Goal: Task Accomplishment & Management: Complete application form

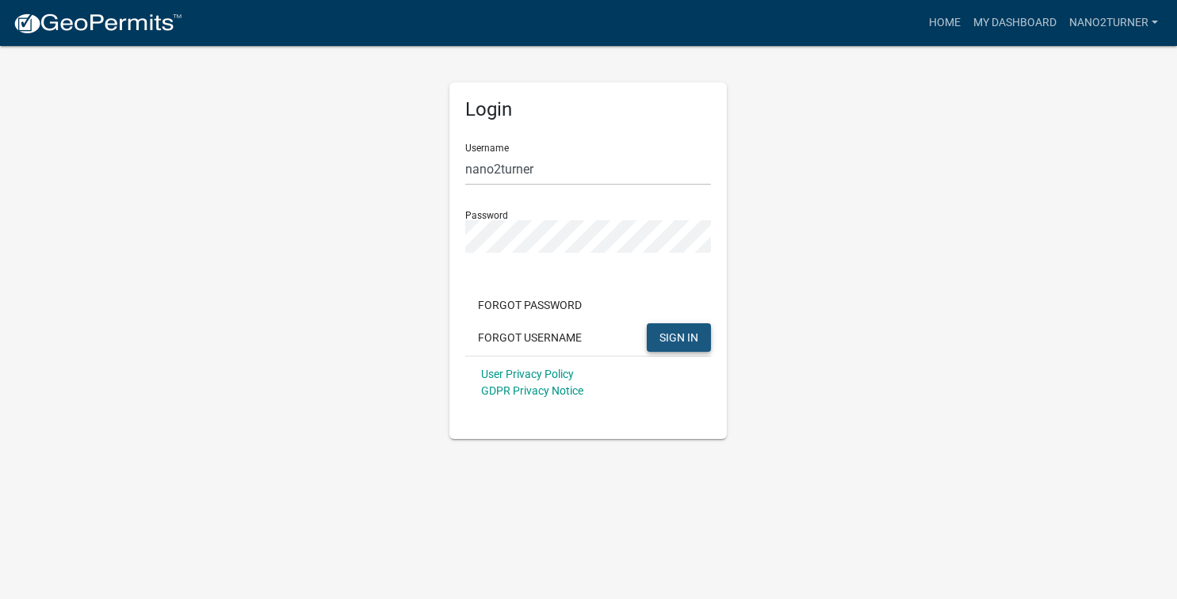
click at [685, 341] on span "SIGN IN" at bounding box center [678, 336] width 39 height 13
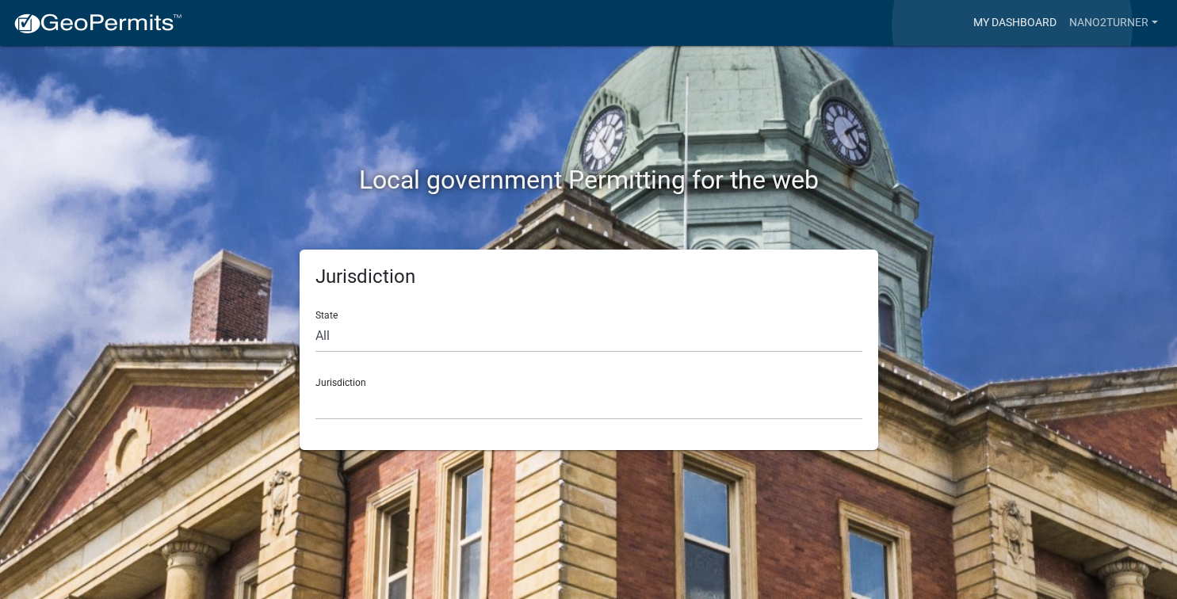
click at [1012, 25] on link "My Dashboard" at bounding box center [1015, 23] width 96 height 30
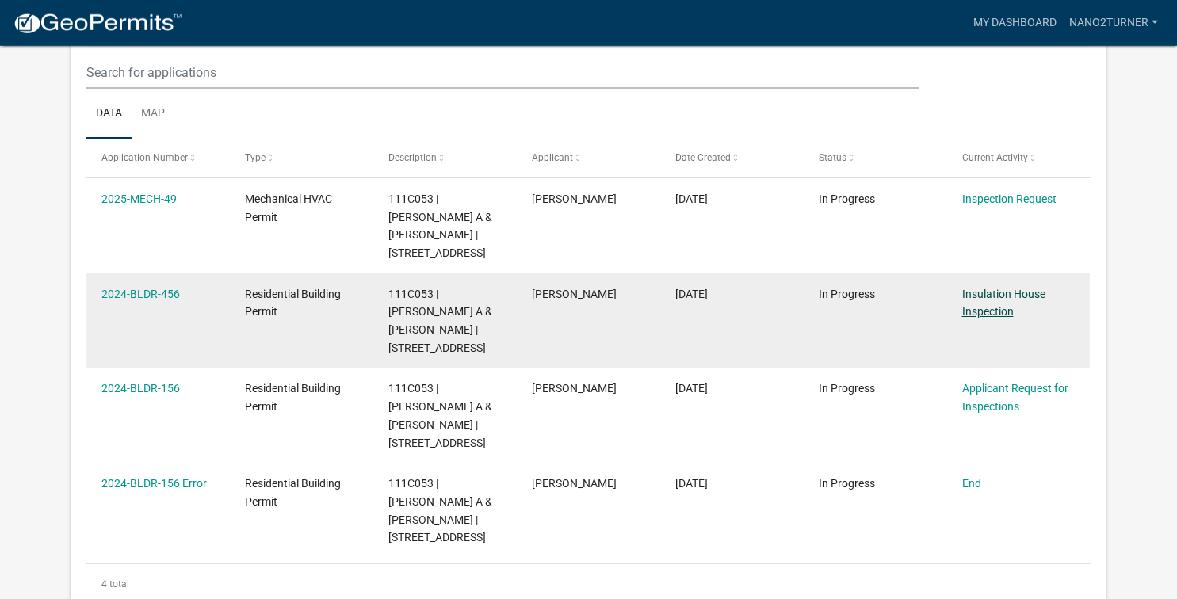
scroll to position [171, 0]
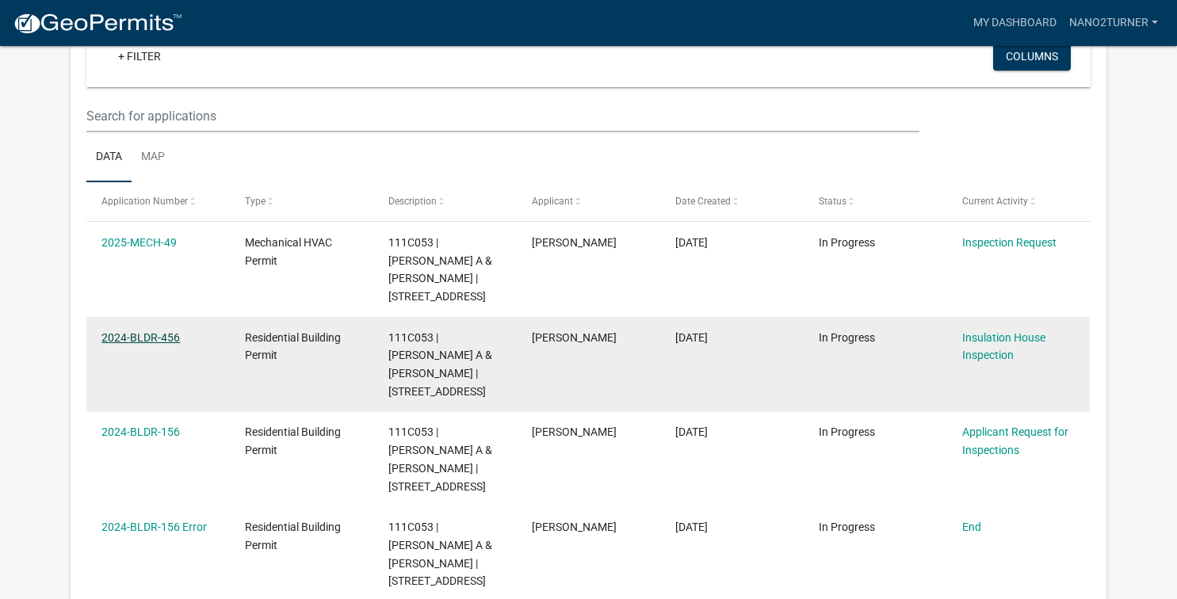
click at [128, 331] on link "2024-BLDR-456" at bounding box center [140, 337] width 78 height 13
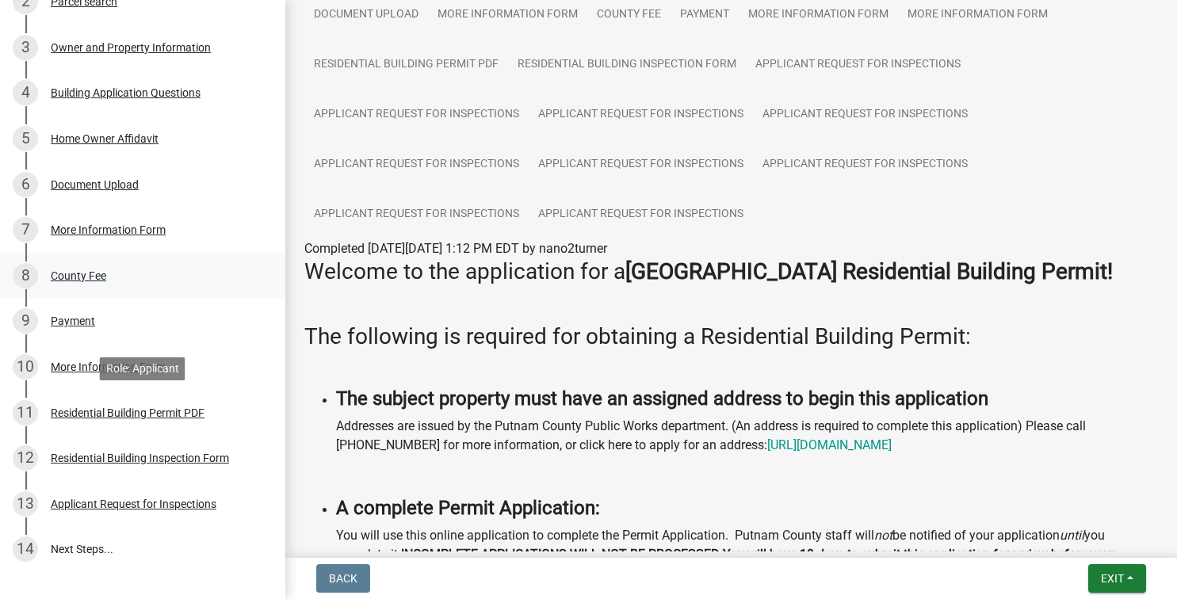
scroll to position [323, 0]
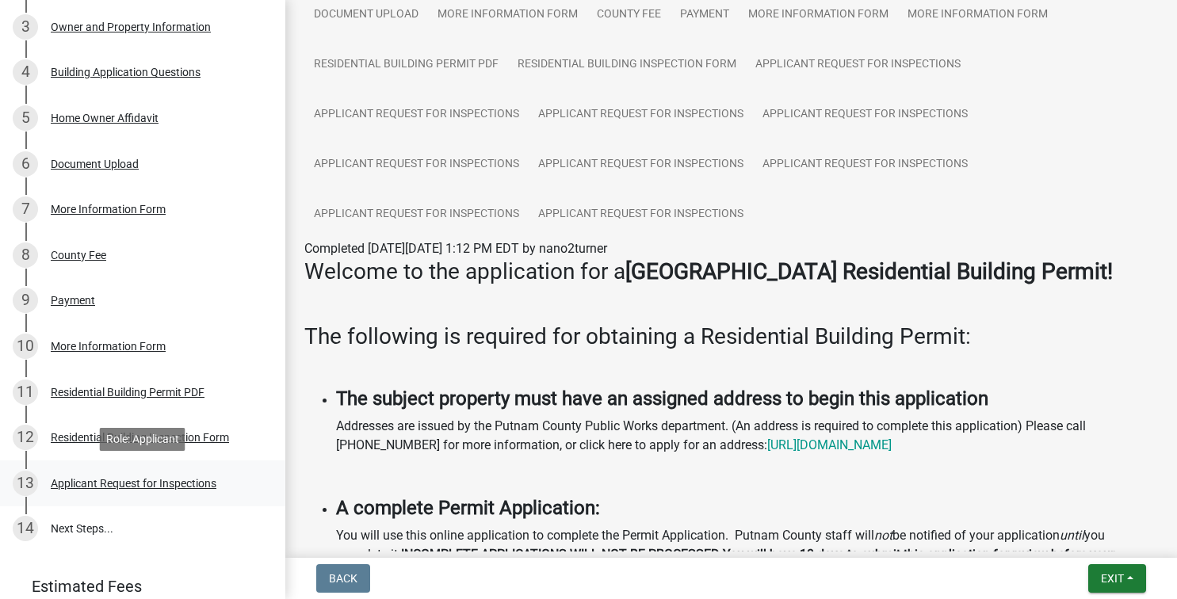
click at [128, 480] on div "Applicant Request for Inspections" at bounding box center [134, 483] width 166 height 11
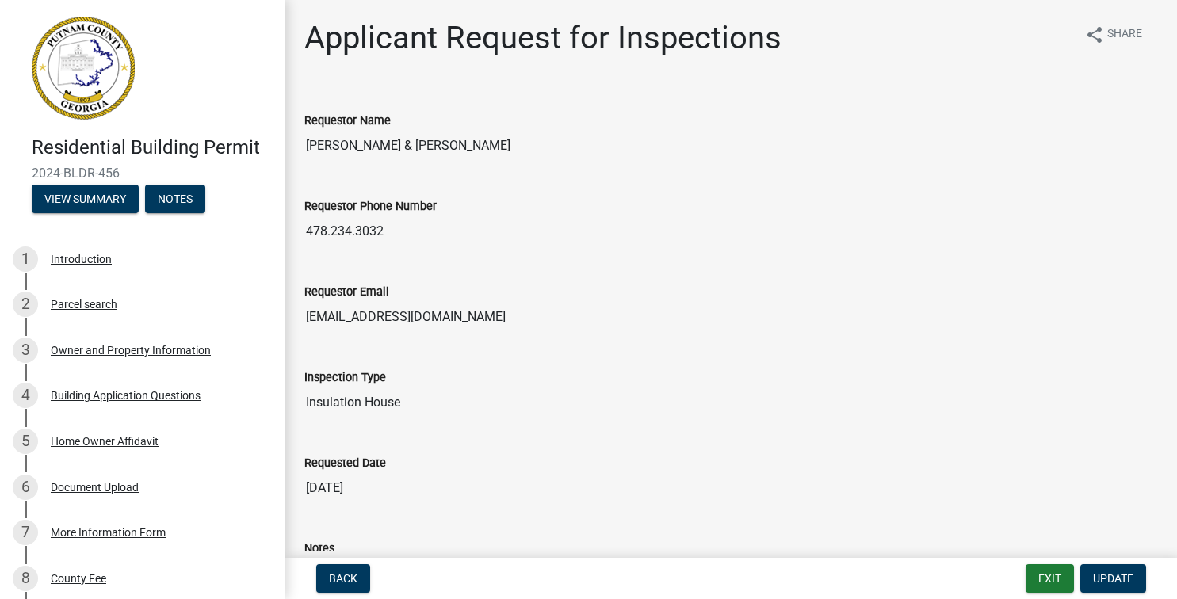
scroll to position [0, 0]
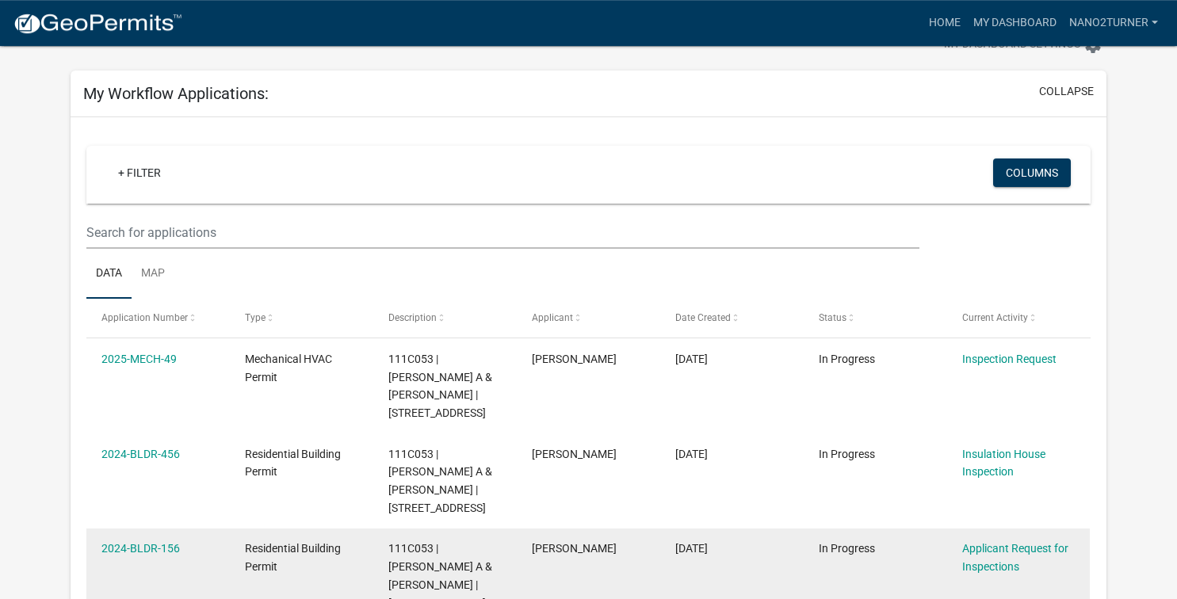
scroll to position [86, 0]
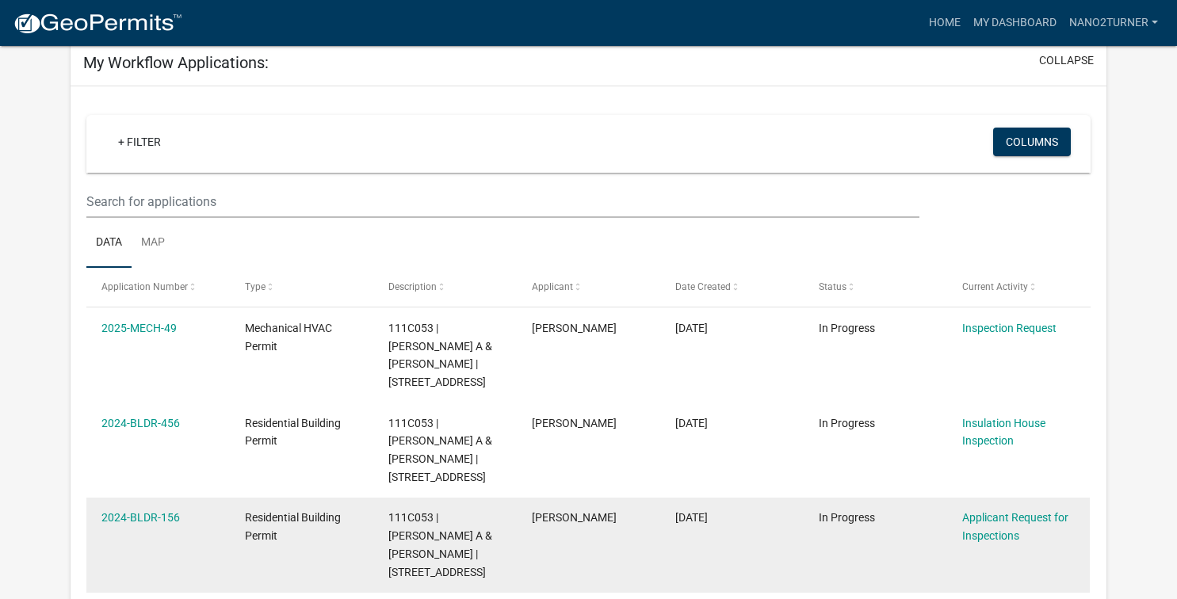
click at [980, 509] on div "Applicant Request for Inspections" at bounding box center [1018, 527] width 113 height 36
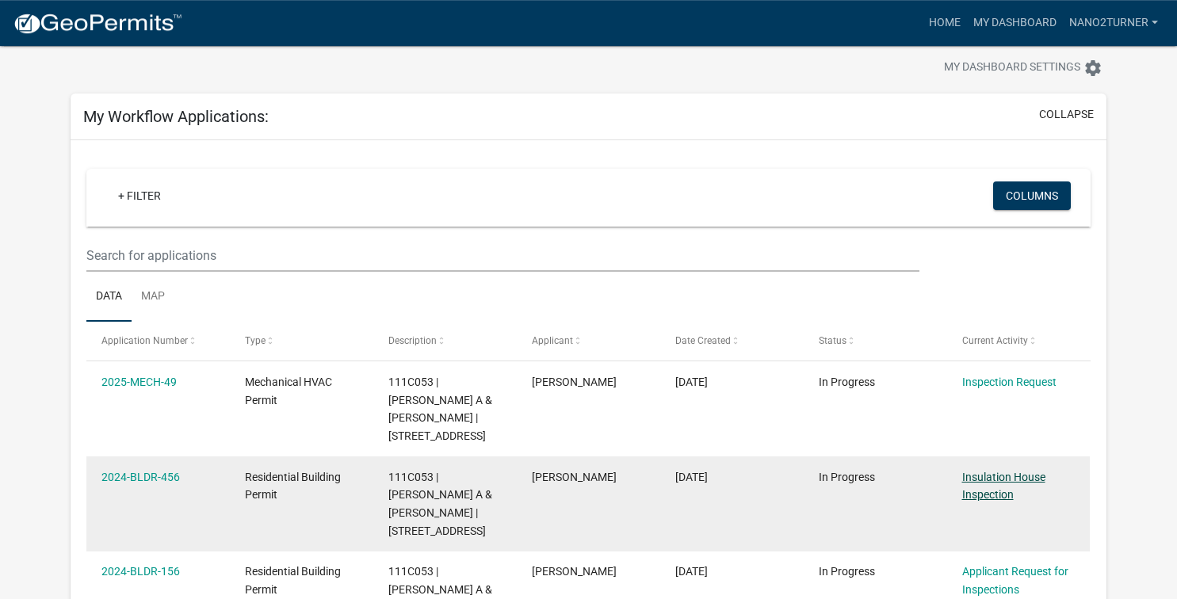
scroll to position [0, 0]
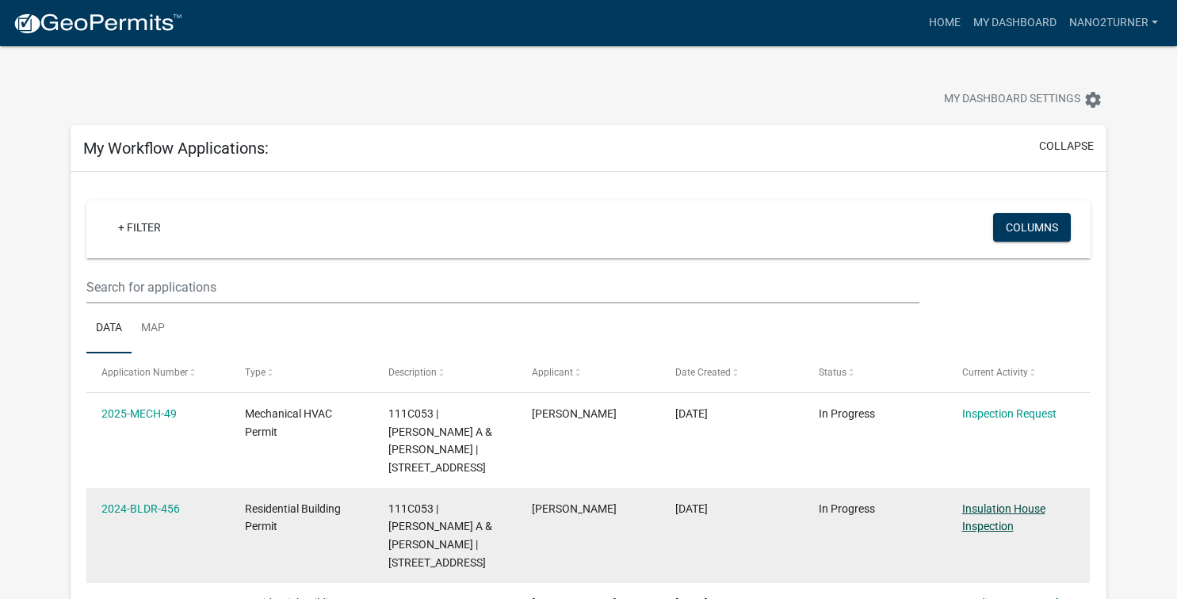
click at [86, 410] on datatable-scroller "2025-MECH-49 Mechanical HVAC Permit 111C053 | [PERSON_NAME] A & [PERSON_NAME] |…" at bounding box center [86, 583] width 0 height 380
click at [1005, 502] on link "Insulation House Inspection" at bounding box center [1003, 517] width 83 height 31
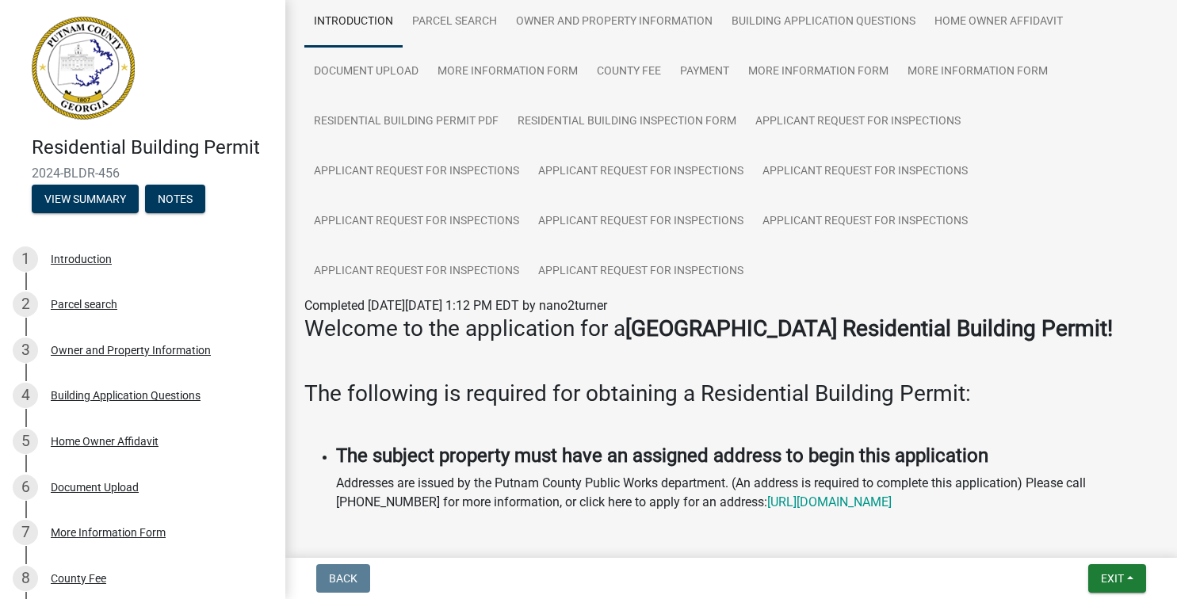
scroll to position [86, 0]
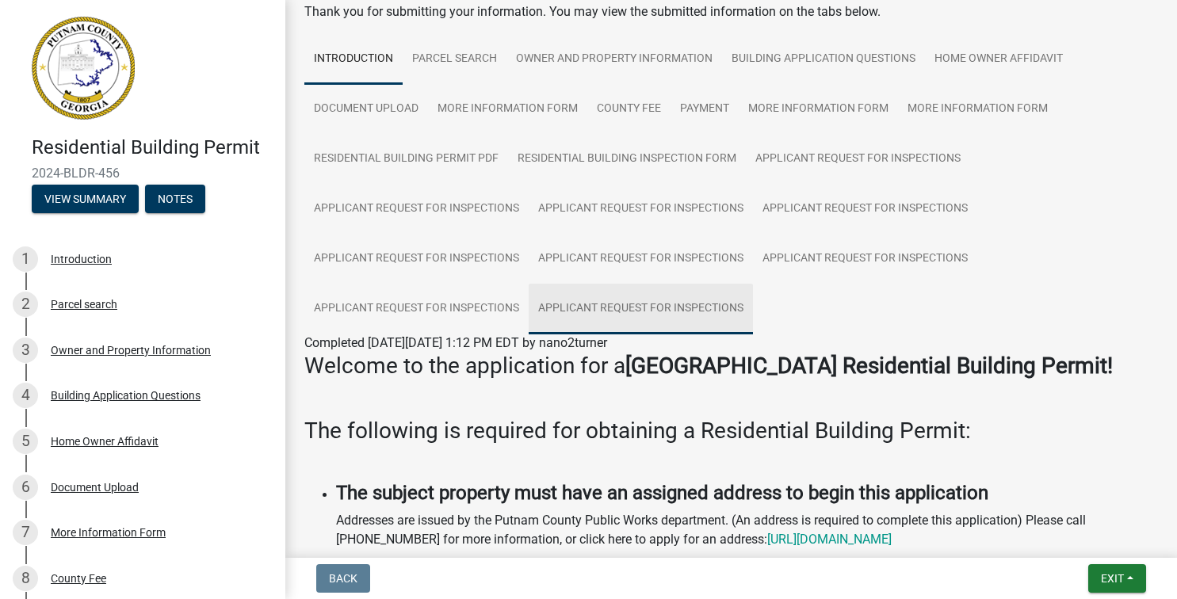
click at [647, 305] on link "Applicant Request for Inspections" at bounding box center [640, 309] width 224 height 51
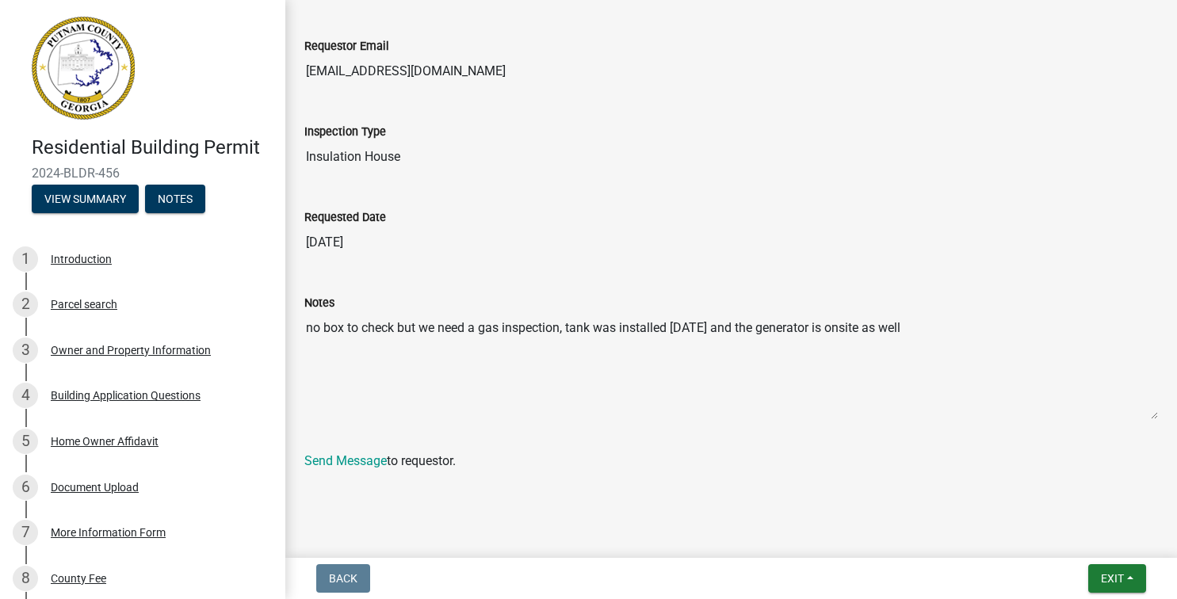
scroll to position [235, 0]
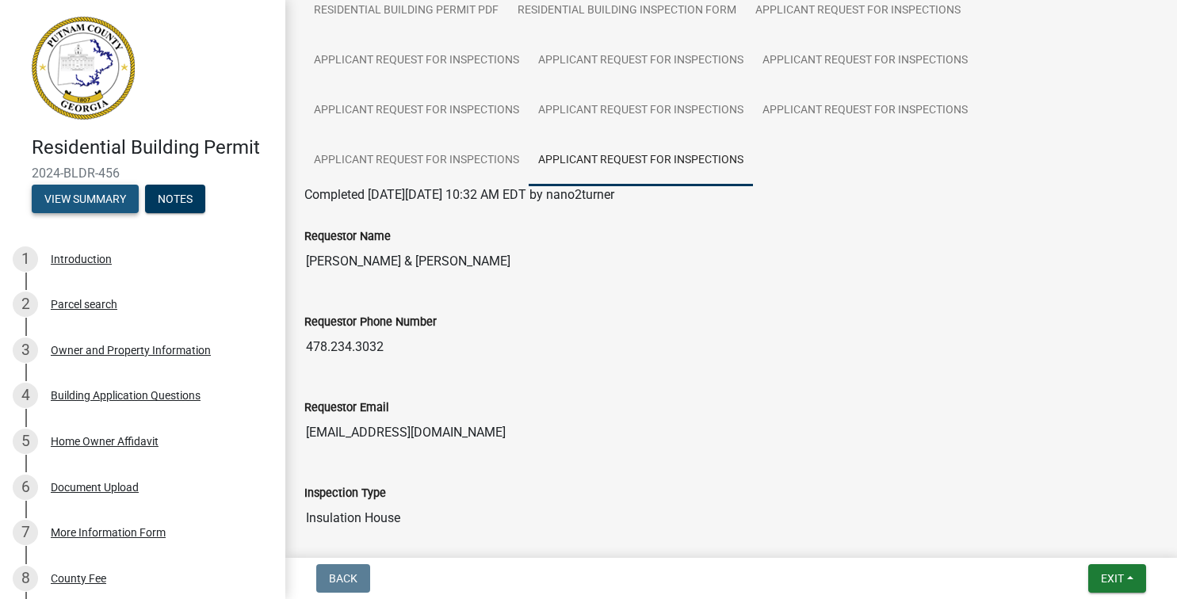
click at [74, 205] on button "View Summary" at bounding box center [85, 199] width 107 height 29
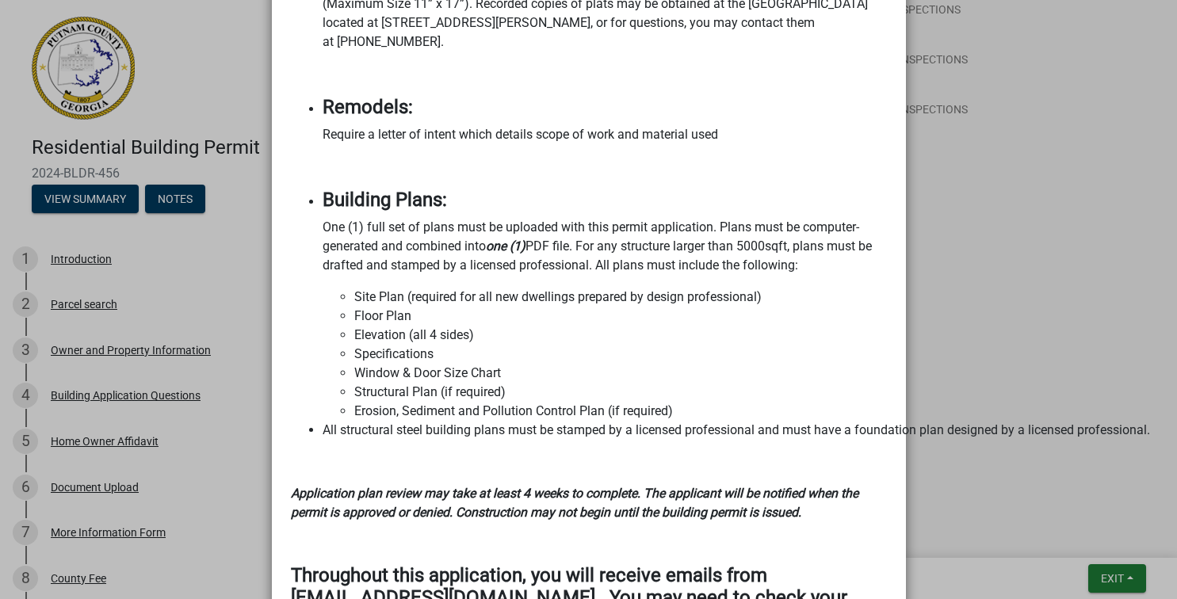
scroll to position [3692, 0]
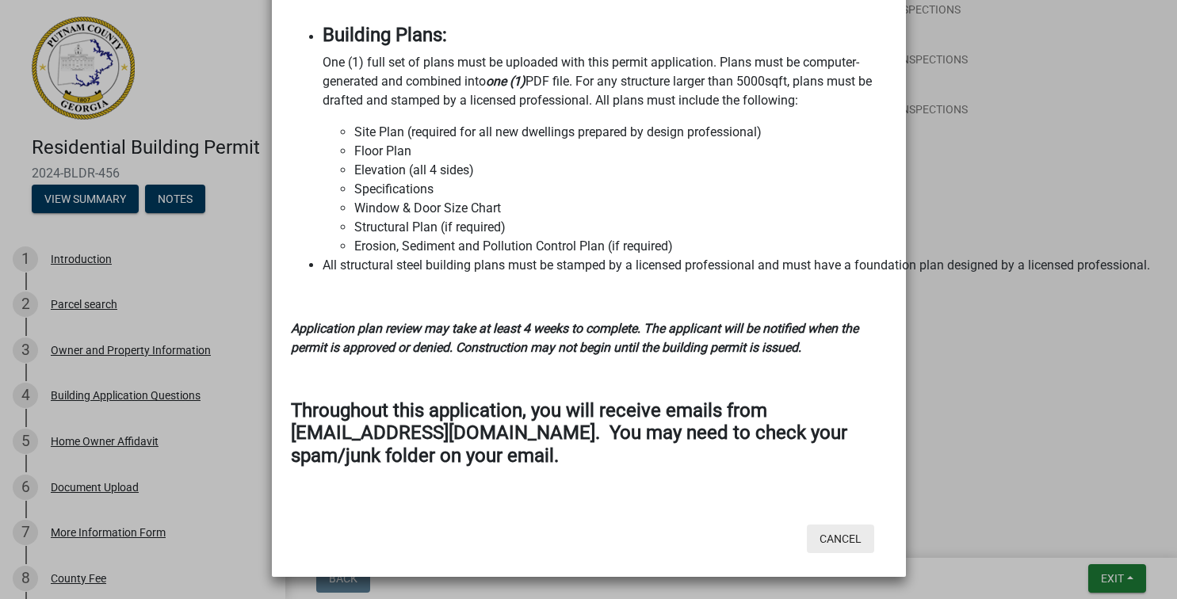
click at [844, 545] on button "Cancel" at bounding box center [840, 539] width 67 height 29
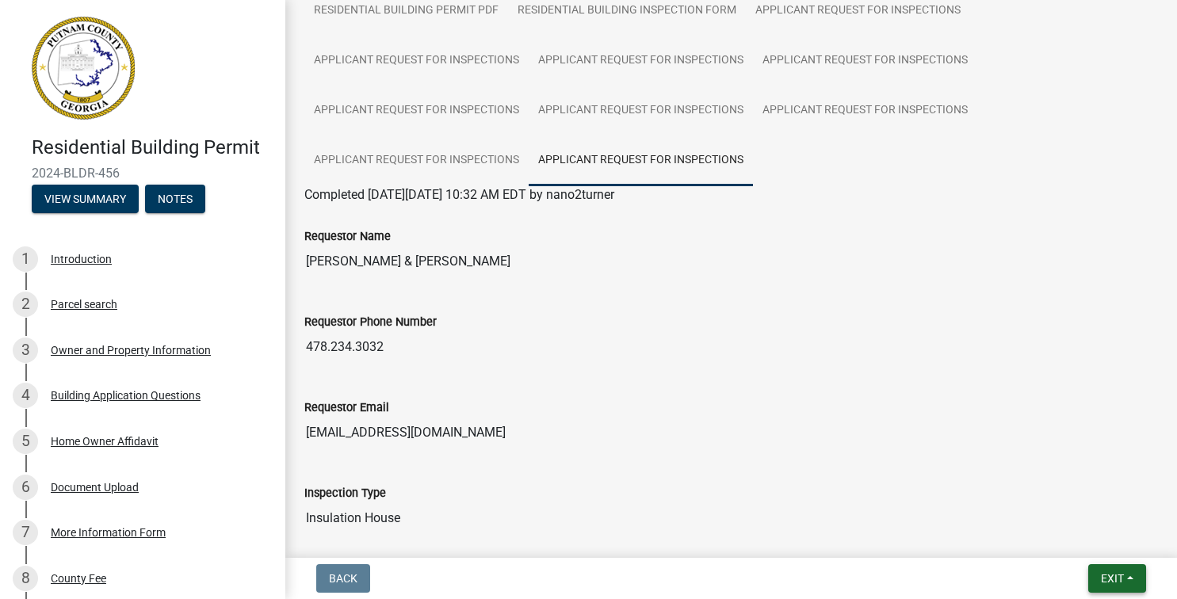
click at [1120, 581] on span "Exit" at bounding box center [1112, 578] width 23 height 13
click at [838, 494] on div "Inspection Type" at bounding box center [730, 492] width 853 height 19
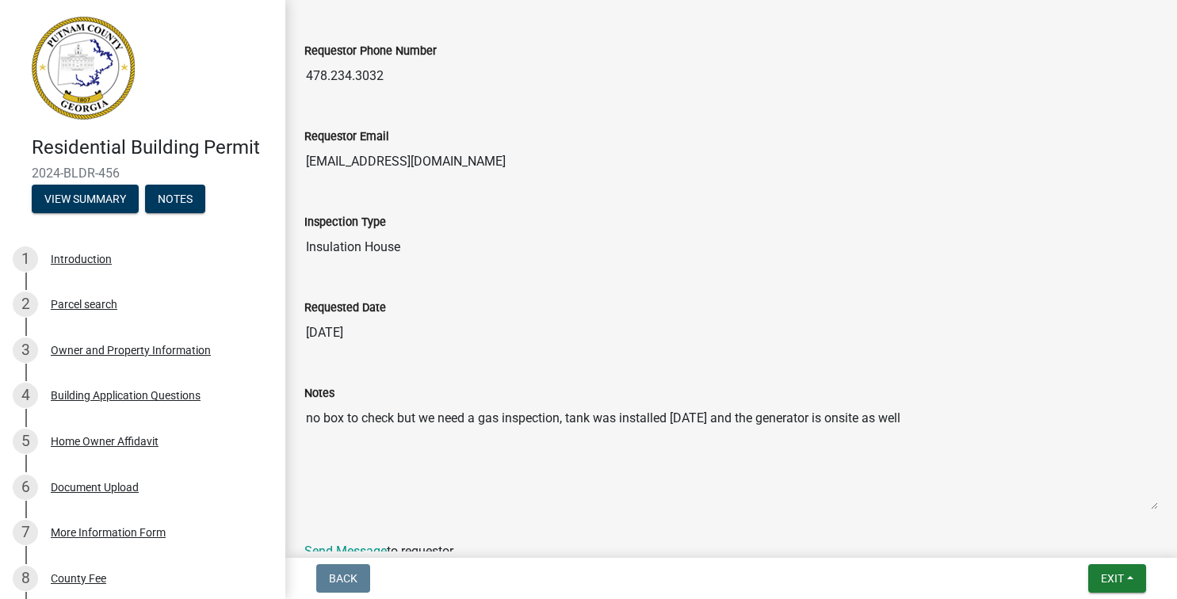
scroll to position [596, 0]
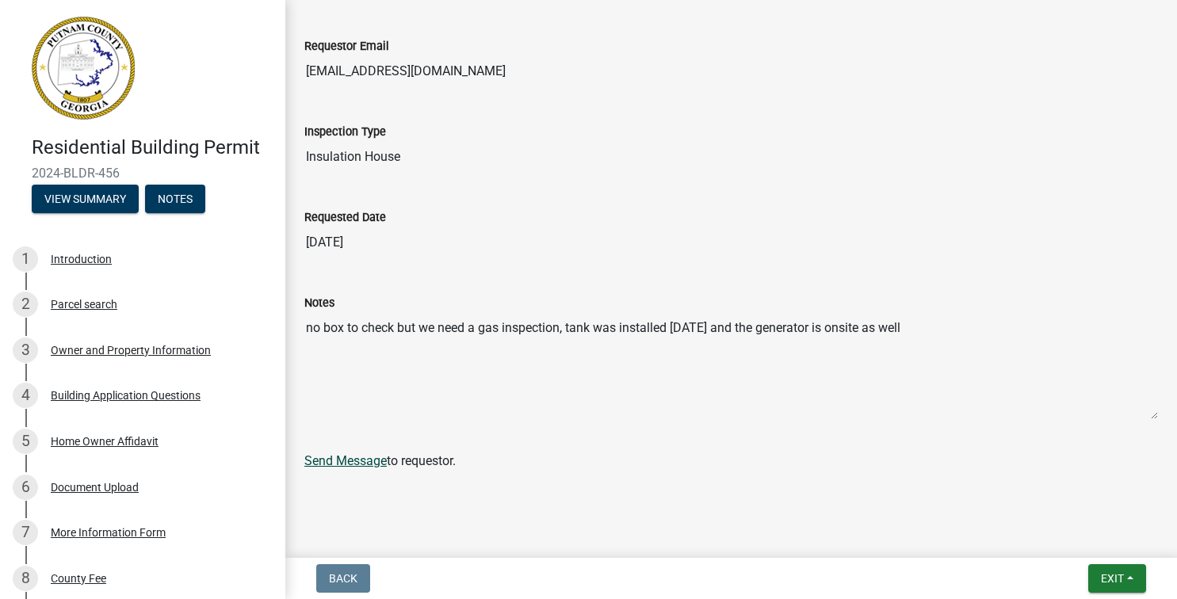
click at [360, 467] on link "Send Message" at bounding box center [345, 460] width 82 height 15
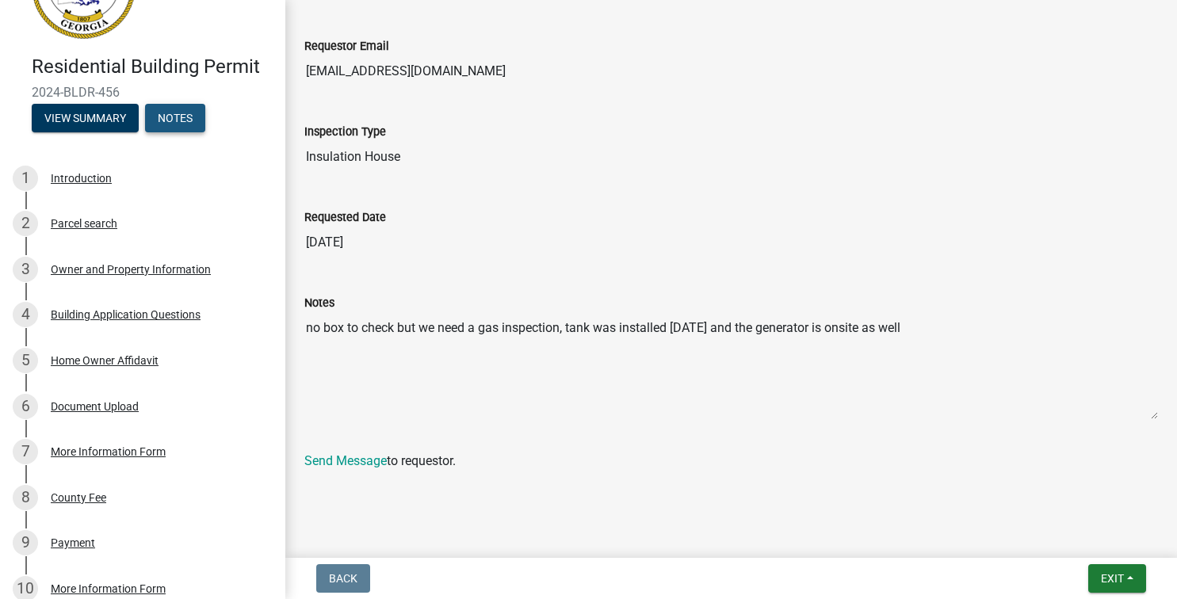
click at [157, 120] on button "Notes" at bounding box center [175, 118] width 60 height 29
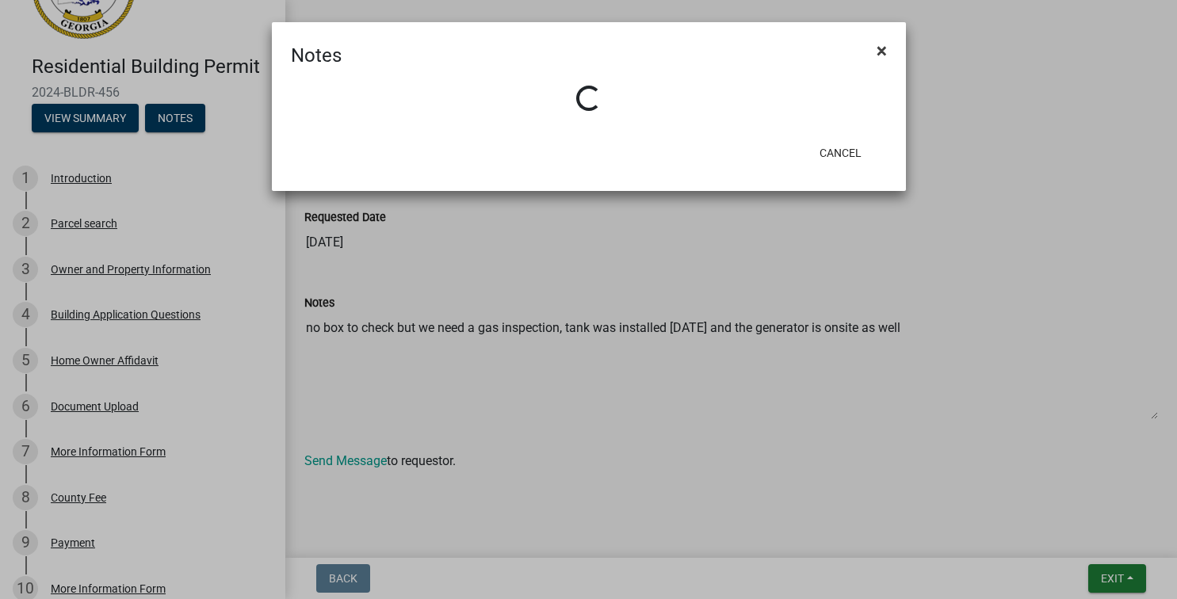
click at [882, 47] on span "×" at bounding box center [881, 51] width 10 height 22
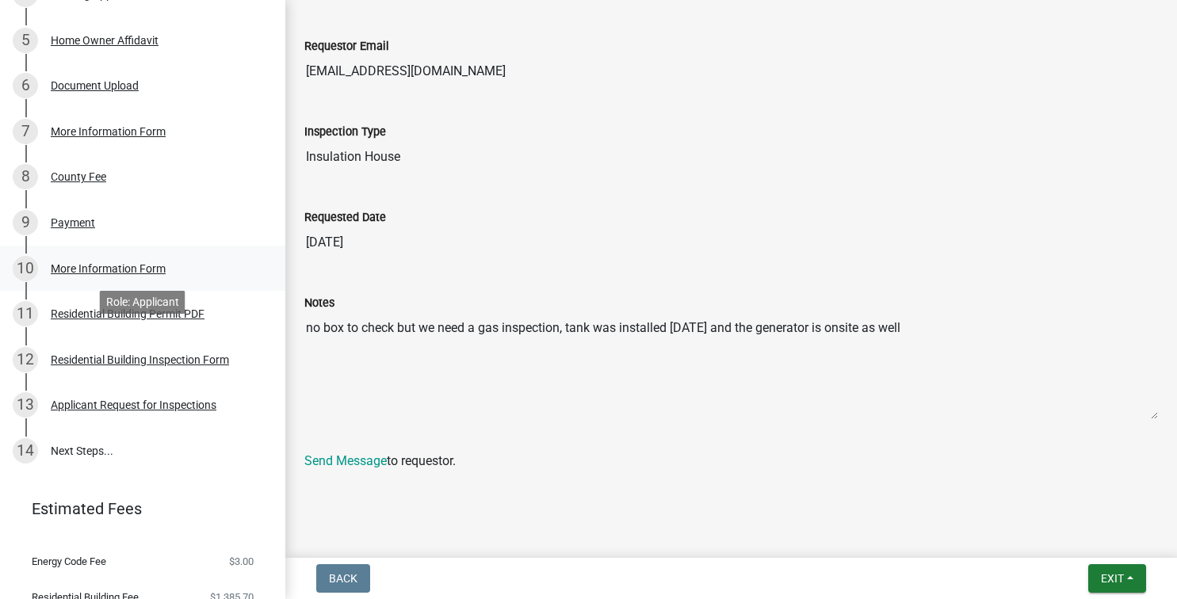
scroll to position [245, 0]
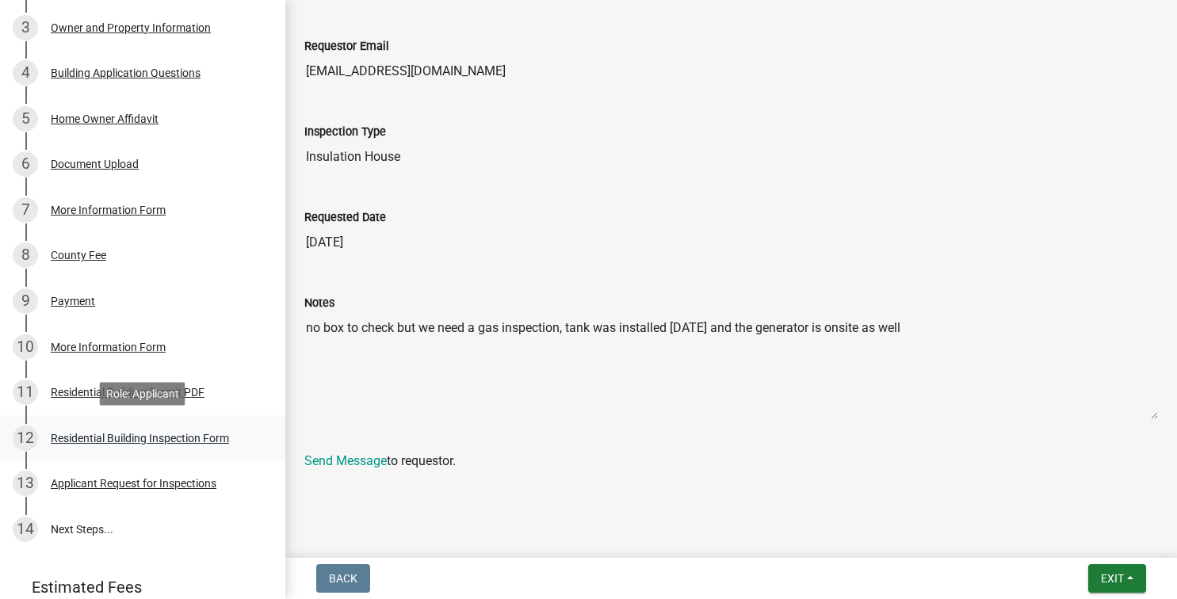
click at [121, 437] on div "Residential Building Inspection Form" at bounding box center [140, 438] width 178 height 11
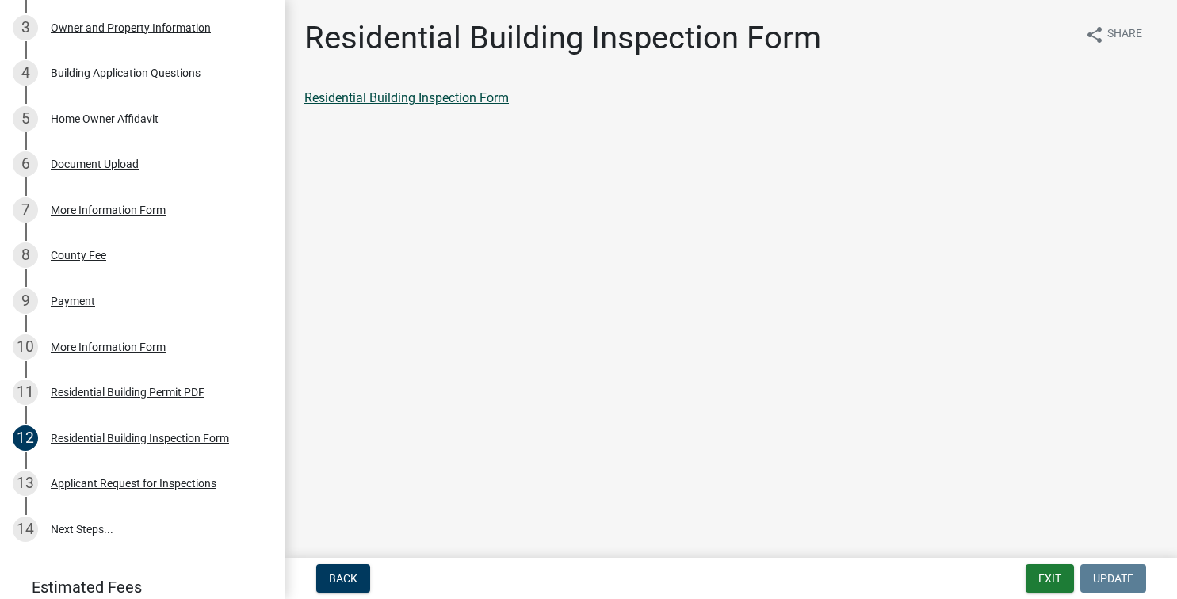
click at [418, 101] on link "Residential Building Inspection Form" at bounding box center [406, 97] width 204 height 15
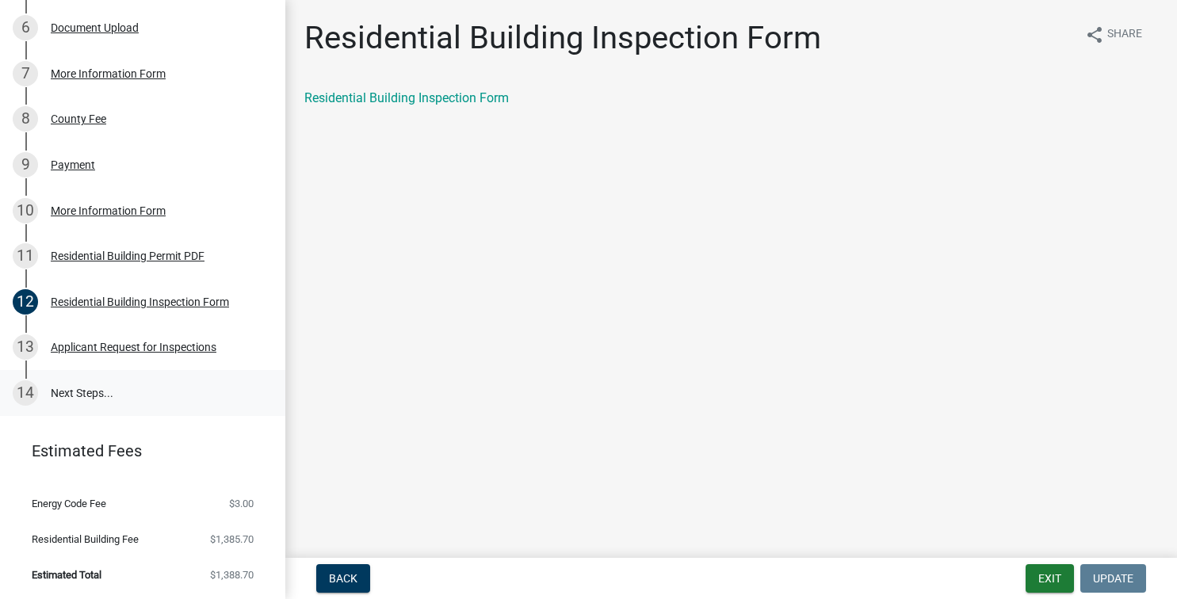
click at [57, 388] on link "14 Next Steps..." at bounding box center [142, 393] width 285 height 46
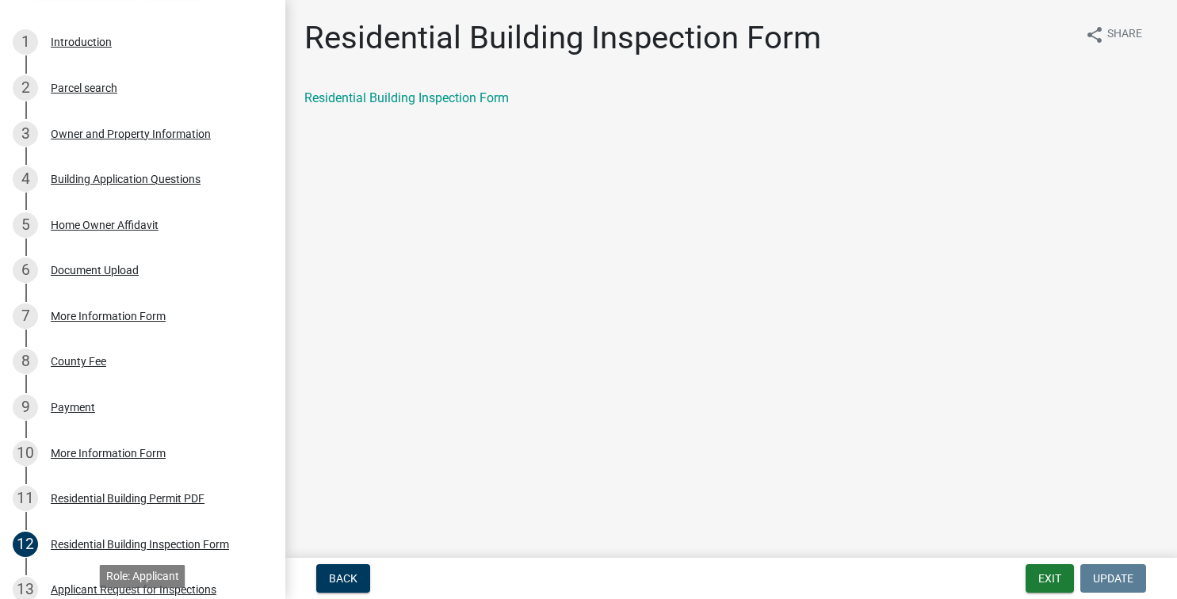
scroll to position [0, 0]
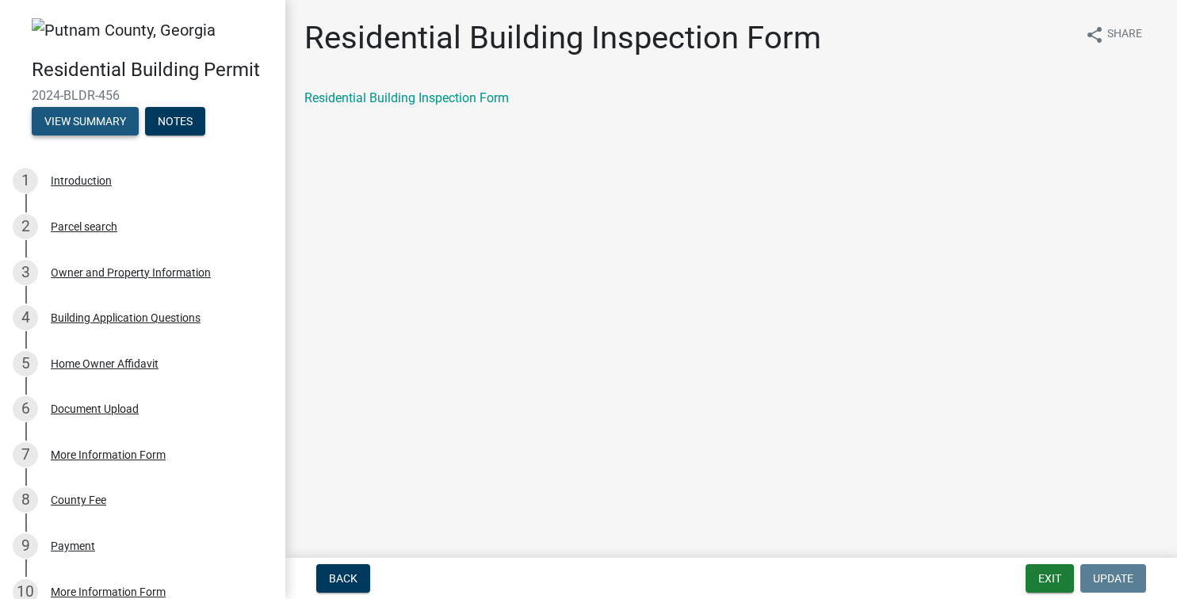
click at [88, 121] on button "View Summary" at bounding box center [85, 121] width 107 height 29
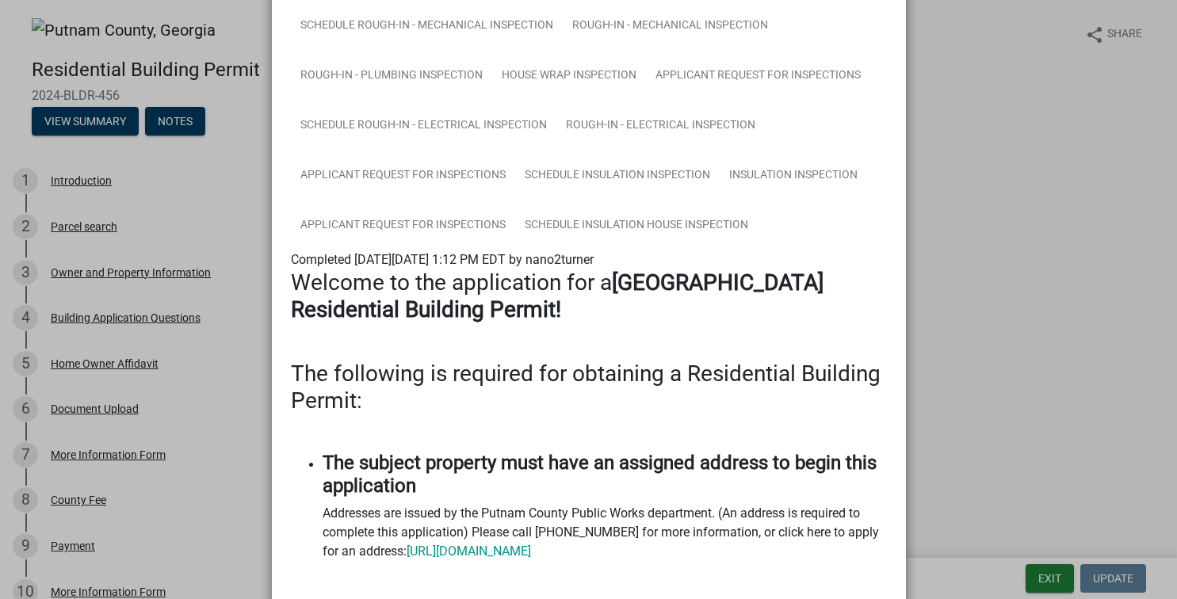
scroll to position [1806, 0]
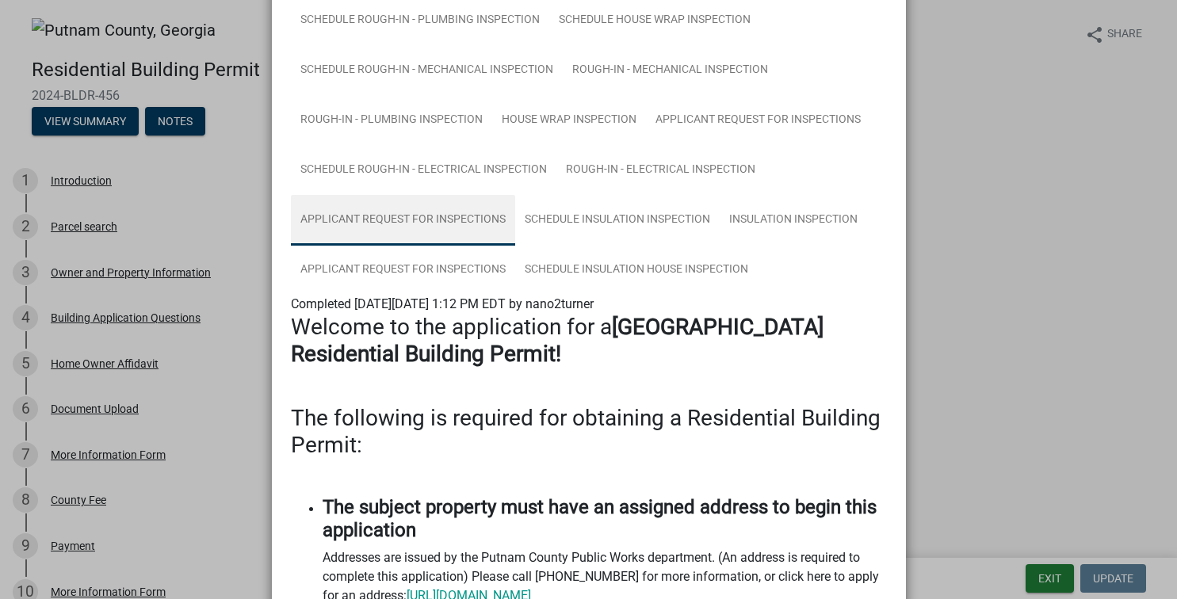
click at [400, 218] on link "Applicant Request for Inspections" at bounding box center [403, 220] width 224 height 51
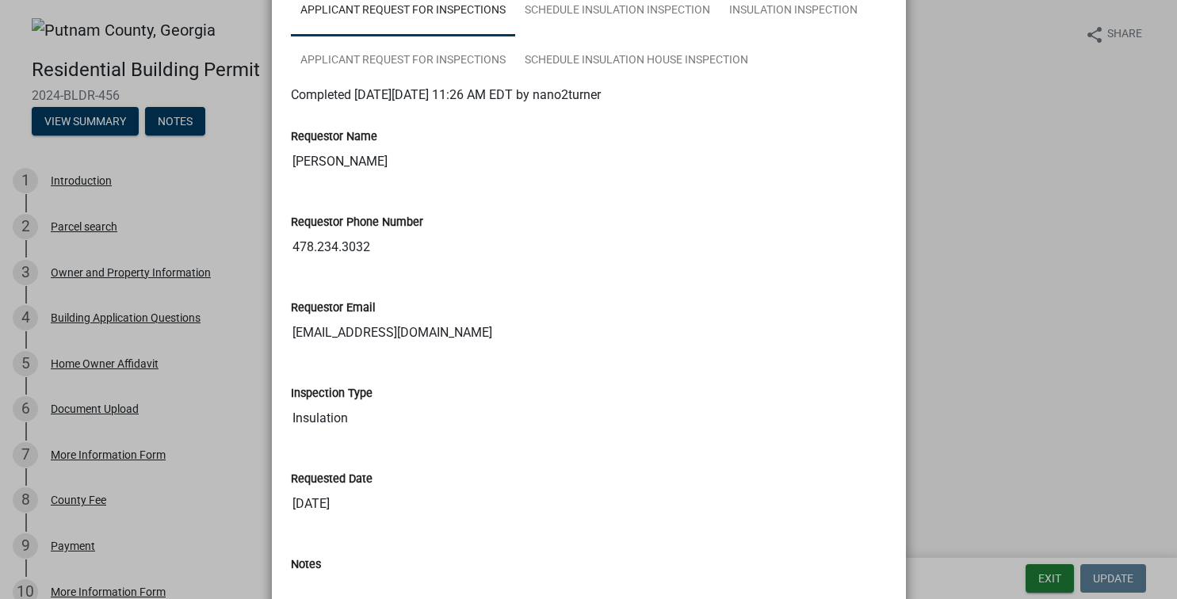
scroll to position [2077, 0]
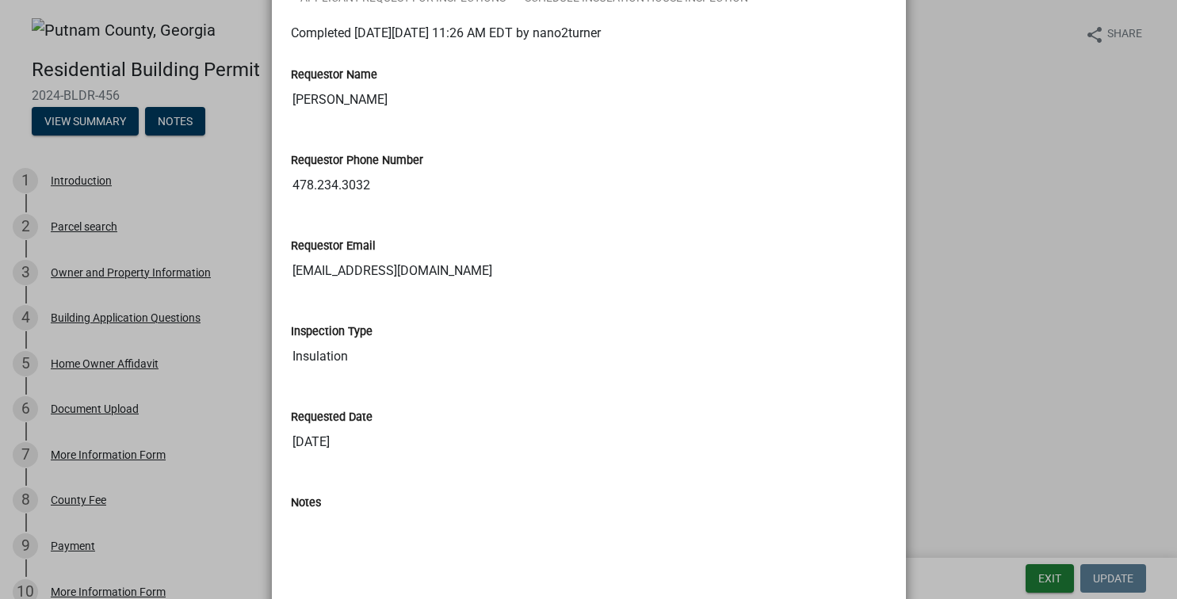
click at [1051, 255] on ngb-modal-window "Summary × Printer Friendly Introduction Parcel search Owner and Property Inform…" at bounding box center [588, 299] width 1177 height 599
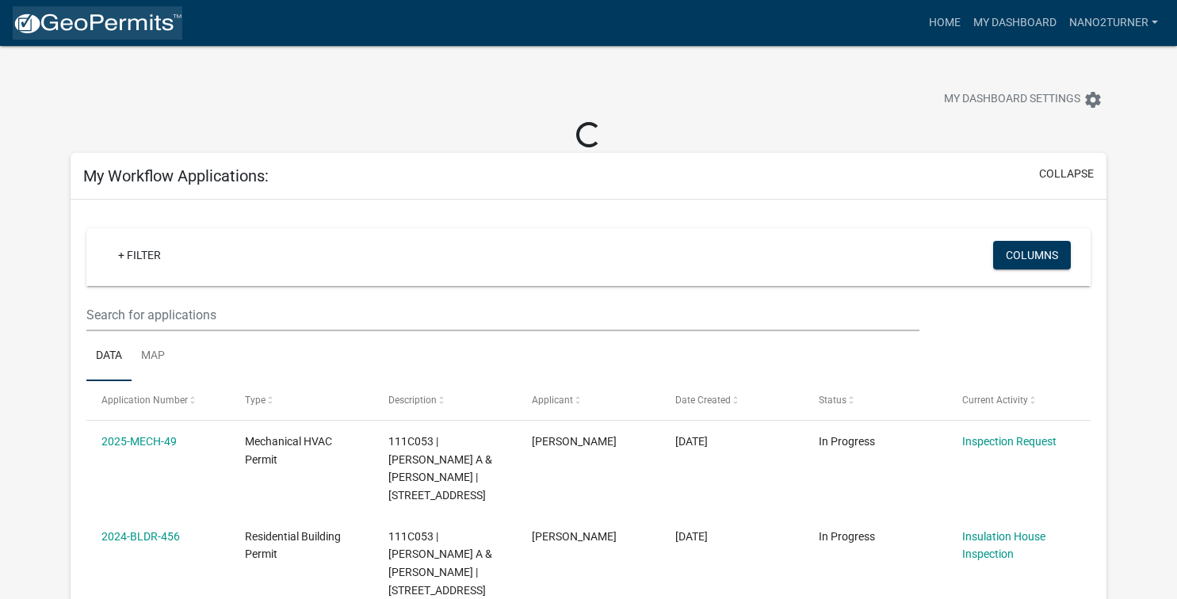
click at [86, 24] on img at bounding box center [98, 24] width 170 height 24
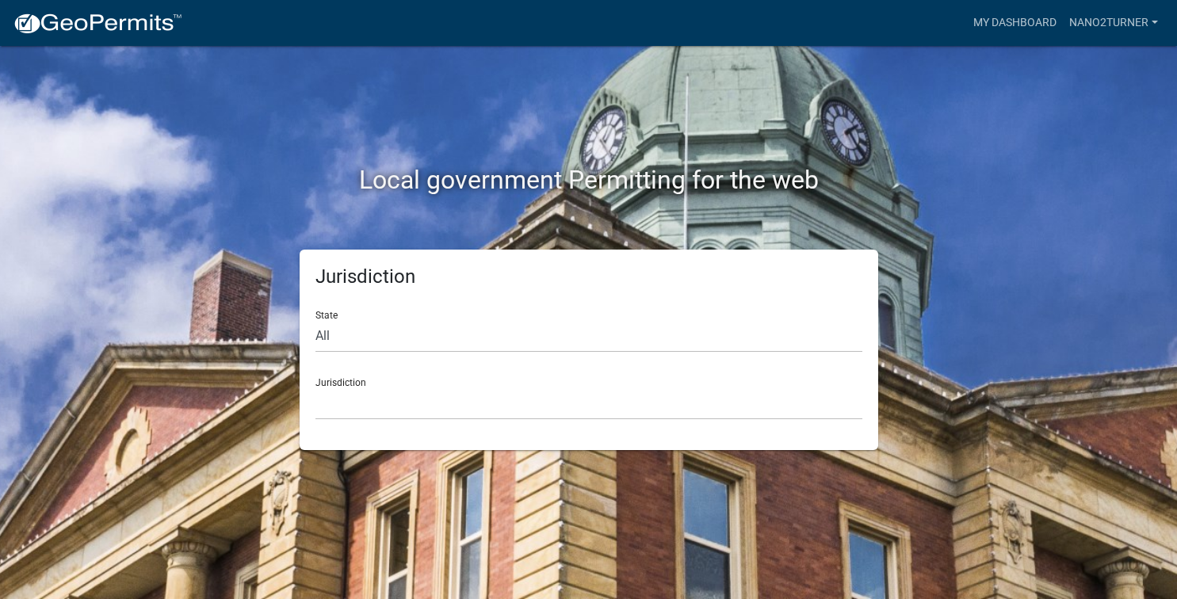
click at [452, 386] on div "Jurisdiction [GEOGRAPHIC_DATA], [US_STATE] [GEOGRAPHIC_DATA], [US_STATE][PERSON…" at bounding box center [588, 392] width 547 height 55
click at [315, 387] on select "[GEOGRAPHIC_DATA], [US_STATE] [GEOGRAPHIC_DATA], [US_STATE][PERSON_NAME][GEOGRA…" at bounding box center [588, 403] width 547 height 32
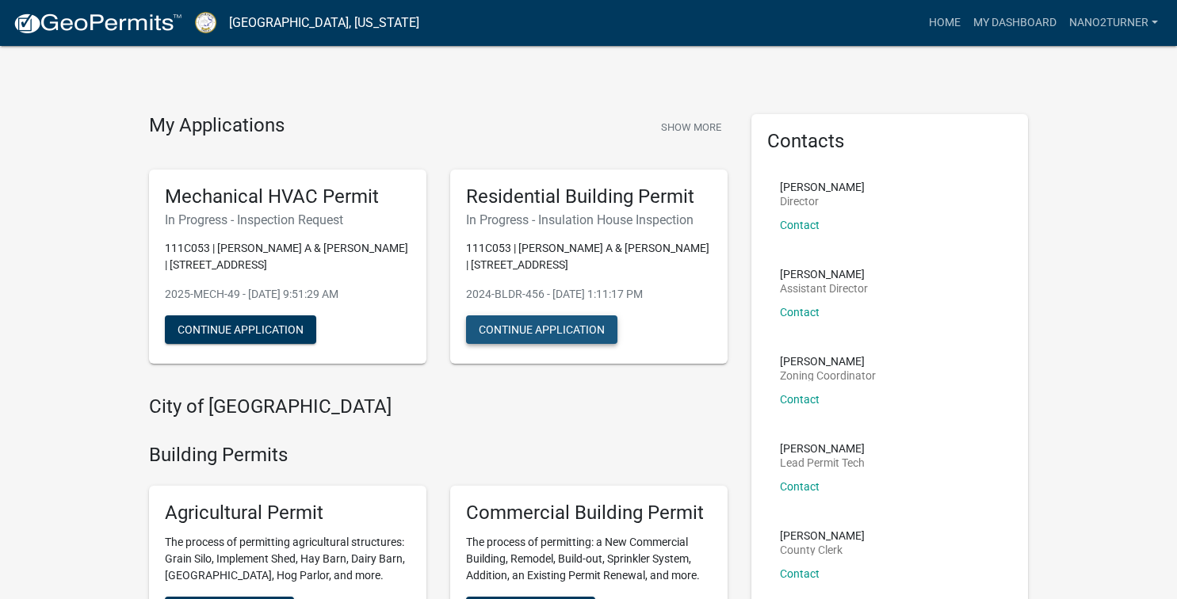
click at [587, 331] on button "Continue Application" at bounding box center [541, 329] width 151 height 29
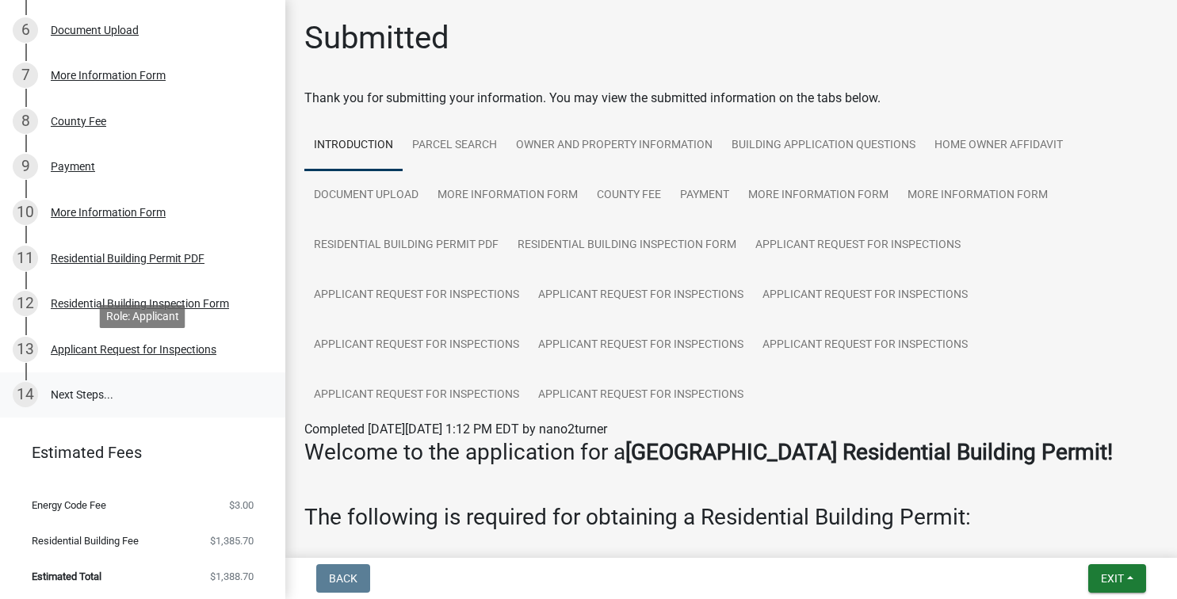
scroll to position [459, 0]
click at [74, 348] on div "Applicant Request for Inspections" at bounding box center [134, 347] width 166 height 11
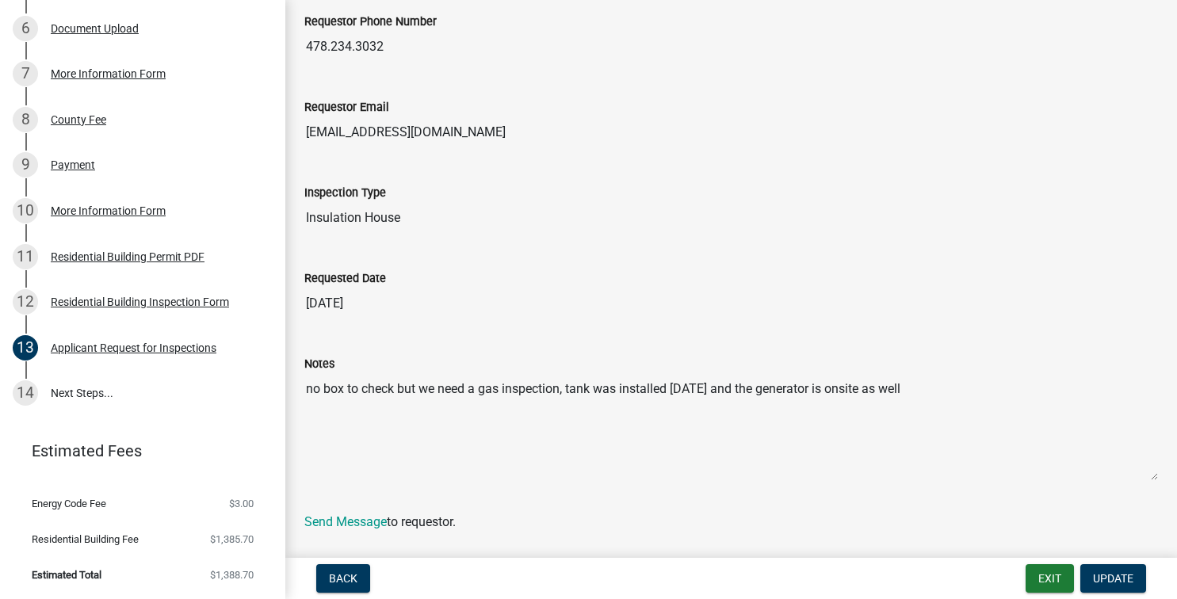
scroll to position [227, 0]
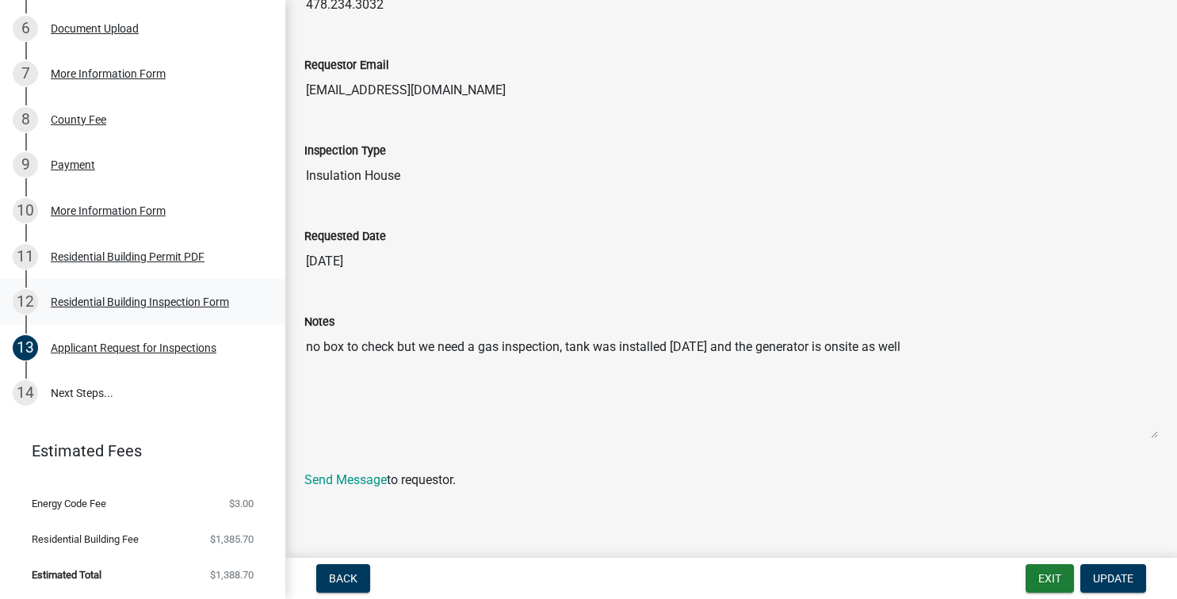
click at [102, 307] on div "Residential Building Inspection Form" at bounding box center [140, 301] width 178 height 11
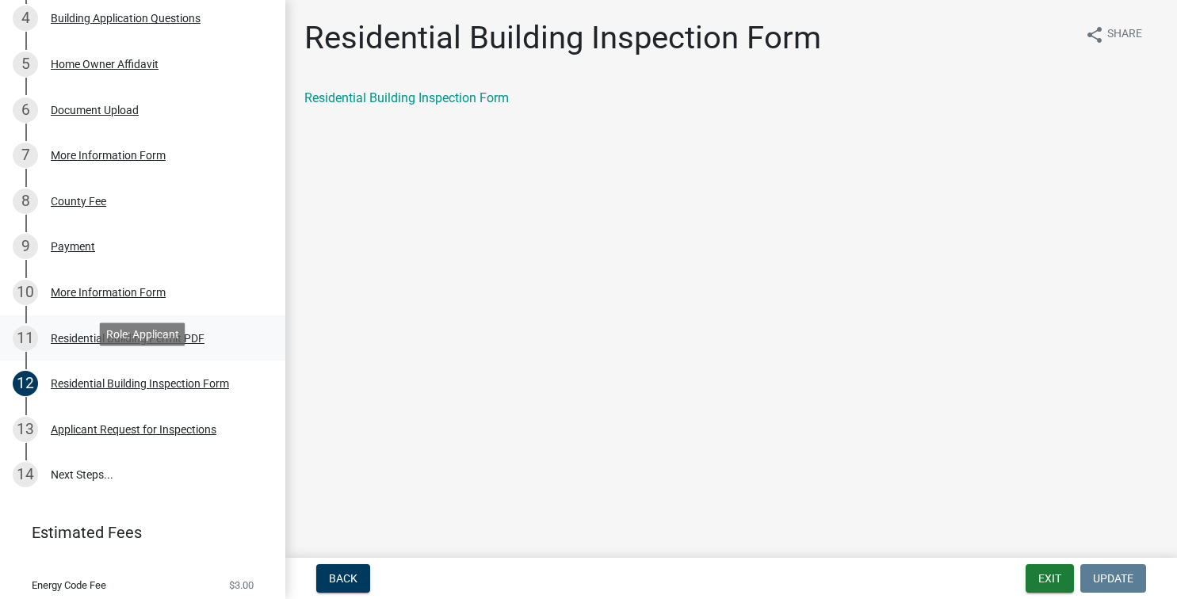
scroll to position [297, 0]
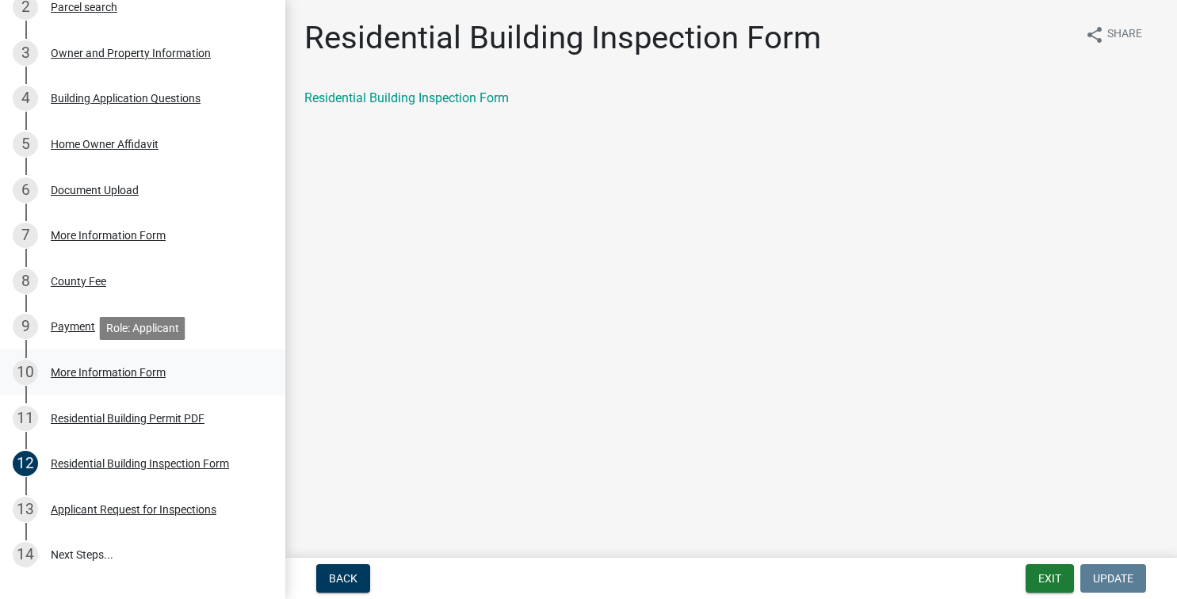
click at [93, 377] on div "More Information Form" at bounding box center [108, 372] width 115 height 11
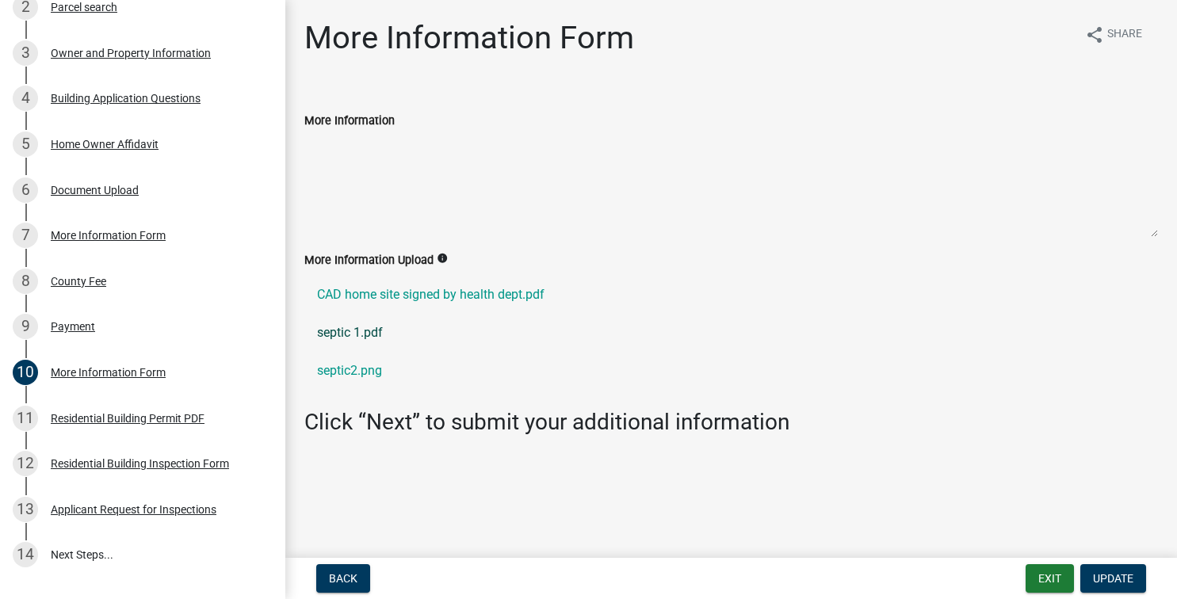
click at [503, 349] on link "septic 1.pdf" at bounding box center [730, 333] width 853 height 38
click at [135, 55] on div "Owner and Property Information" at bounding box center [131, 53] width 160 height 11
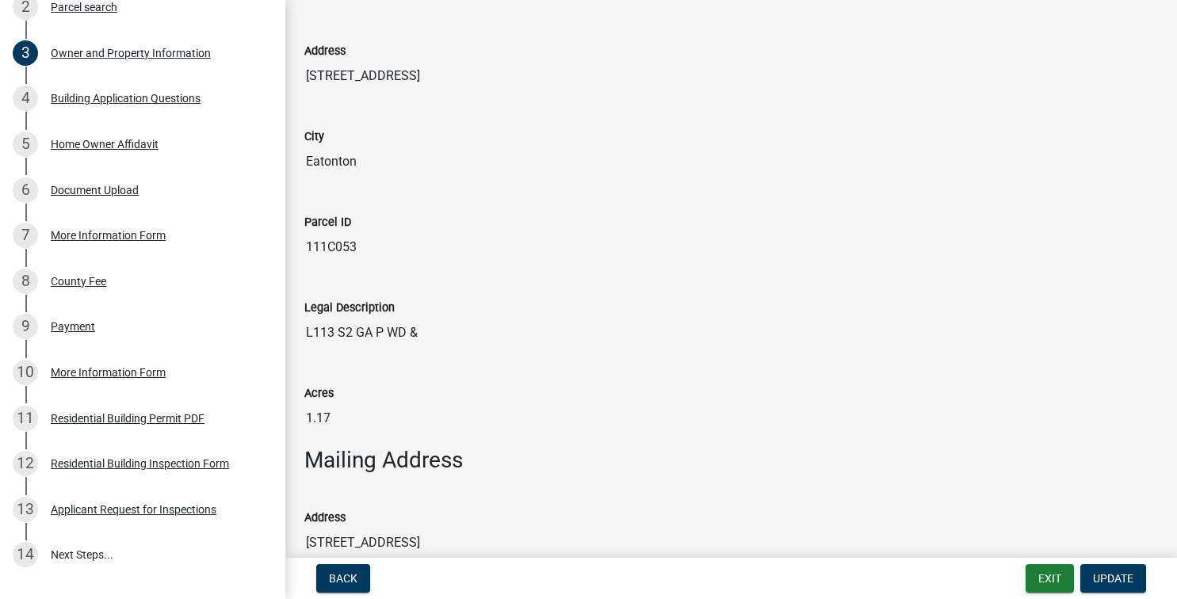
scroll to position [994, 0]
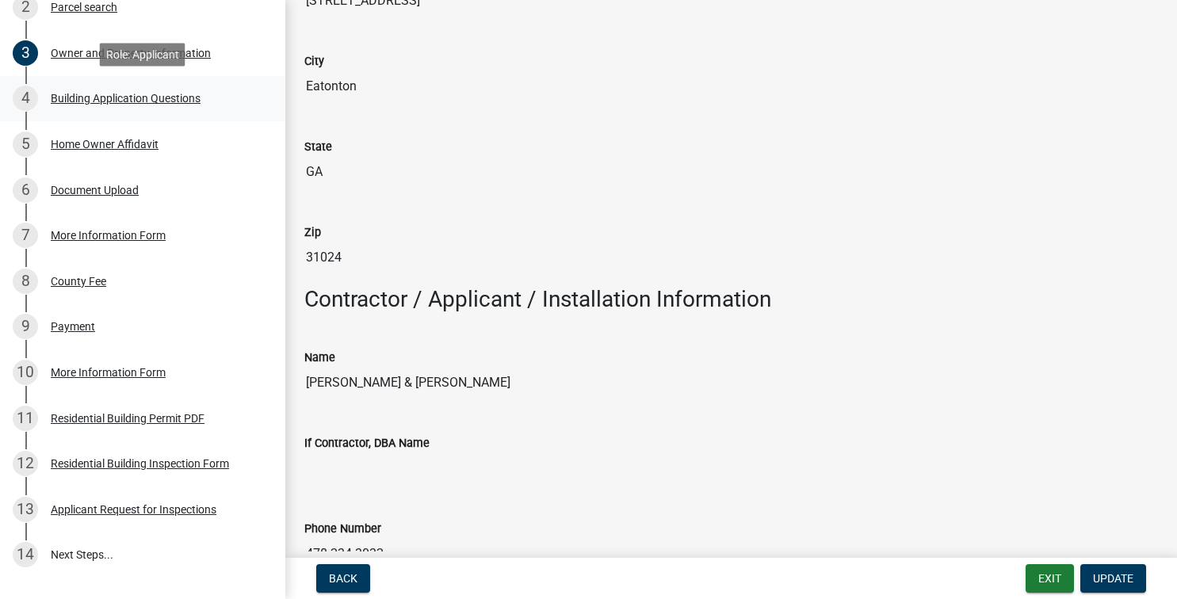
click at [105, 97] on div "Building Application Questions" at bounding box center [126, 98] width 150 height 11
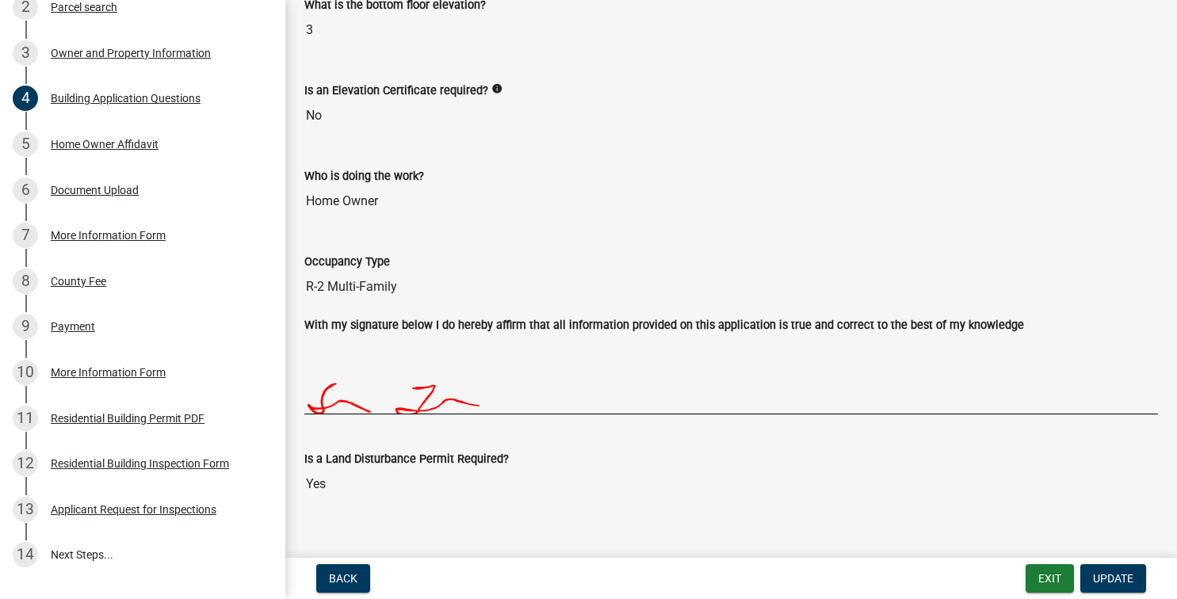
scroll to position [4426, 0]
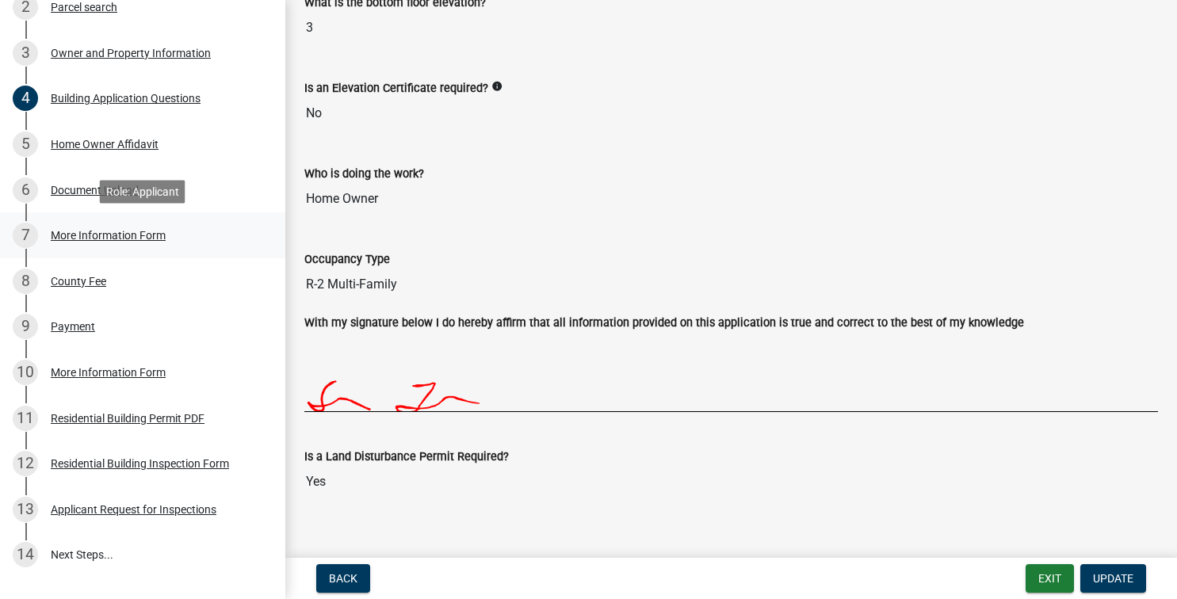
click at [101, 240] on div "More Information Form" at bounding box center [108, 235] width 115 height 11
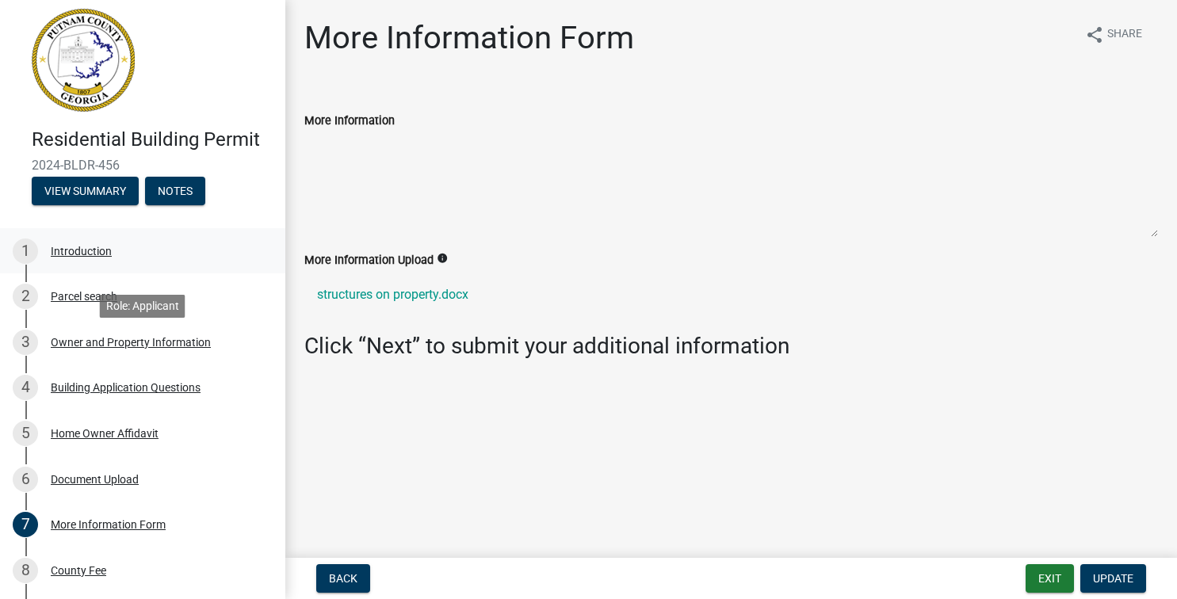
scroll to position [0, 0]
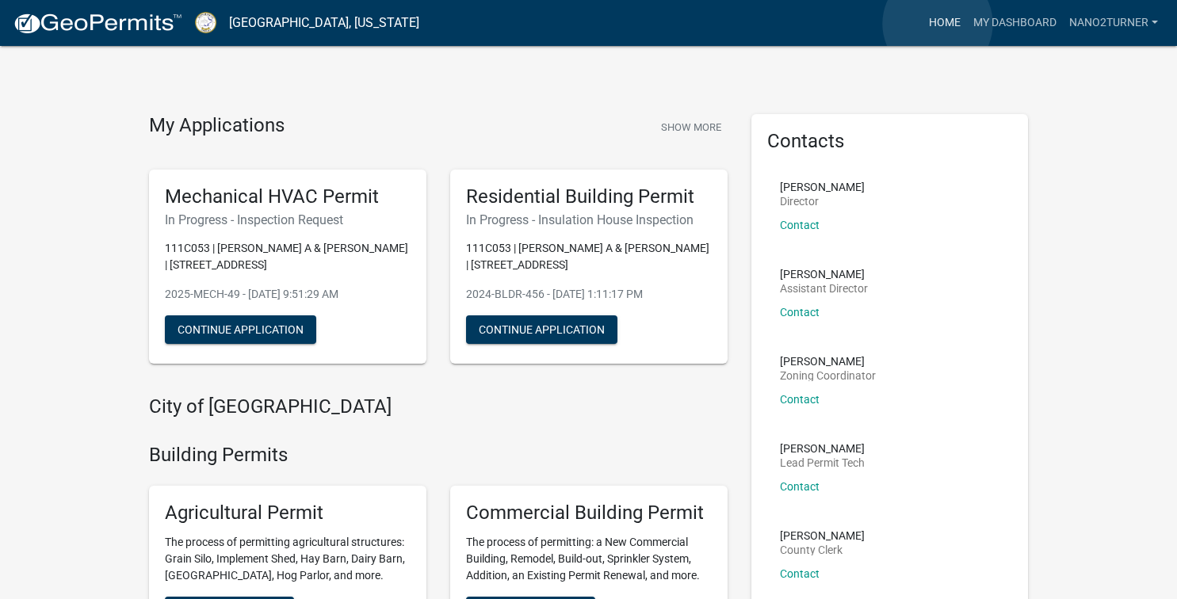
click at [937, 24] on link "Home" at bounding box center [944, 23] width 44 height 30
click at [1100, 17] on link "nano2turner" at bounding box center [1112, 23] width 101 height 30
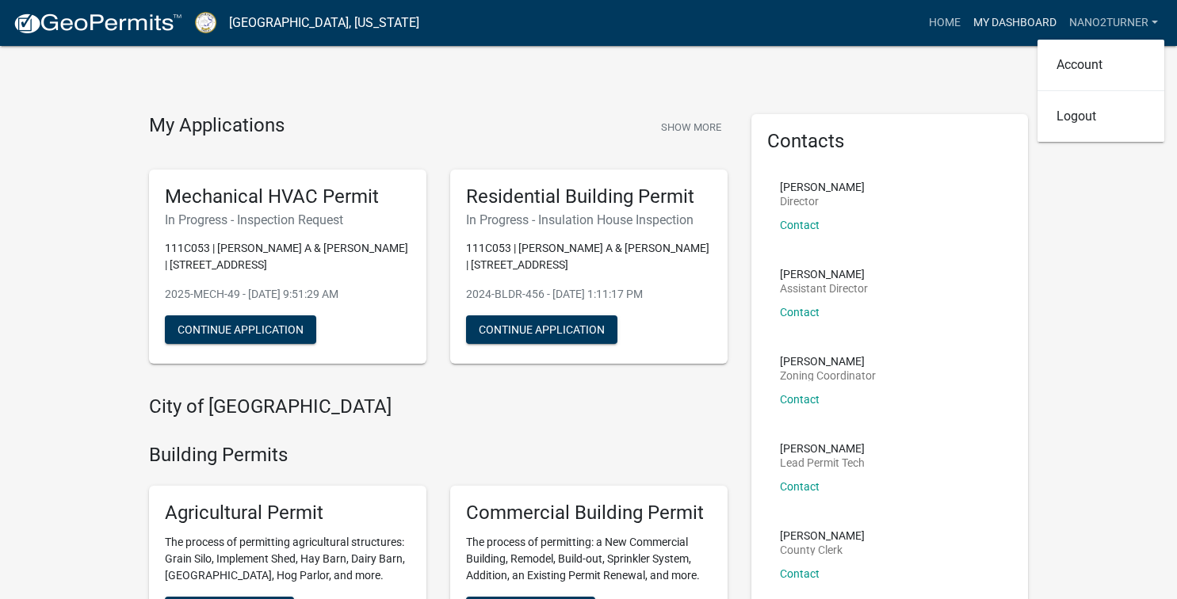
click at [998, 23] on link "My Dashboard" at bounding box center [1015, 23] width 96 height 30
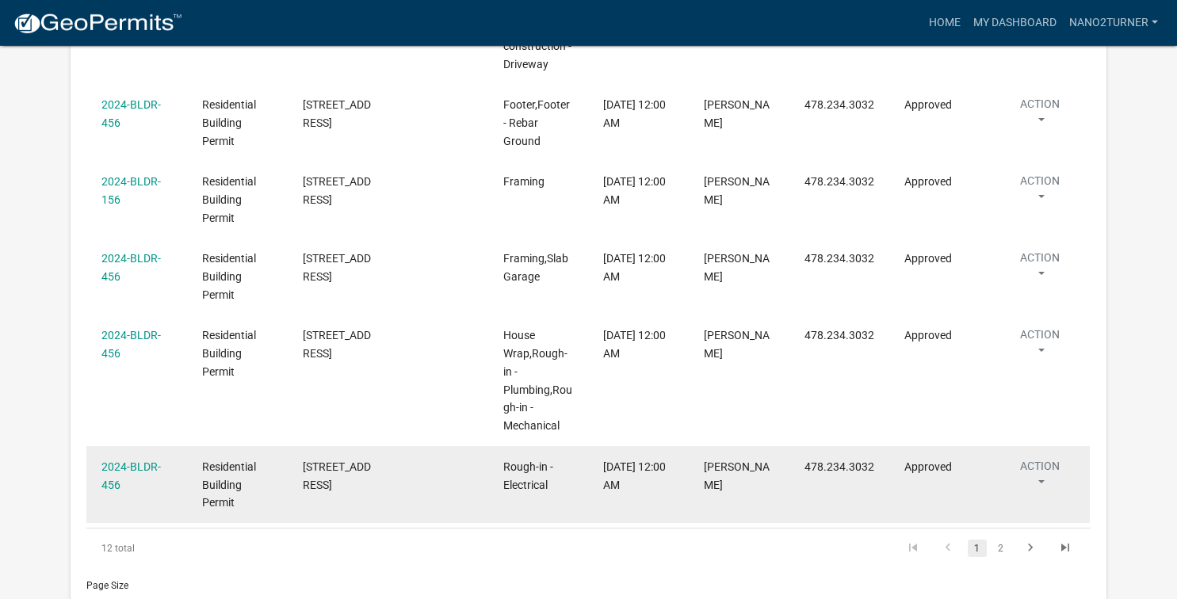
scroll to position [2706, 0]
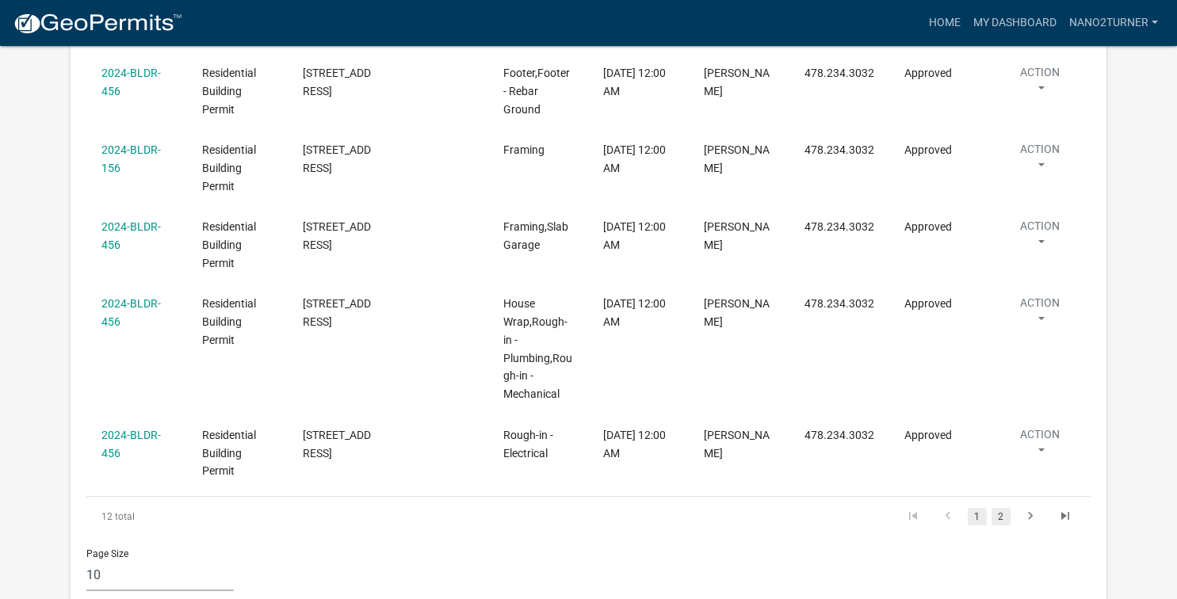
click at [1001, 508] on link "2" at bounding box center [1000, 516] width 19 height 17
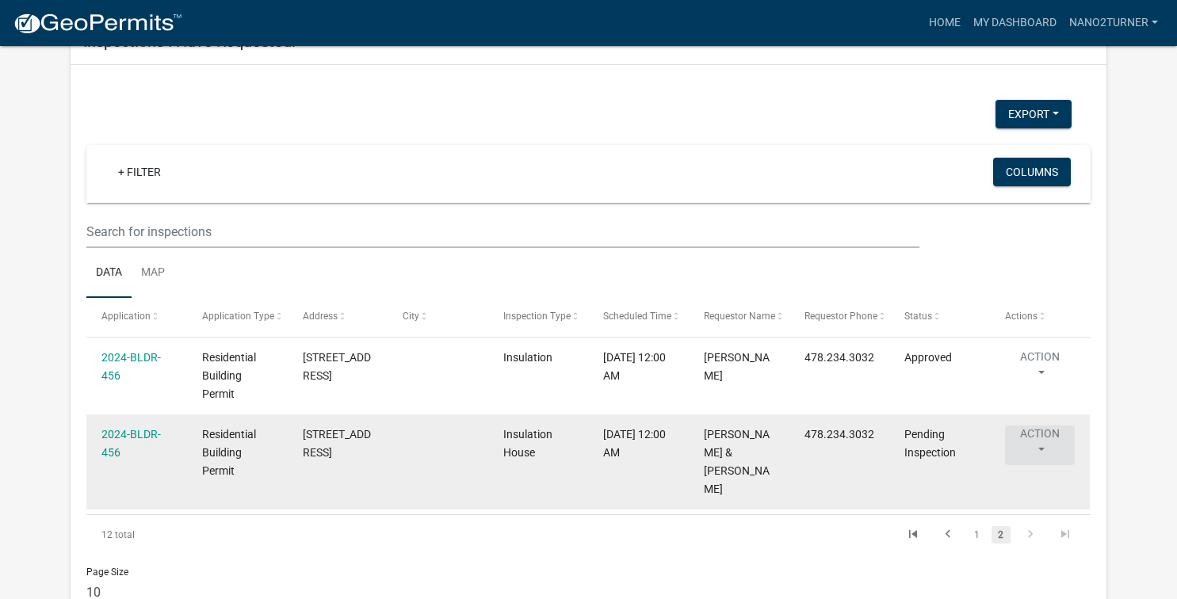
click at [1040, 425] on button "Action" at bounding box center [1040, 445] width 70 height 40
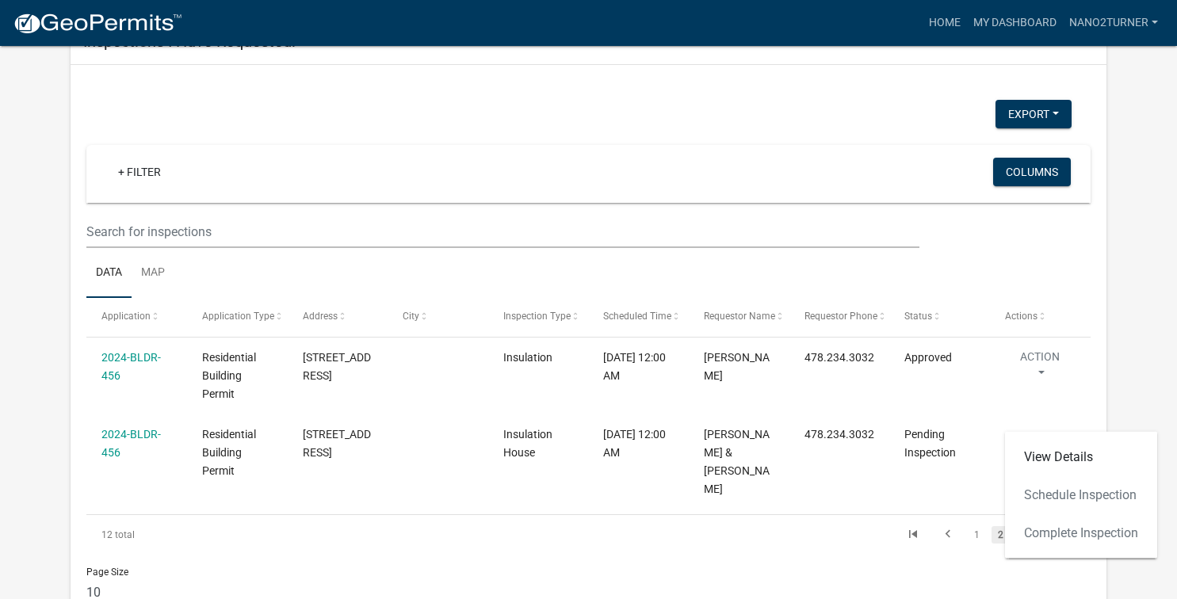
click at [1062, 499] on div "View Details Schedule Inspection Complete Inspection" at bounding box center [1081, 495] width 152 height 127
click at [1040, 452] on link "View Details" at bounding box center [1081, 457] width 152 height 38
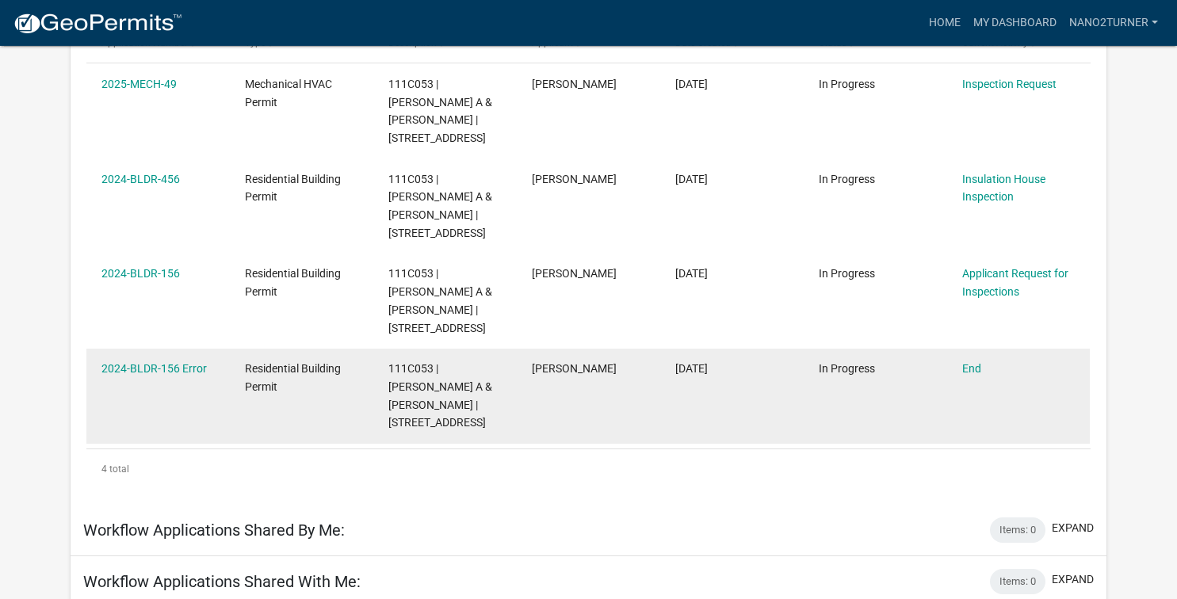
scroll to position [303, 0]
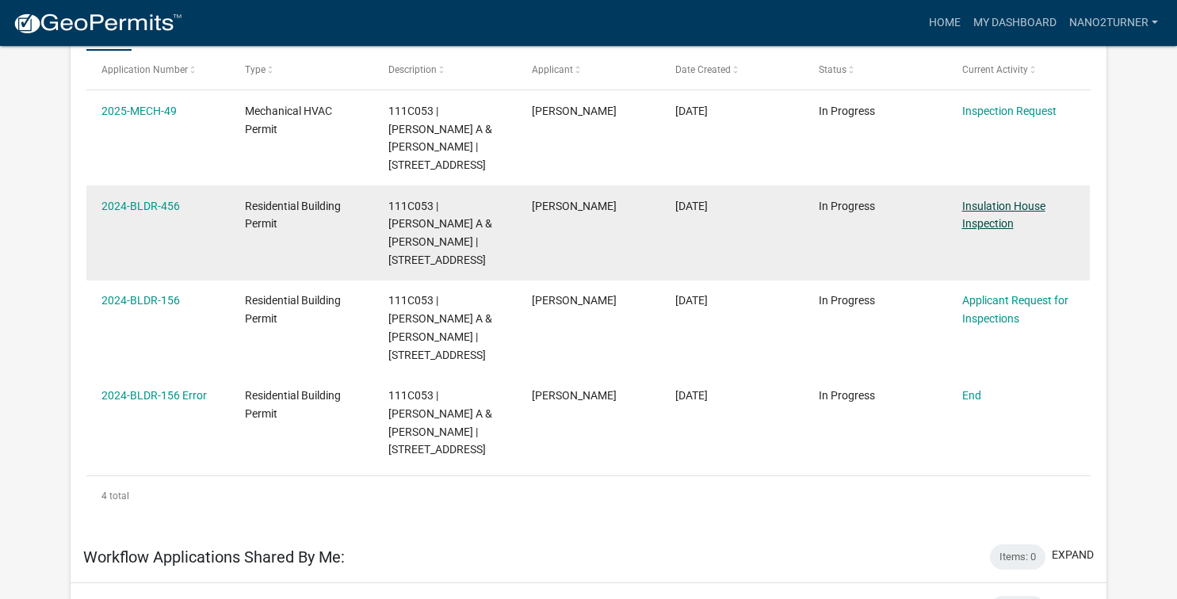
click at [1008, 200] on link "Insulation House Inspection" at bounding box center [1003, 215] width 83 height 31
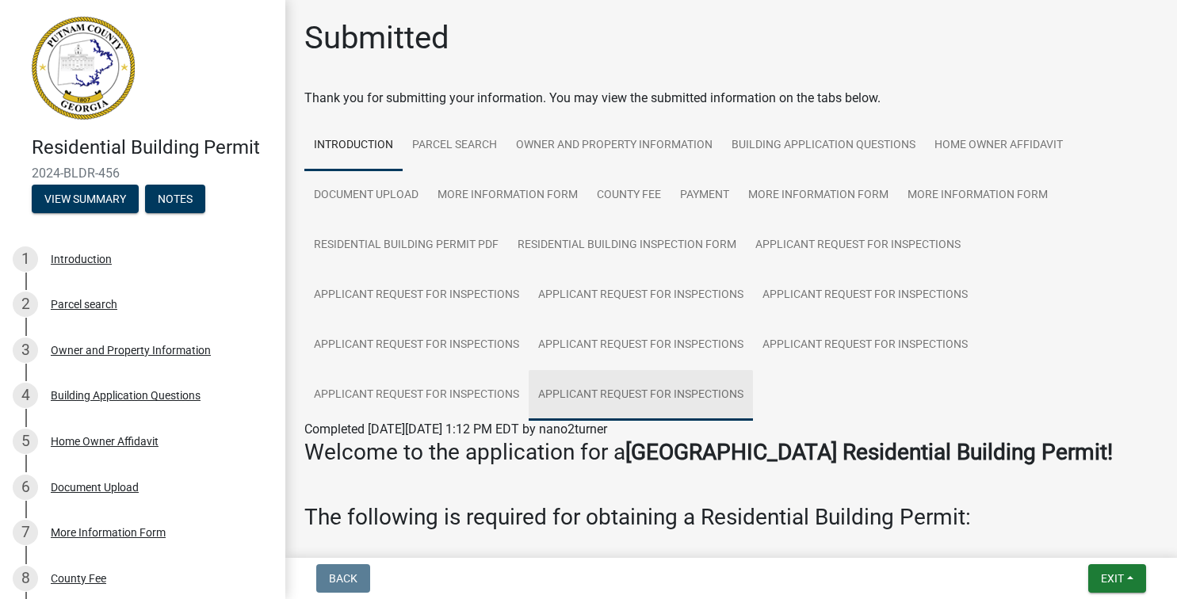
click at [613, 390] on link "Applicant Request for Inspections" at bounding box center [640, 395] width 224 height 51
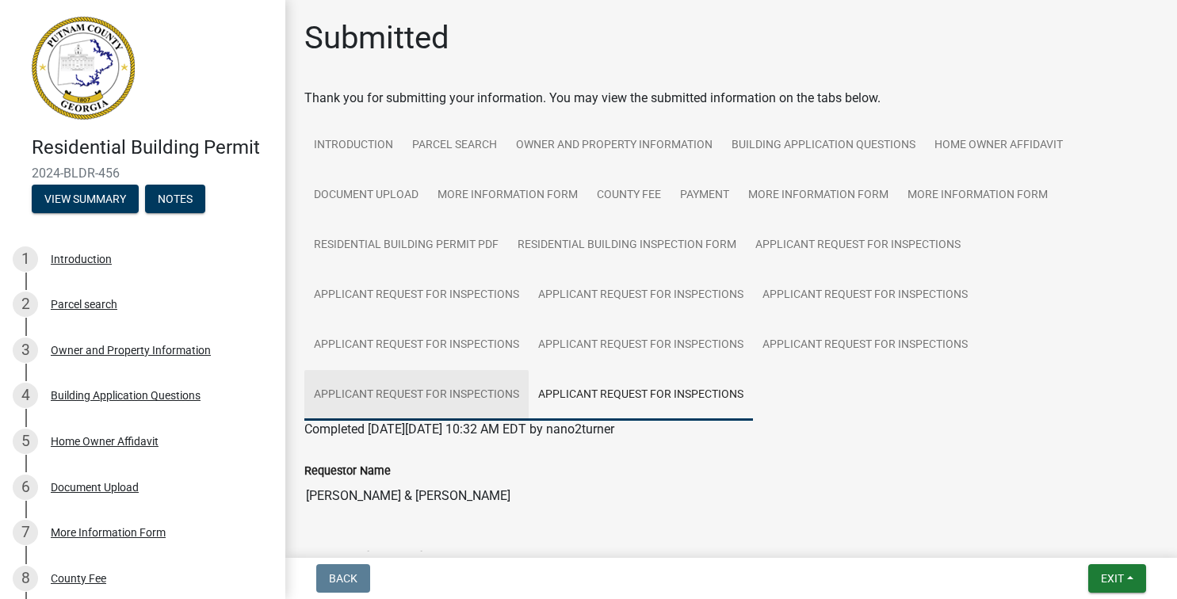
click at [450, 397] on link "Applicant Request for Inspections" at bounding box center [416, 395] width 224 height 51
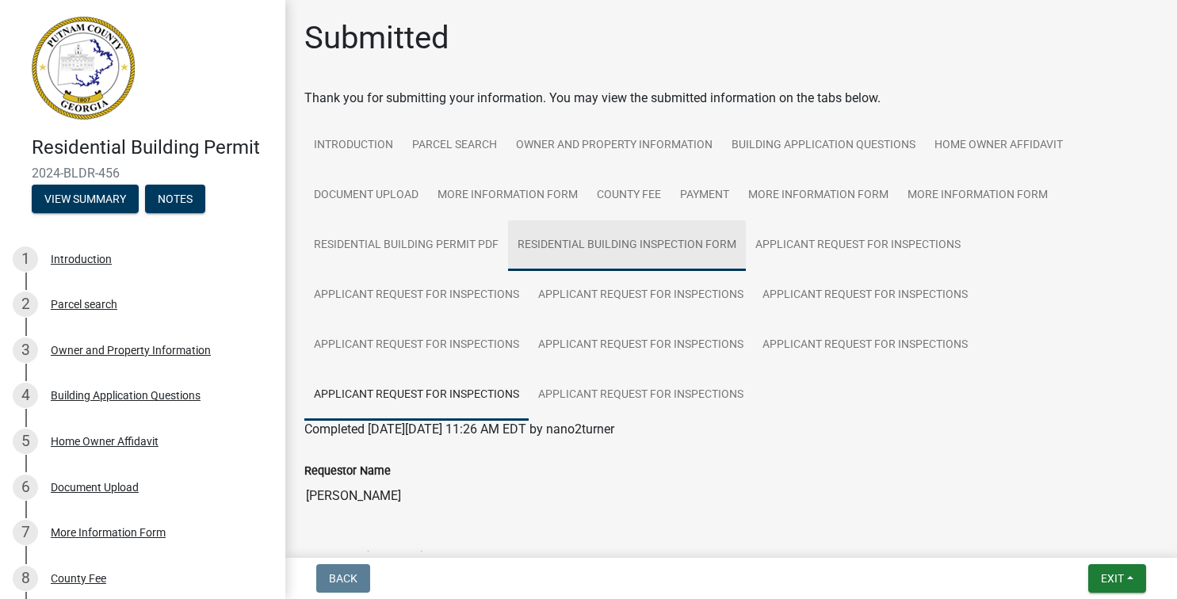
click at [600, 246] on link "Residential Building Inspection Form" at bounding box center [627, 245] width 238 height 51
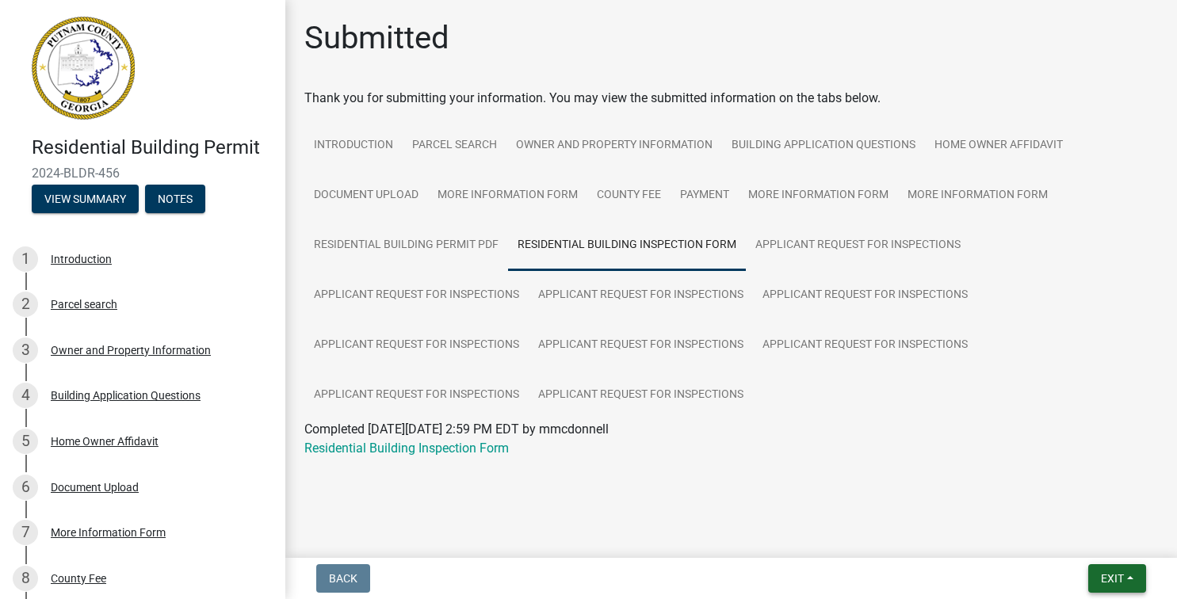
click at [1101, 572] on span "Exit" at bounding box center [1112, 578] width 23 height 13
click at [1077, 535] on button "Save & Exit" at bounding box center [1082, 537] width 127 height 38
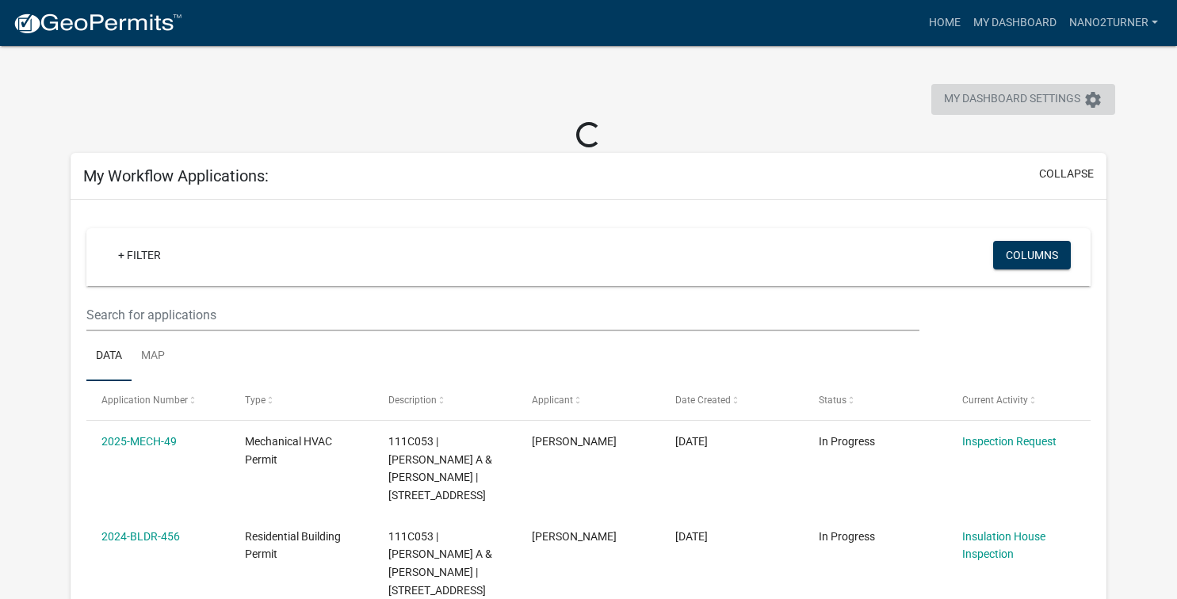
click at [1032, 91] on span "My Dashboard Settings" at bounding box center [1012, 99] width 136 height 19
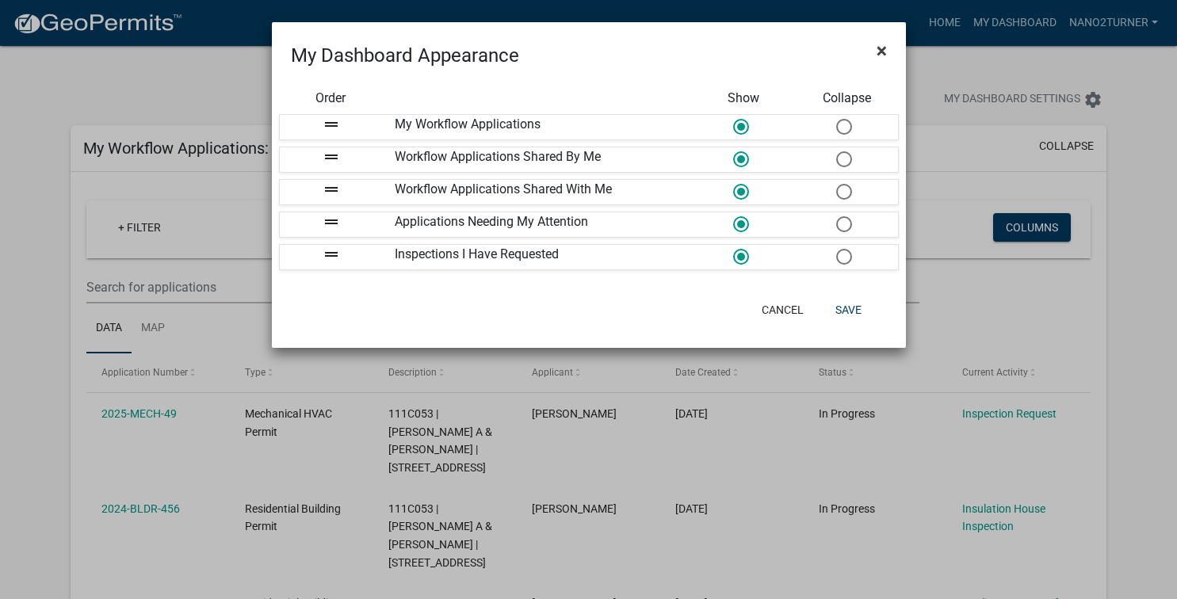
click at [884, 52] on span "×" at bounding box center [881, 51] width 10 height 22
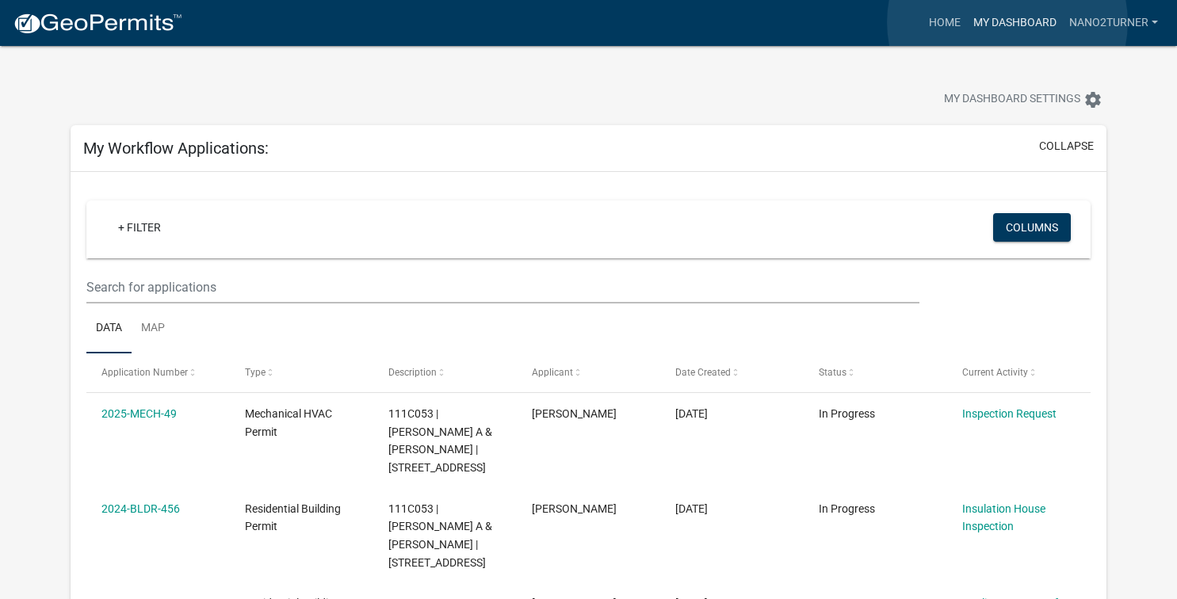
click at [1007, 22] on link "My Dashboard" at bounding box center [1015, 23] width 96 height 30
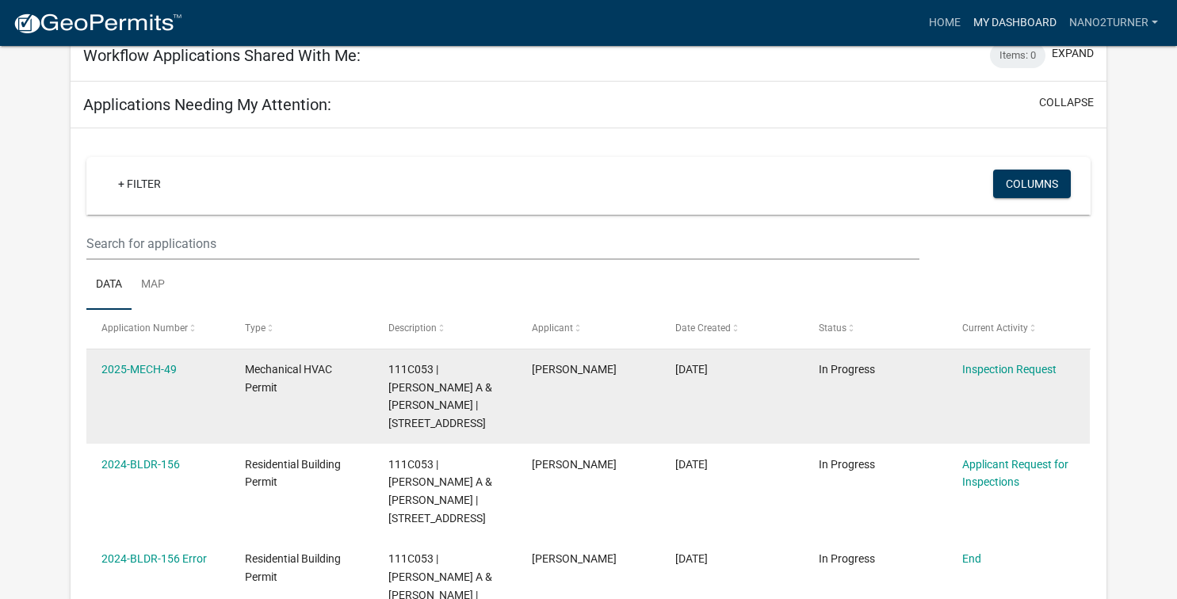
scroll to position [941, 0]
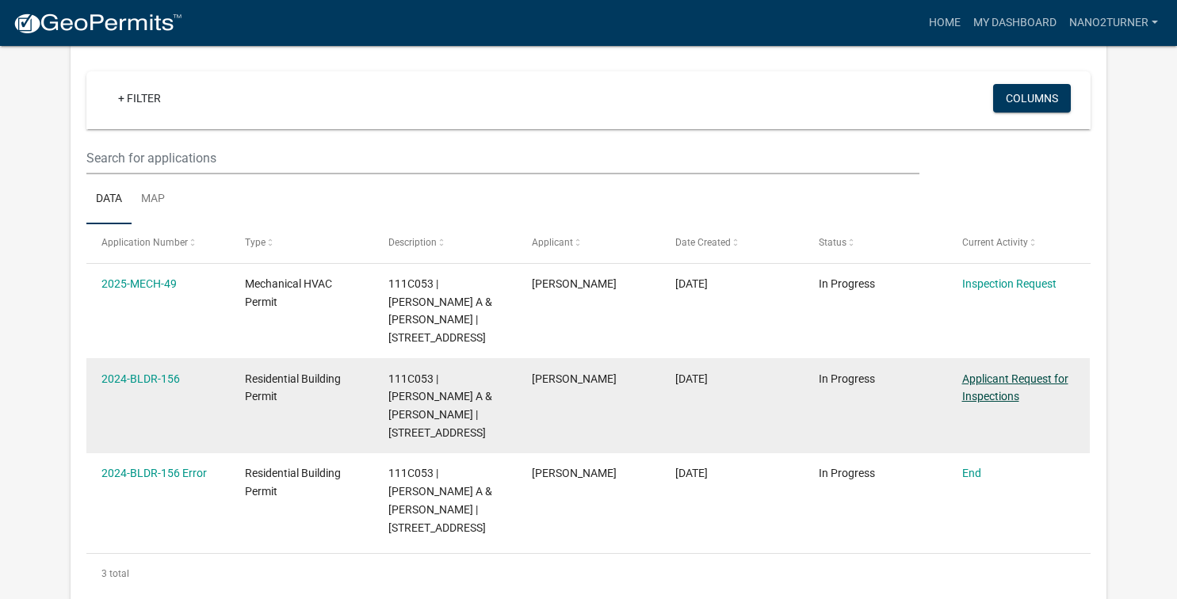
click at [981, 372] on link "Applicant Request for Inspections" at bounding box center [1015, 387] width 106 height 31
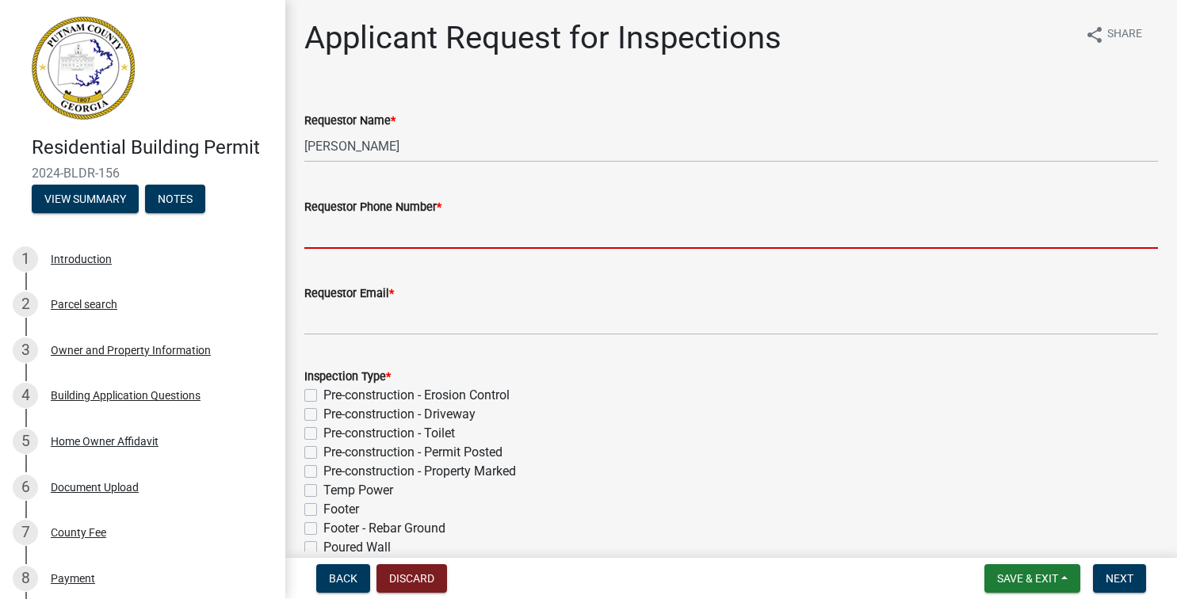
click at [366, 239] on input "Requestor Phone Number *" at bounding box center [730, 232] width 853 height 32
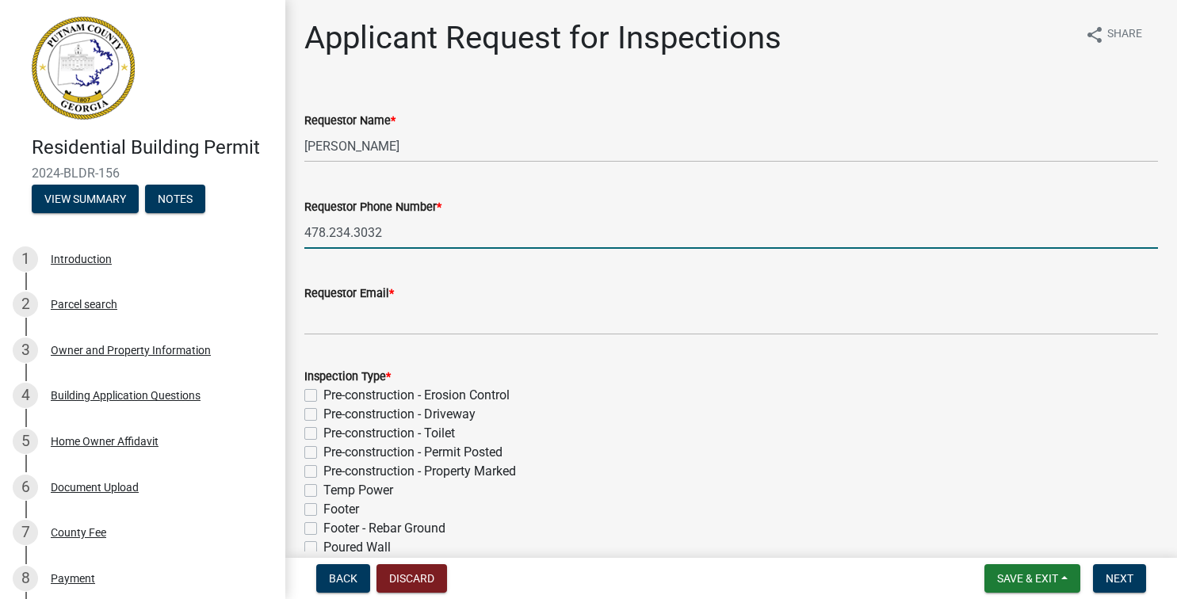
type input "478.234.3032"
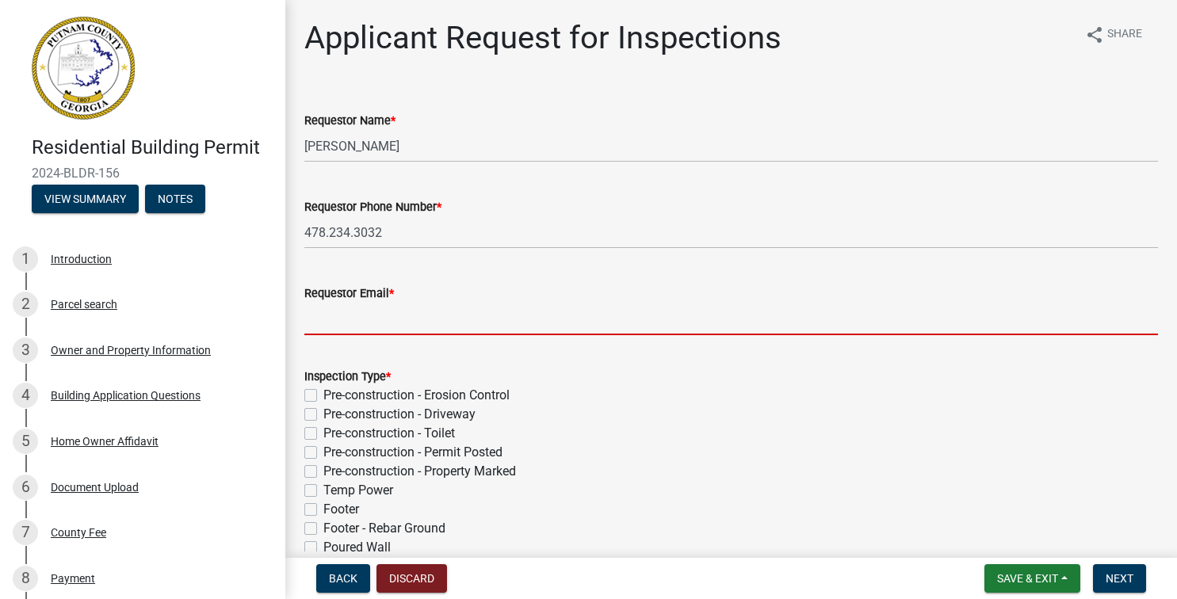
click at [349, 322] on input "Requestor Email *" at bounding box center [730, 319] width 853 height 32
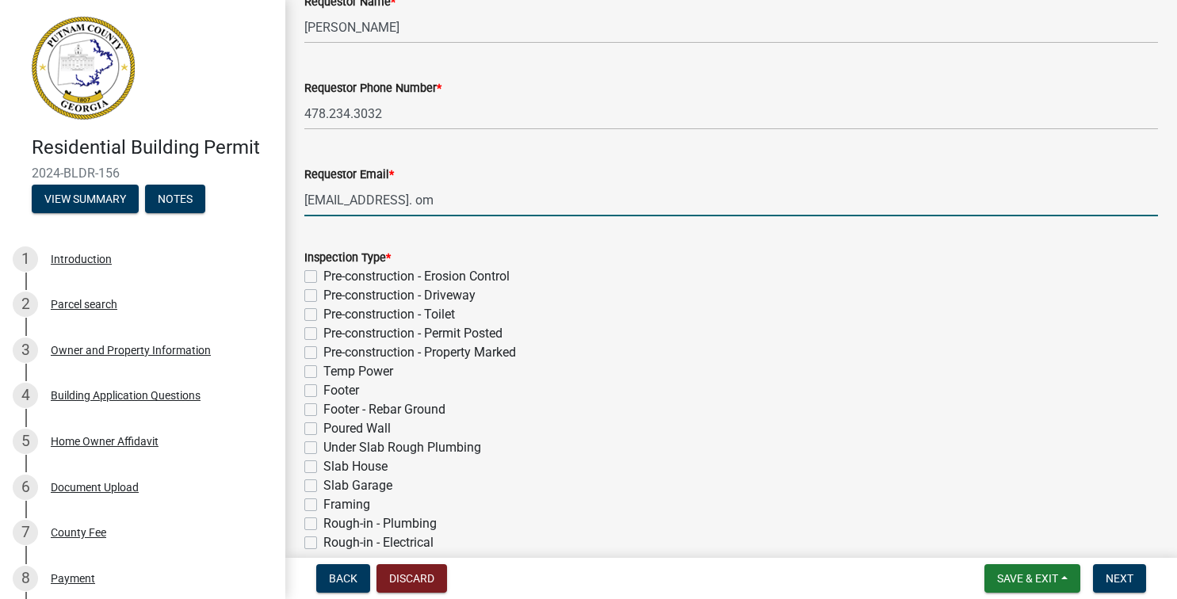
scroll to position [452, 0]
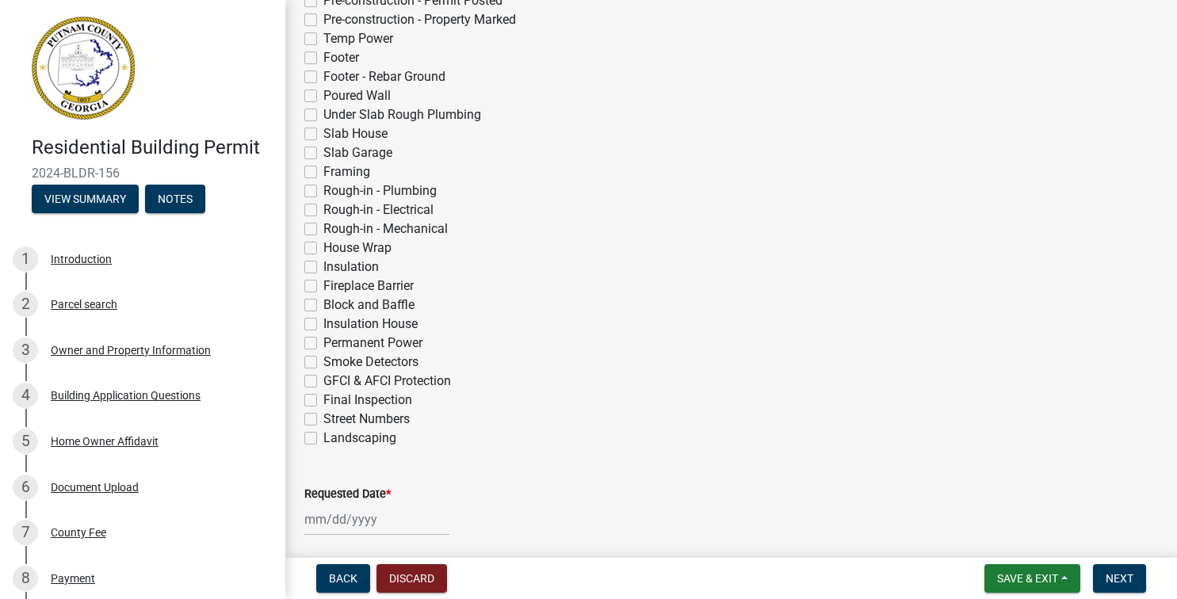
type input "[EMAIL_ADDRESS]. om"
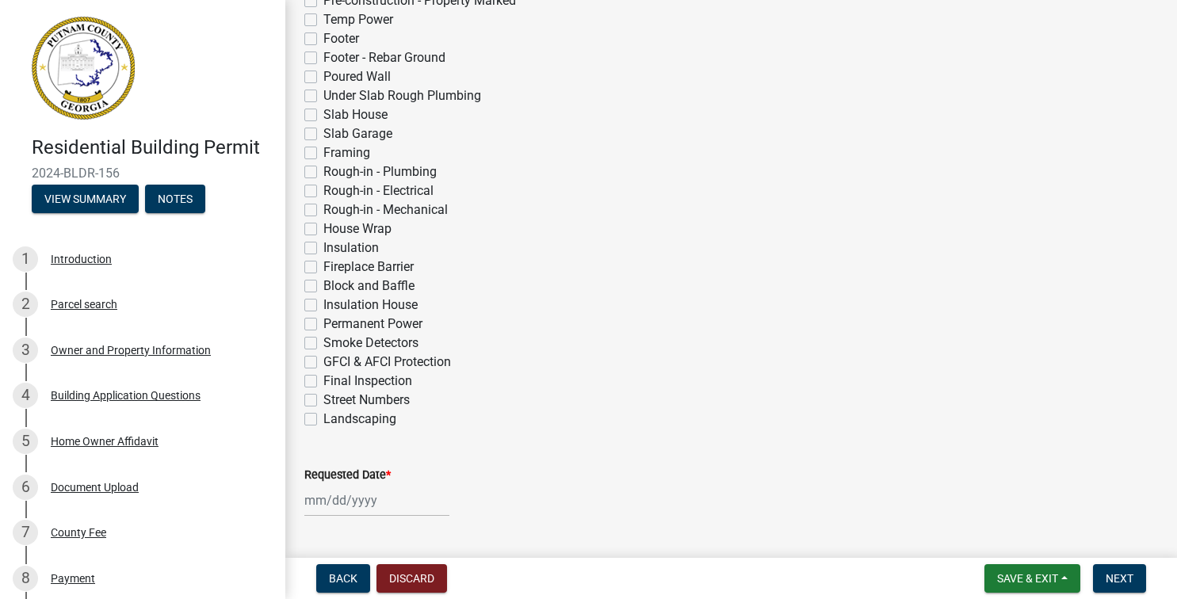
click at [323, 334] on label "Permanent Power" at bounding box center [372, 324] width 99 height 19
click at [323, 325] on input "Permanent Power" at bounding box center [328, 320] width 10 height 10
checkbox input "true"
checkbox input "false"
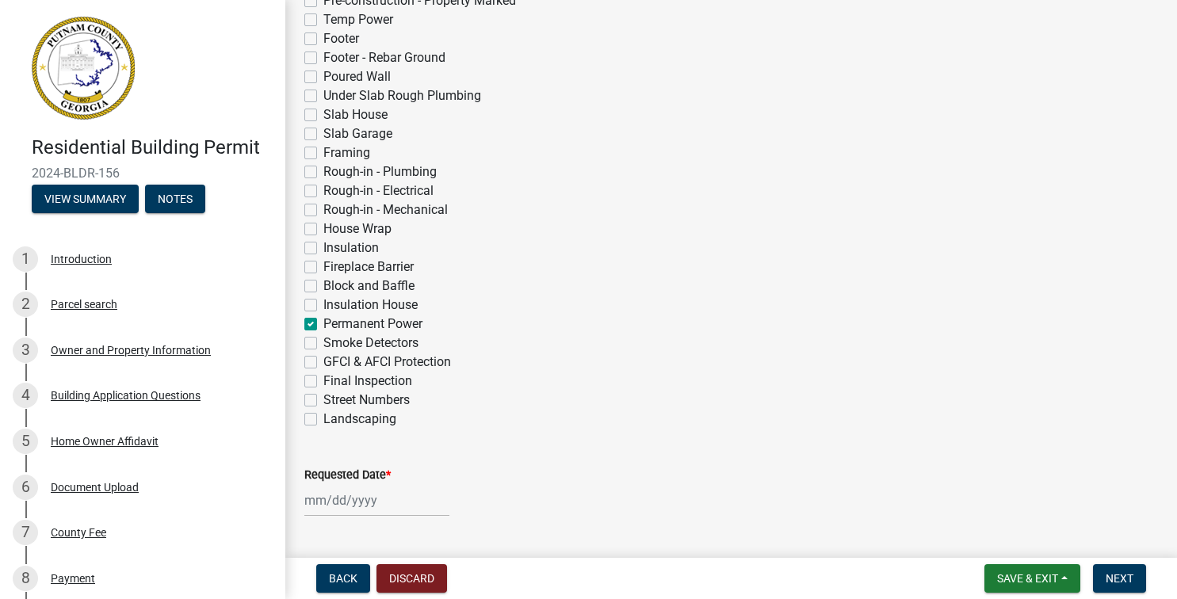
checkbox input "false"
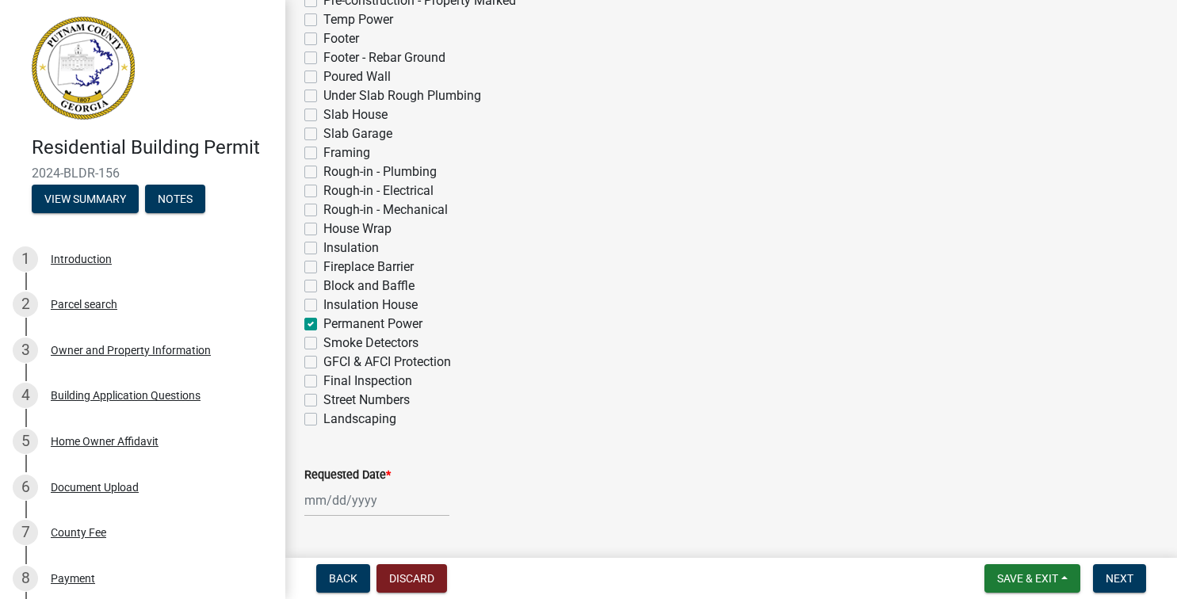
checkbox input "false"
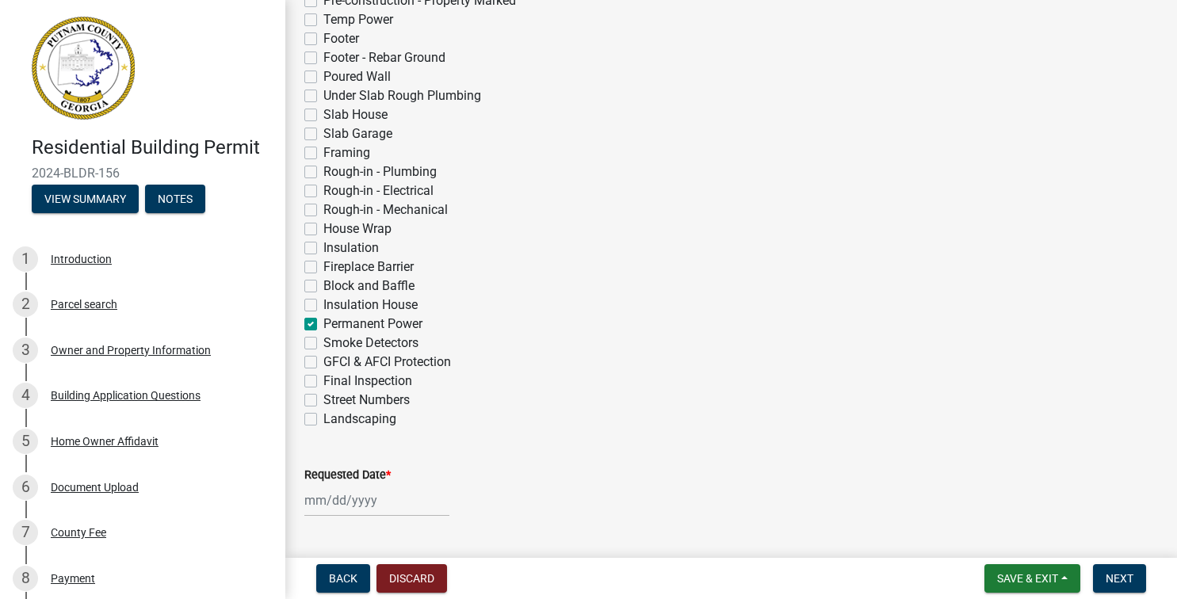
checkbox input "false"
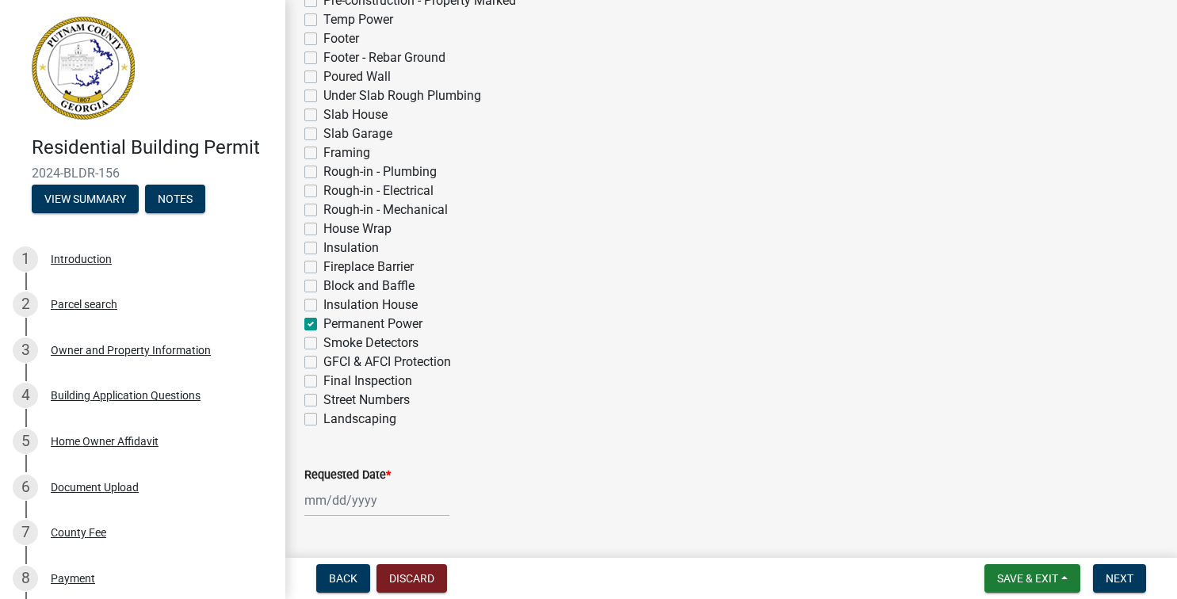
checkbox input "false"
checkbox input "true"
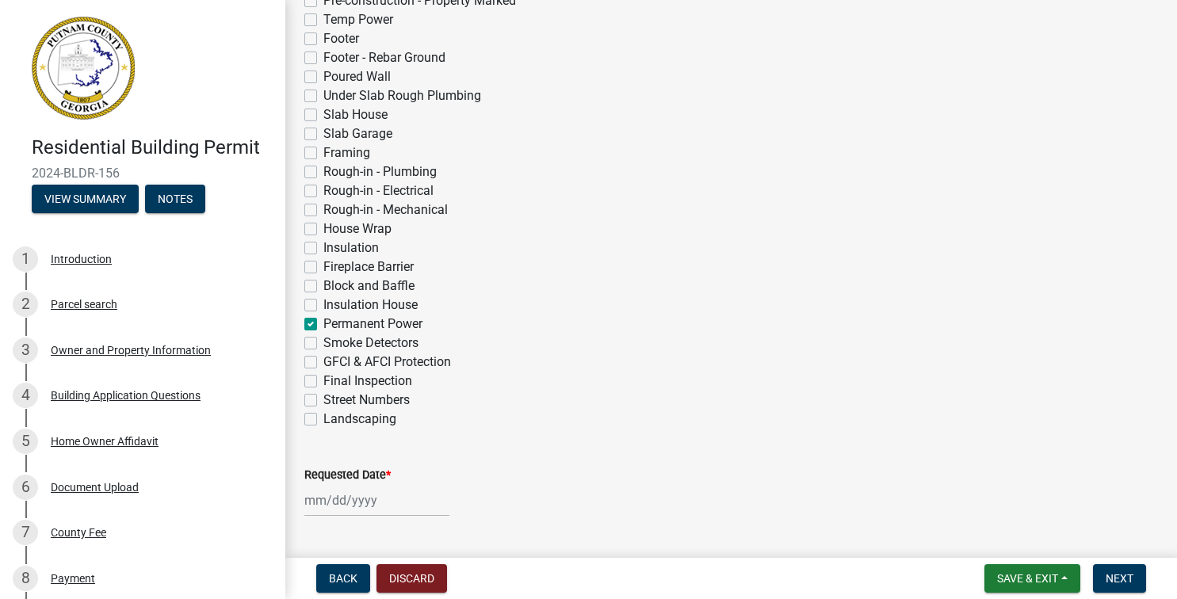
checkbox input "false"
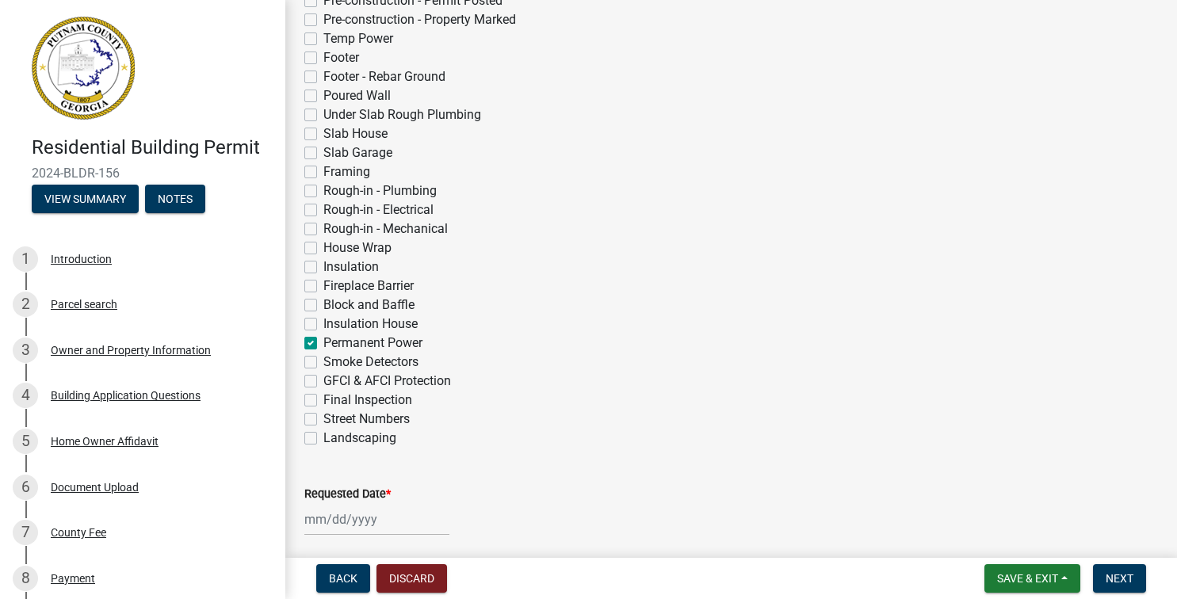
scroll to position [561, 0]
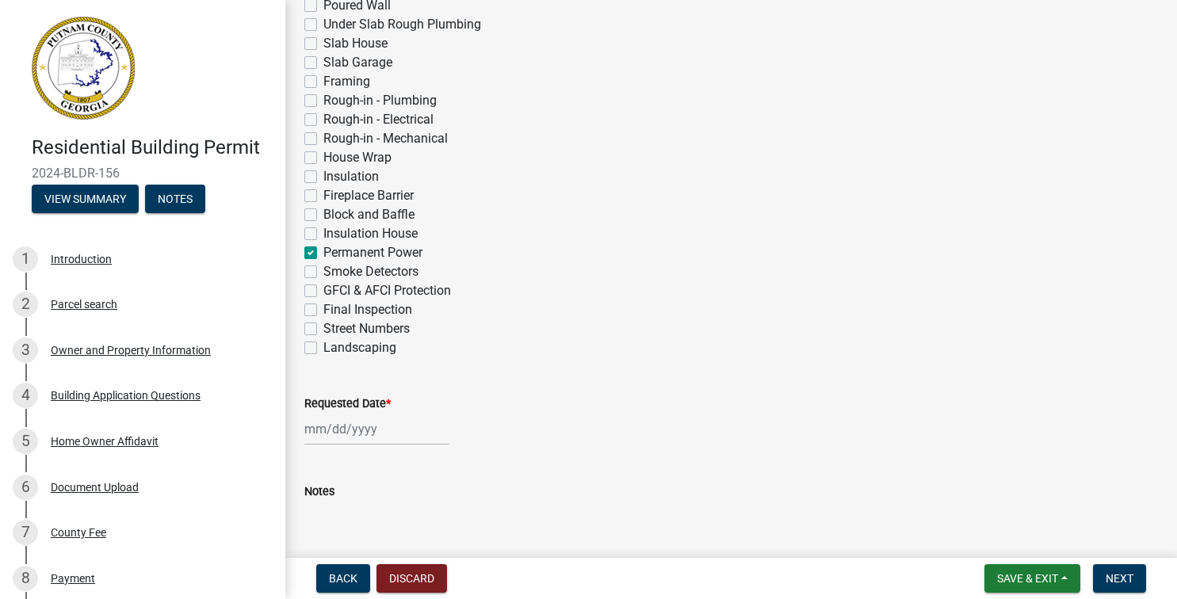
select select "8"
select select "2025"
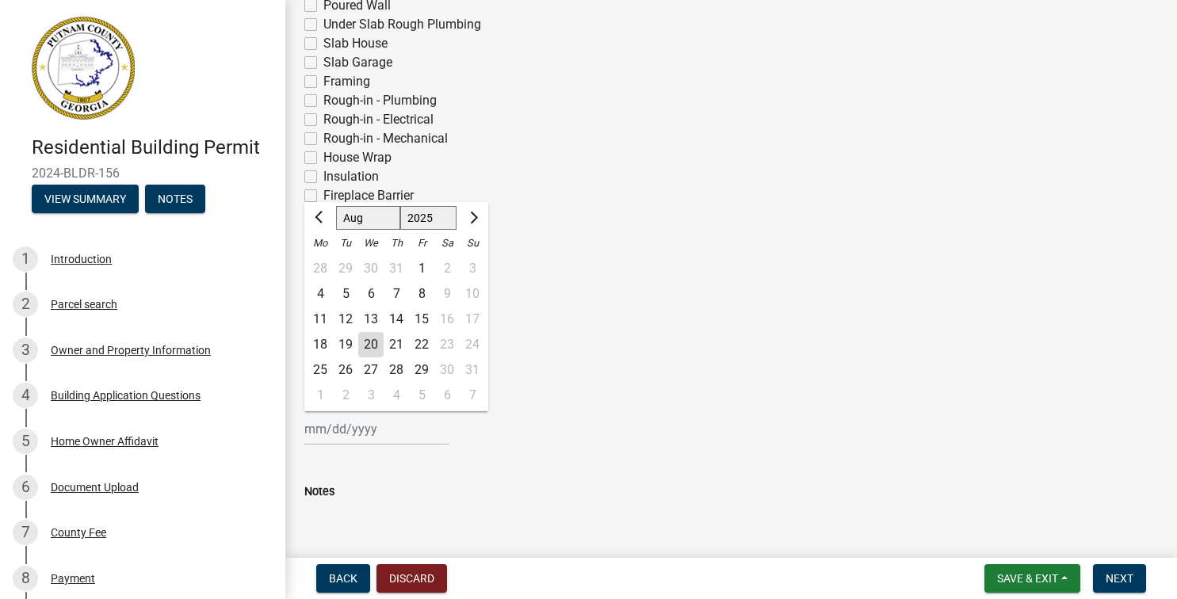
click at [323, 437] on input "Requested Date *" at bounding box center [376, 429] width 145 height 32
click at [424, 346] on div "22" at bounding box center [421, 344] width 25 height 25
type input "[DATE]"
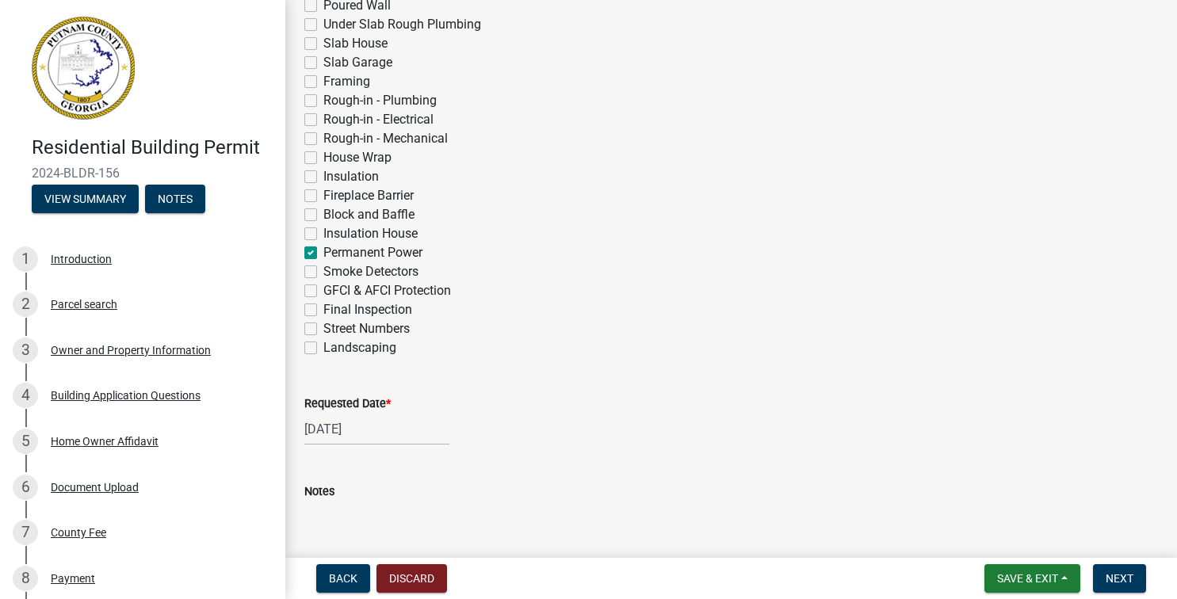
click at [323, 290] on label "GFCI & AFCI Protection" at bounding box center [387, 290] width 128 height 19
click at [323, 290] on input "GFCI & AFCI Protection" at bounding box center [328, 286] width 10 height 10
checkbox input "true"
checkbox input "false"
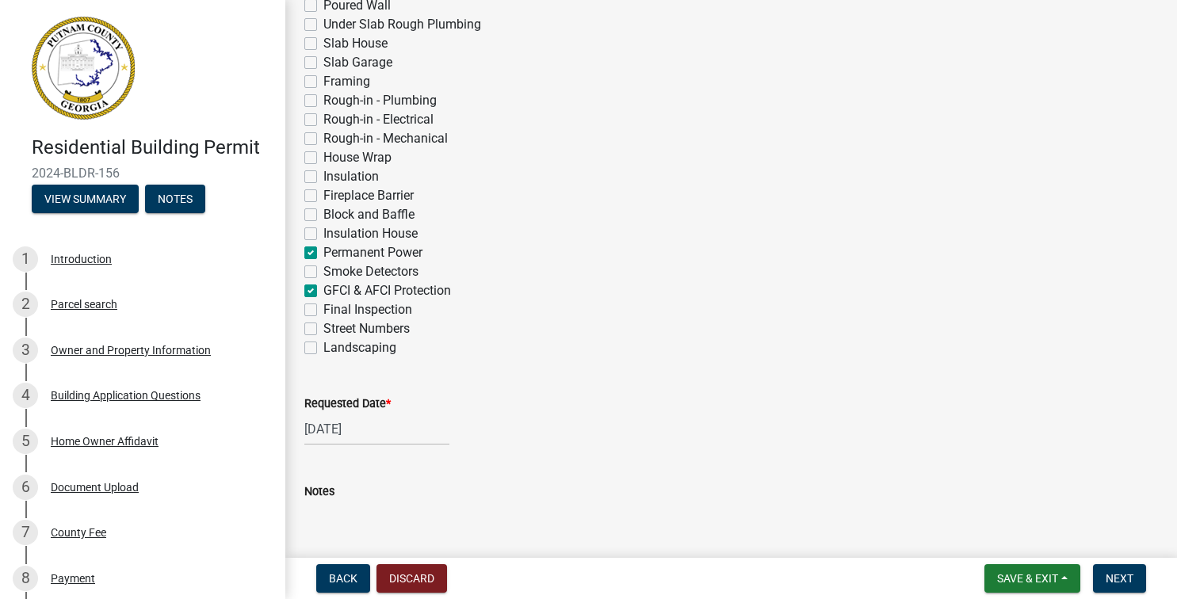
checkbox input "false"
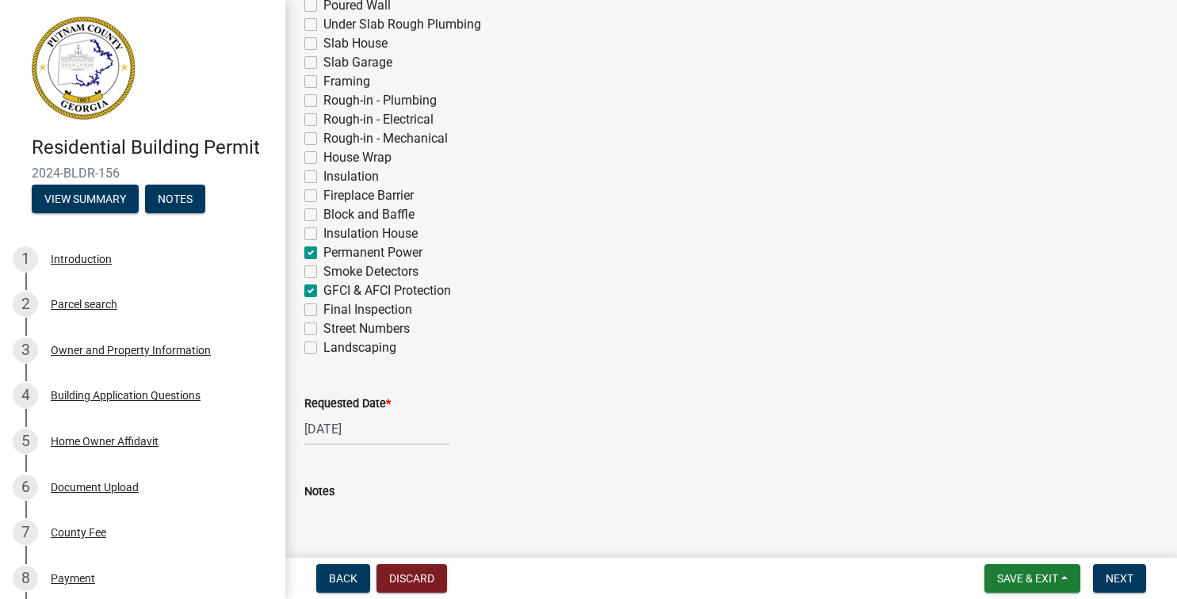
checkbox input "false"
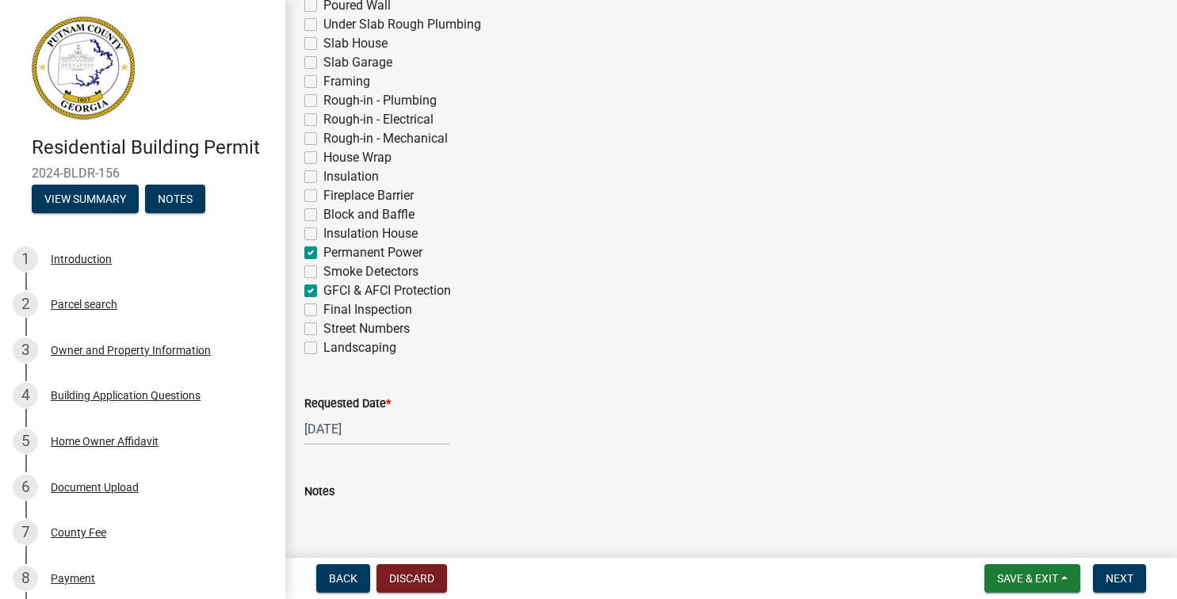
checkbox input "false"
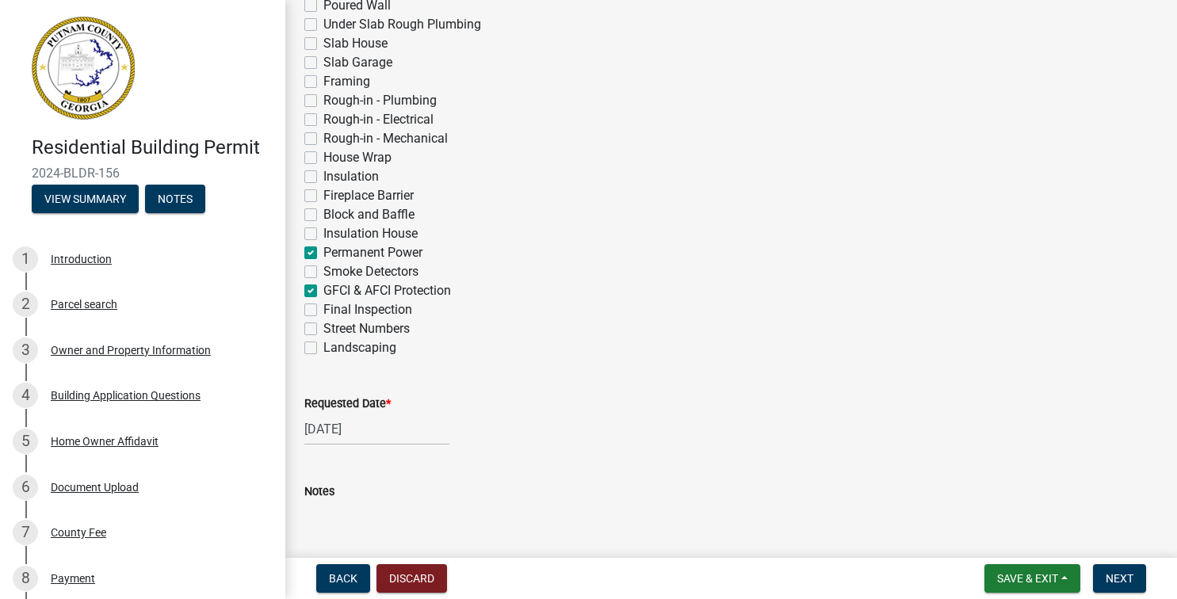
checkbox input "false"
checkbox input "true"
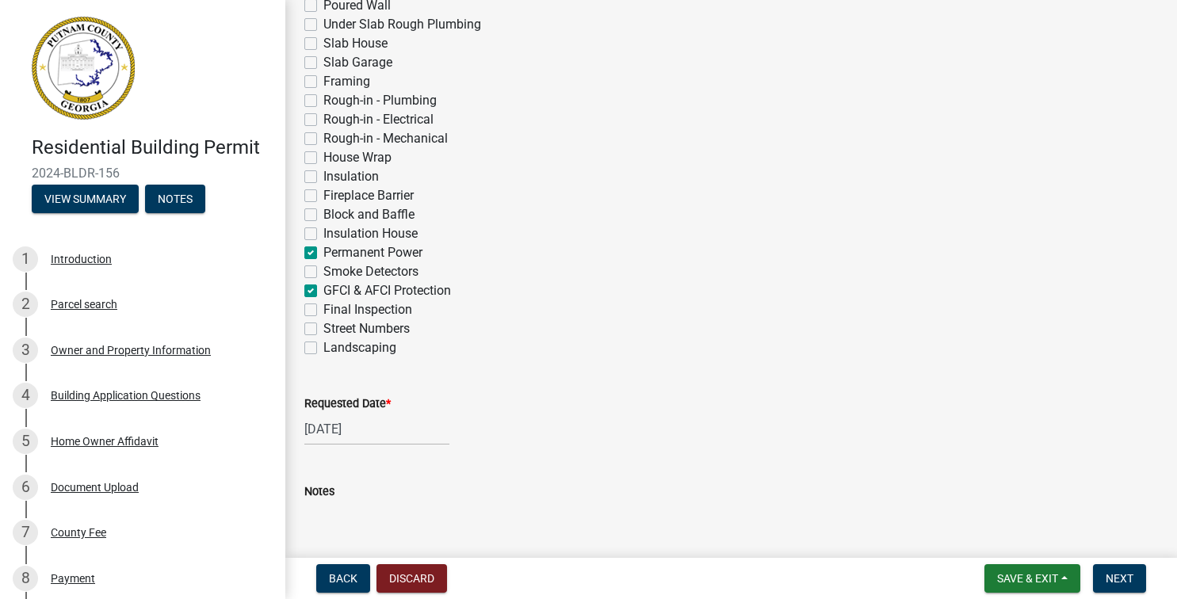
checkbox input "false"
checkbox input "true"
checkbox input "false"
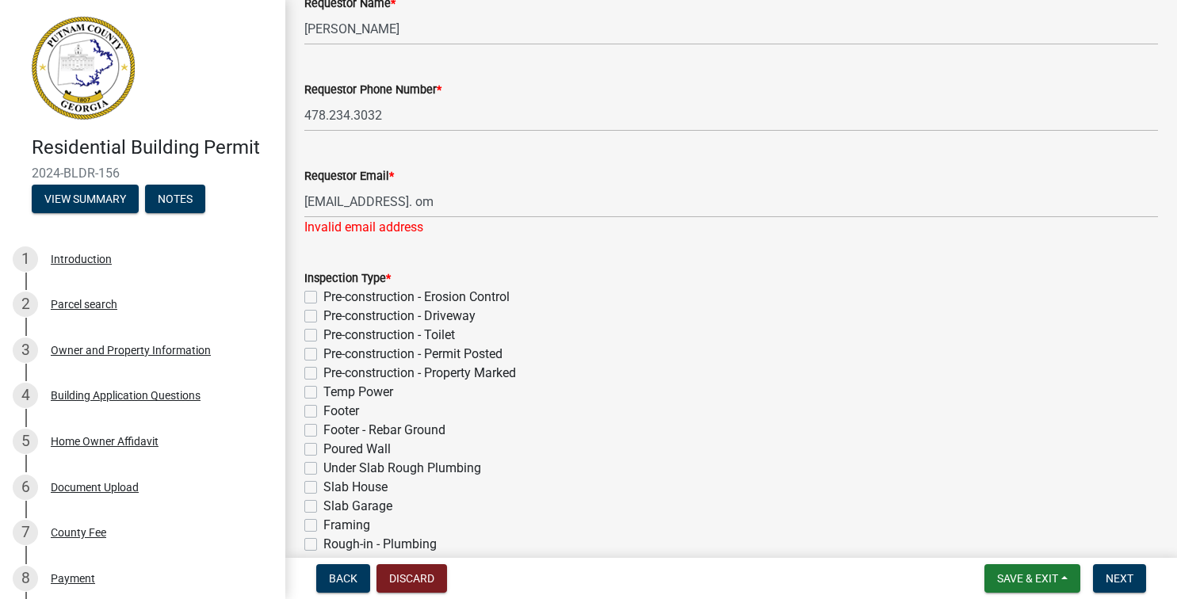
scroll to position [117, 0]
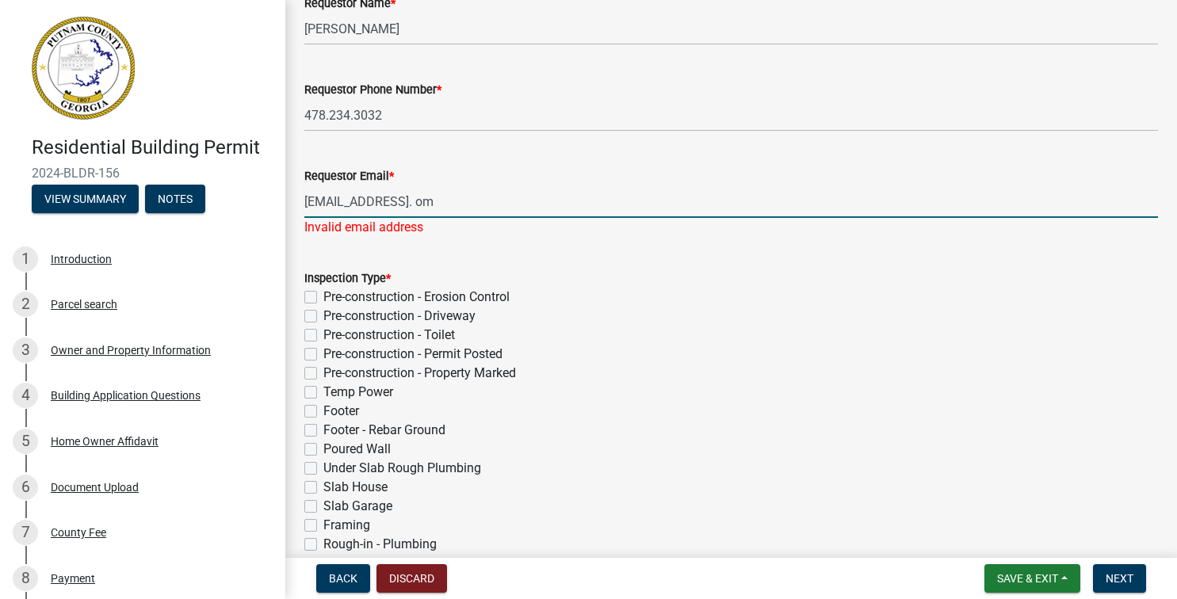
click at [448, 201] on input "[EMAIL_ADDRESS]. om" at bounding box center [730, 201] width 853 height 32
type input "[EMAIL_ADDRESS][DOMAIN_NAME]"
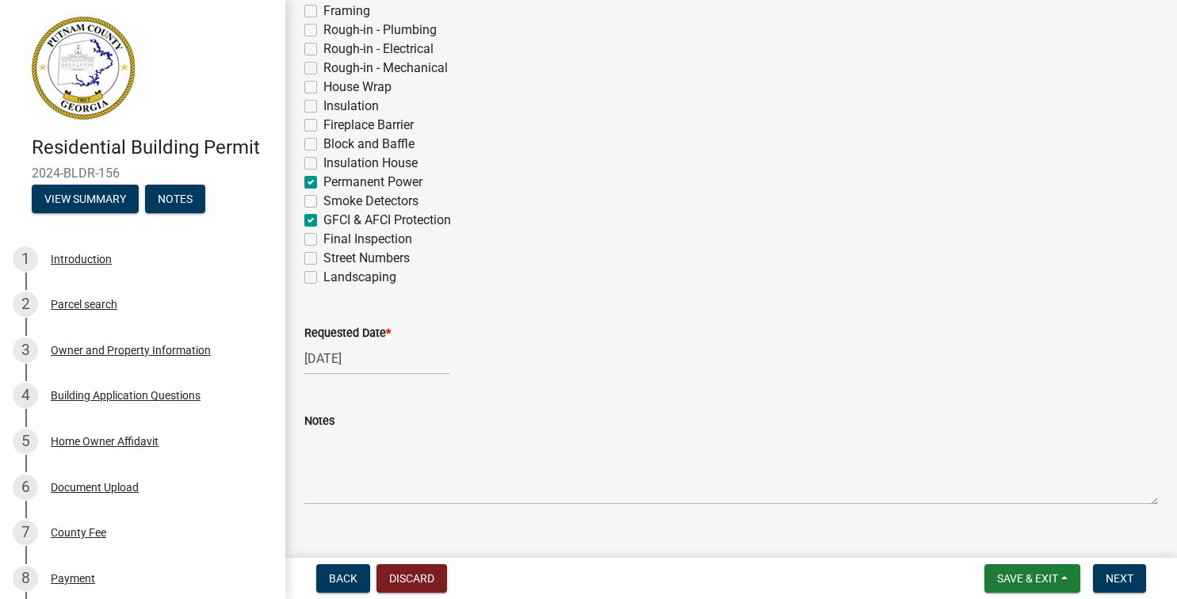
scroll to position [640, 0]
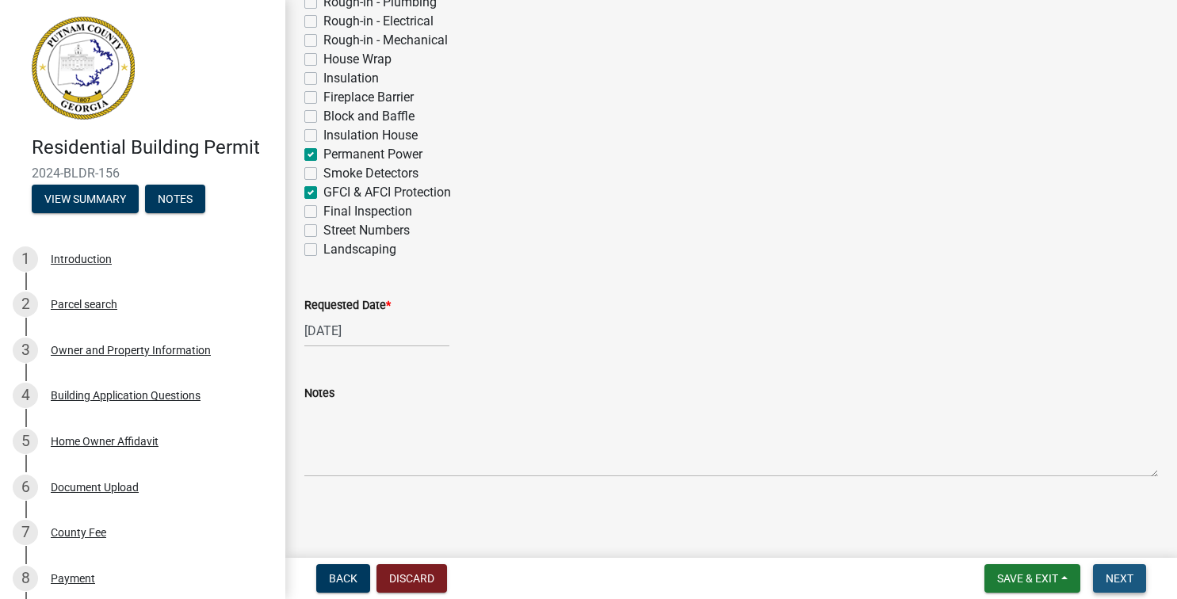
click at [1112, 578] on span "Next" at bounding box center [1119, 578] width 28 height 13
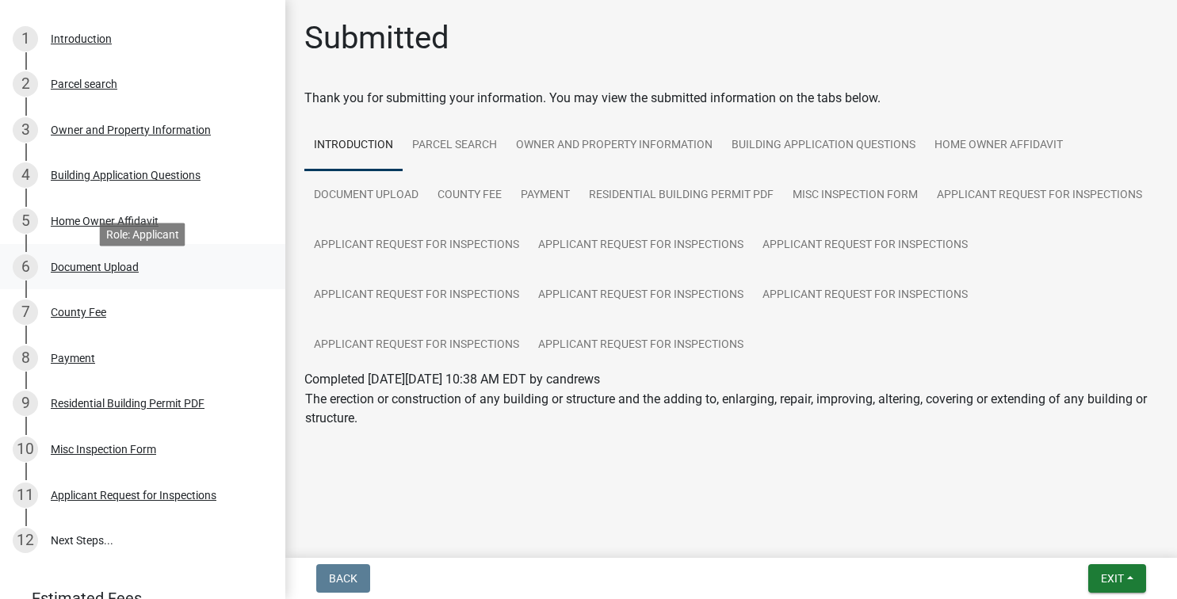
scroll to position [296, 0]
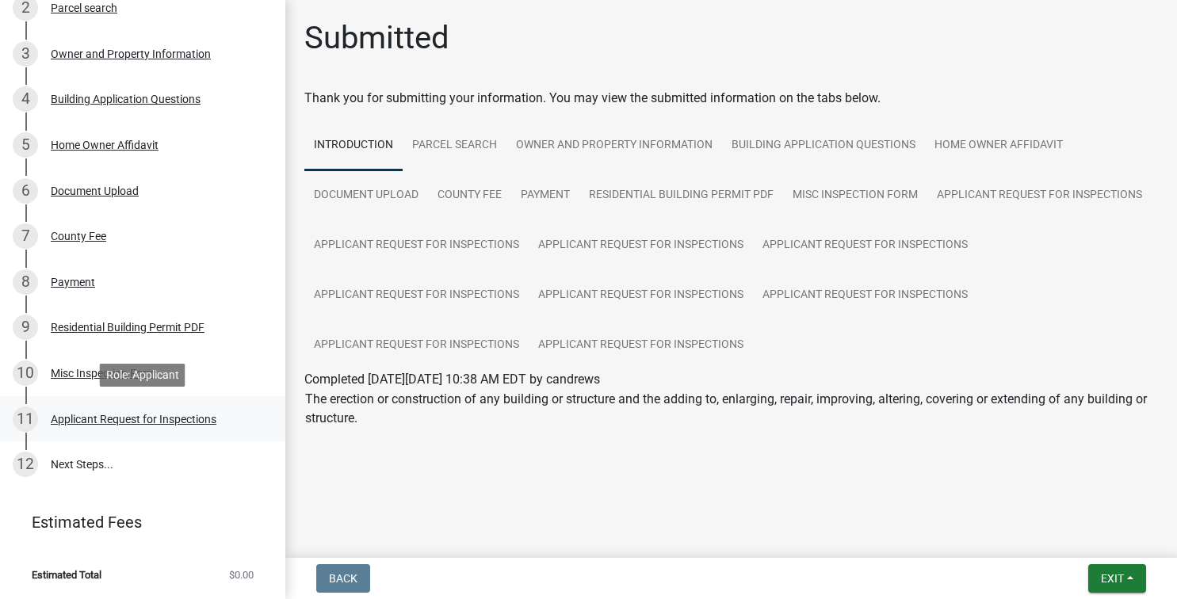
click at [98, 422] on div "Applicant Request for Inspections" at bounding box center [134, 419] width 166 height 11
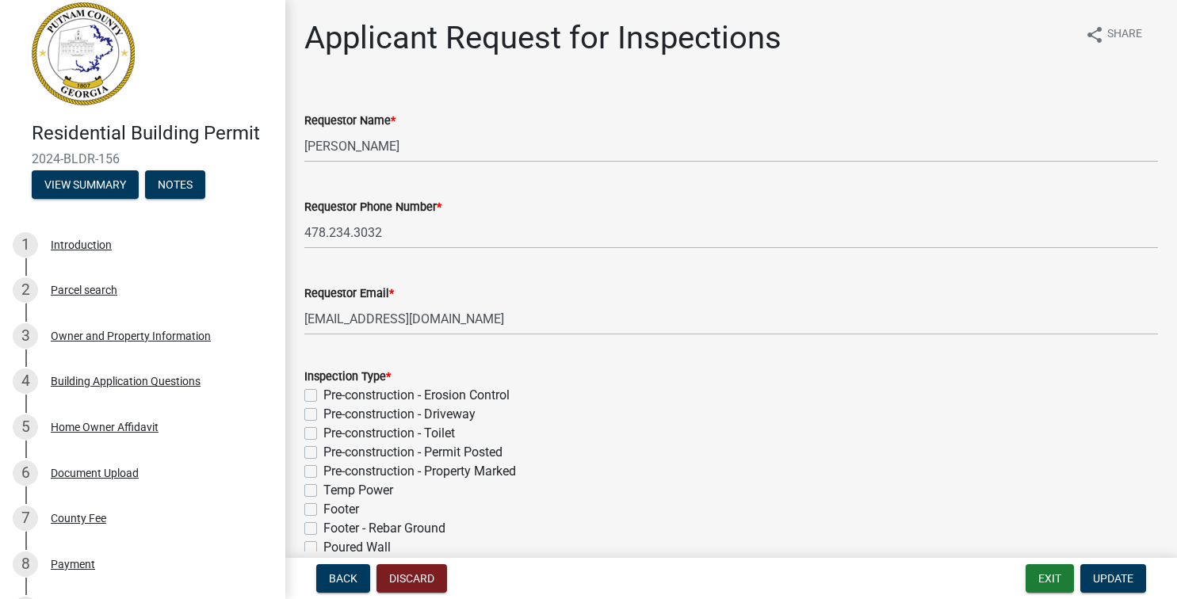
scroll to position [0, 0]
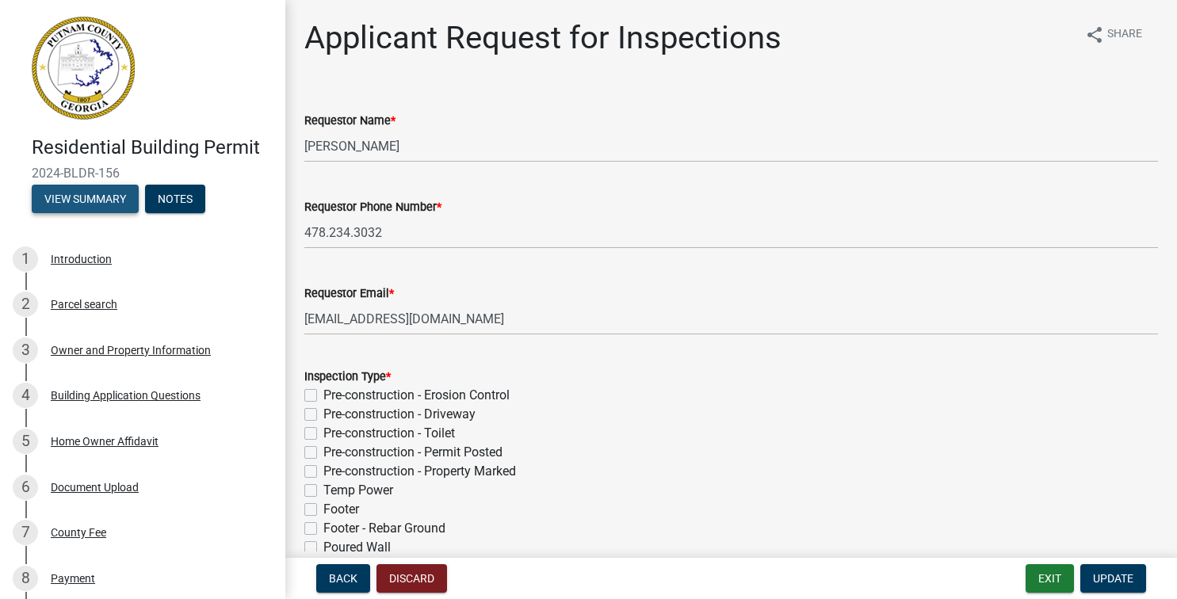
click at [78, 204] on button "View Summary" at bounding box center [85, 199] width 107 height 29
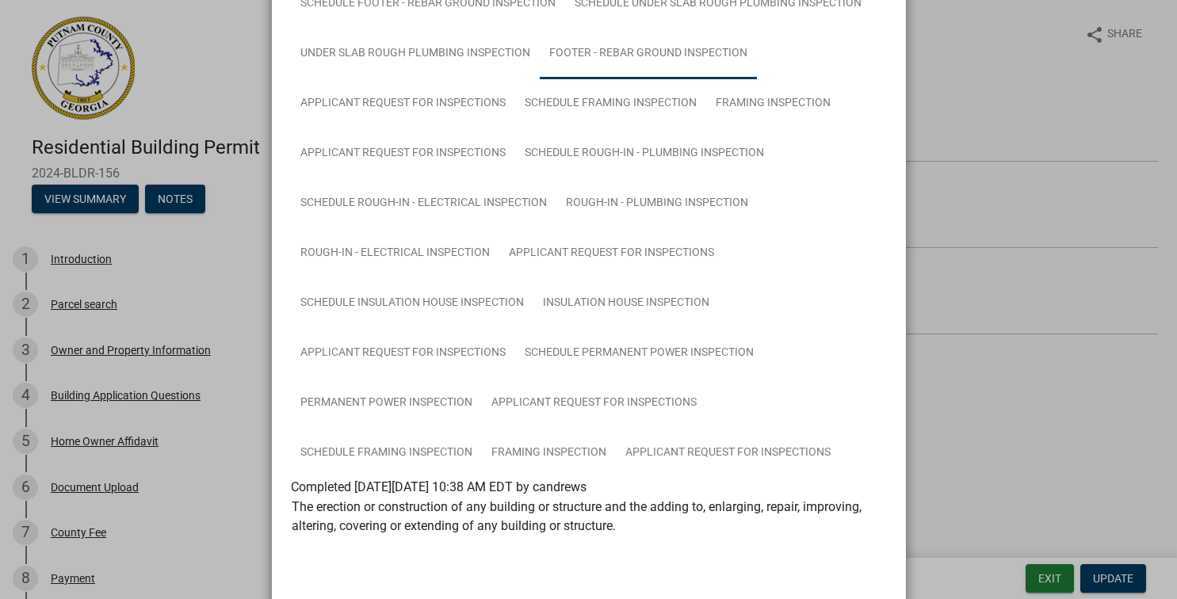
scroll to position [744, 0]
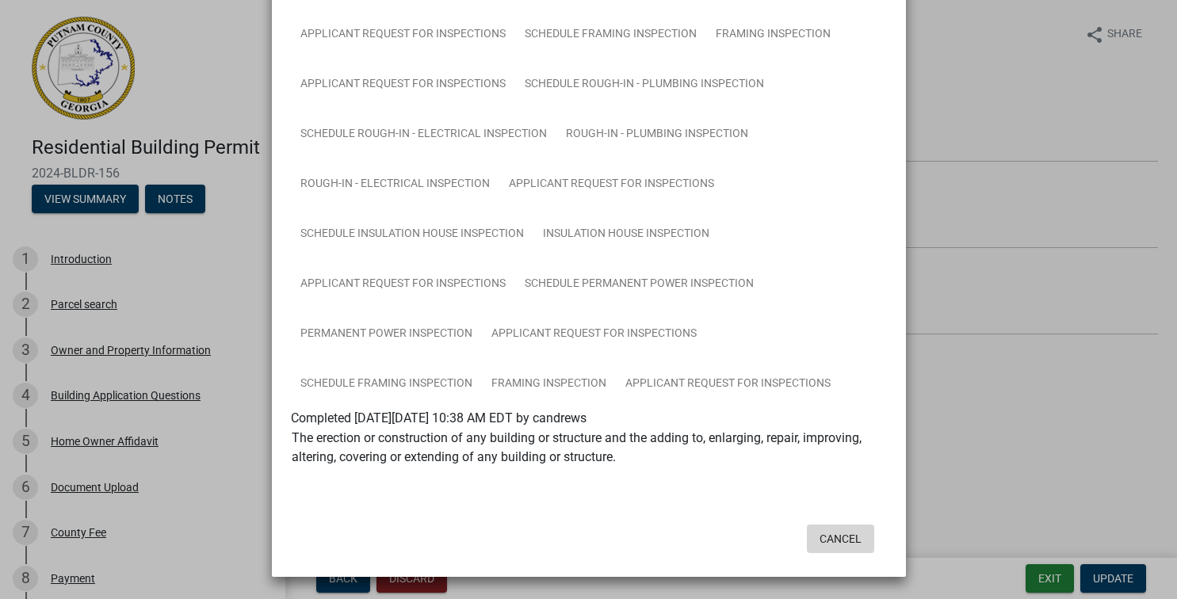
click at [831, 543] on button "Cancel" at bounding box center [840, 539] width 67 height 29
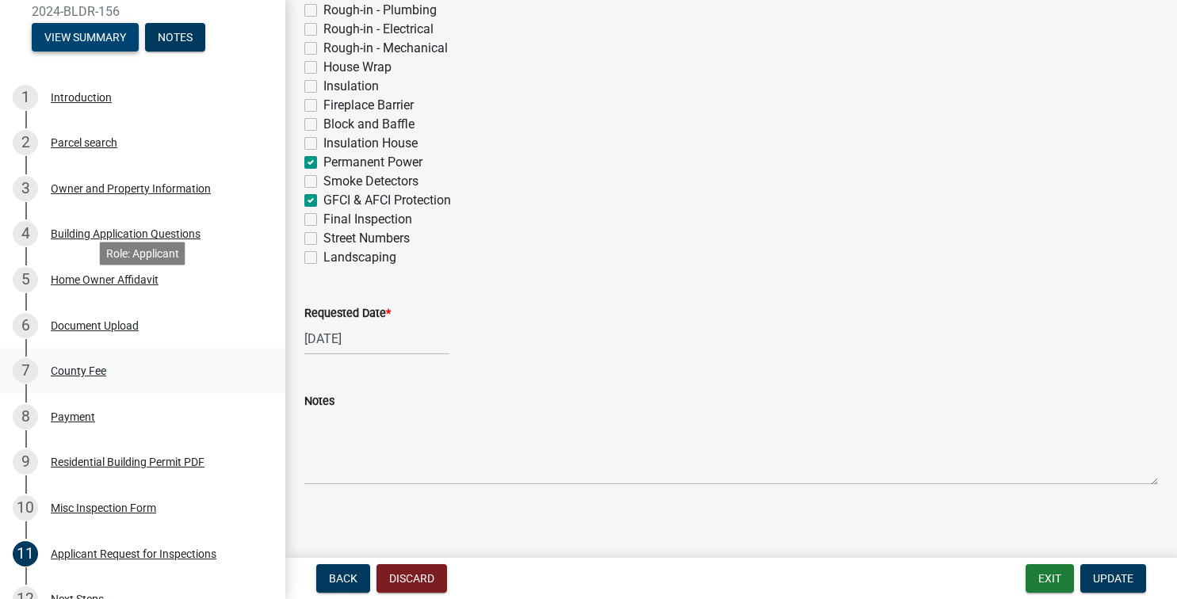
scroll to position [296, 0]
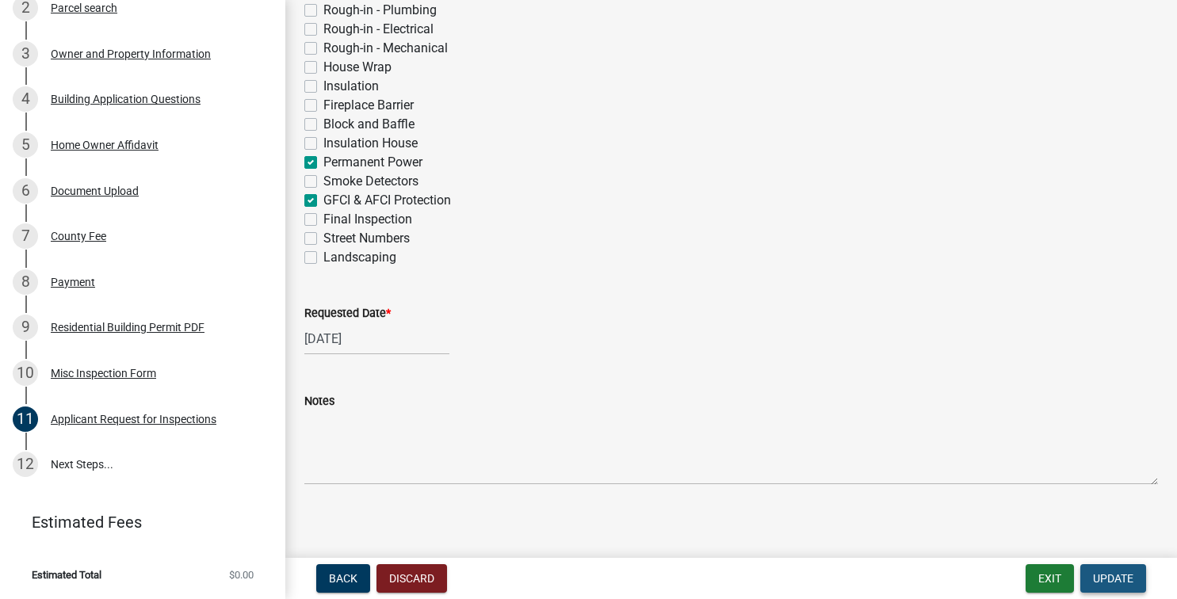
click at [1104, 581] on span "Update" at bounding box center [1113, 578] width 40 height 13
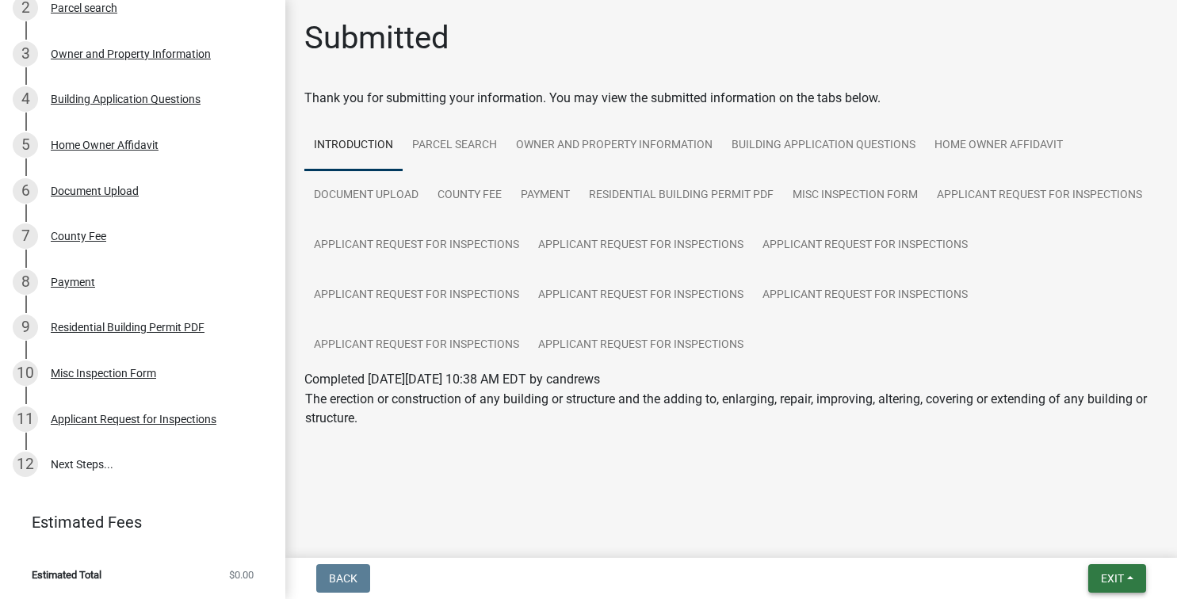
click at [1110, 584] on span "Exit" at bounding box center [1112, 578] width 23 height 13
click at [1077, 537] on button "Save & Exit" at bounding box center [1082, 537] width 127 height 38
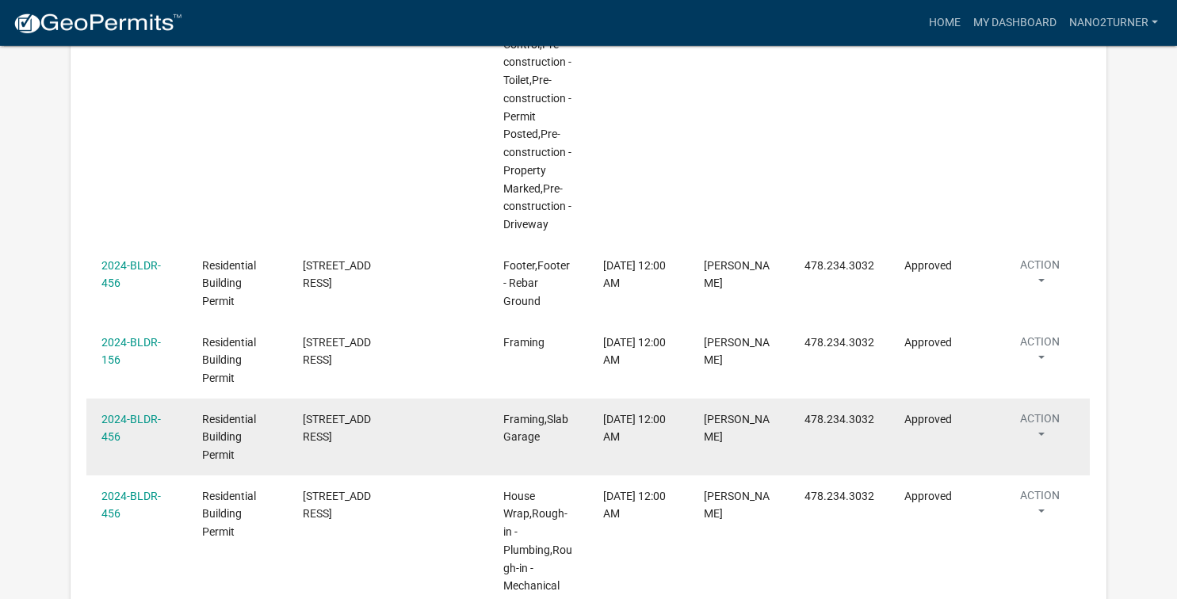
scroll to position [2611, 0]
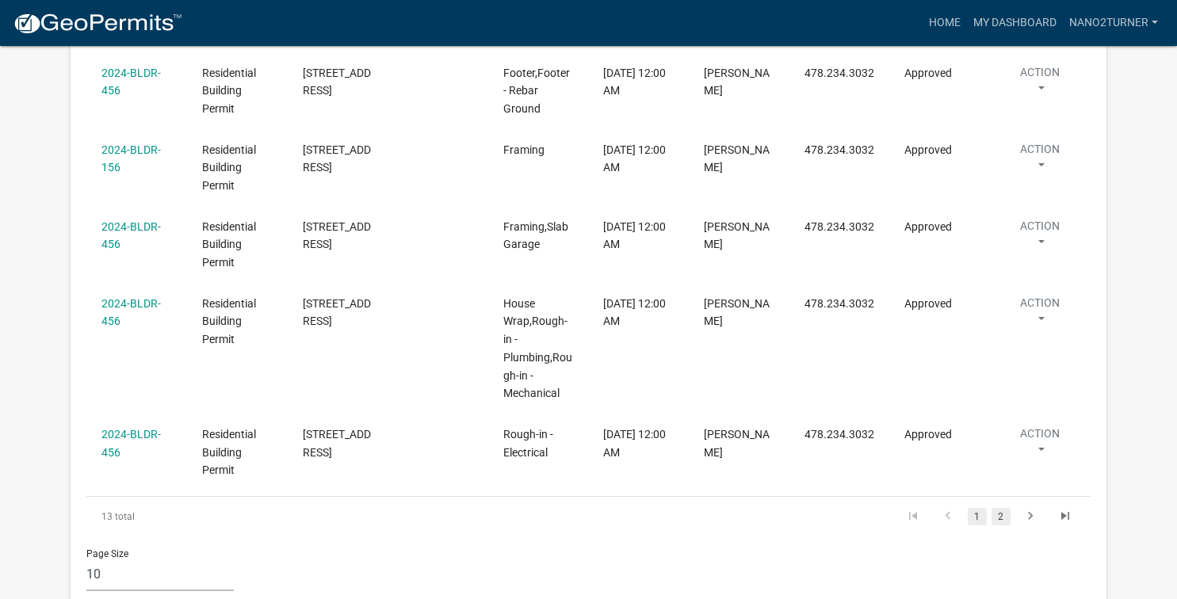
click at [998, 508] on link "2" at bounding box center [1000, 516] width 19 height 17
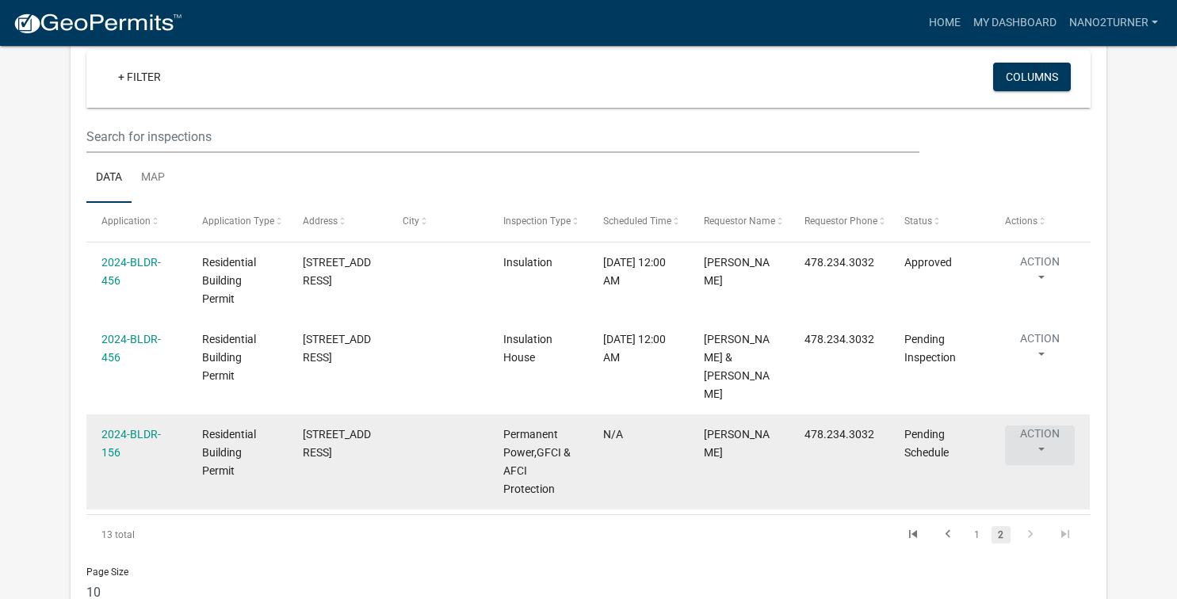
click at [1037, 293] on button "Action" at bounding box center [1040, 274] width 70 height 40
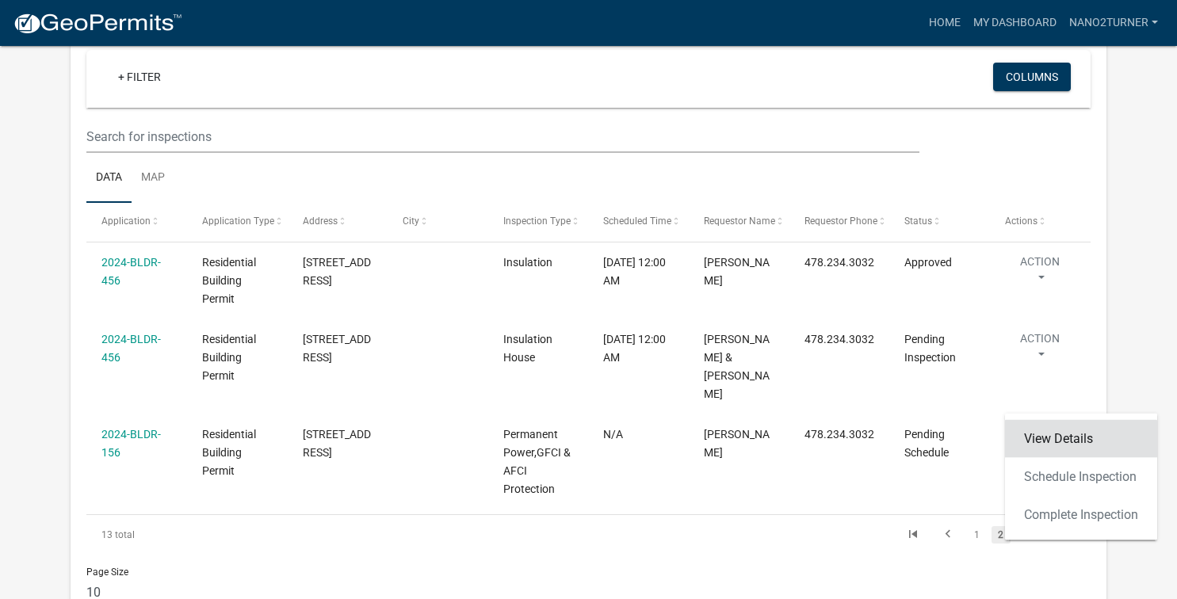
click at [1038, 442] on link "View Details" at bounding box center [1081, 439] width 152 height 38
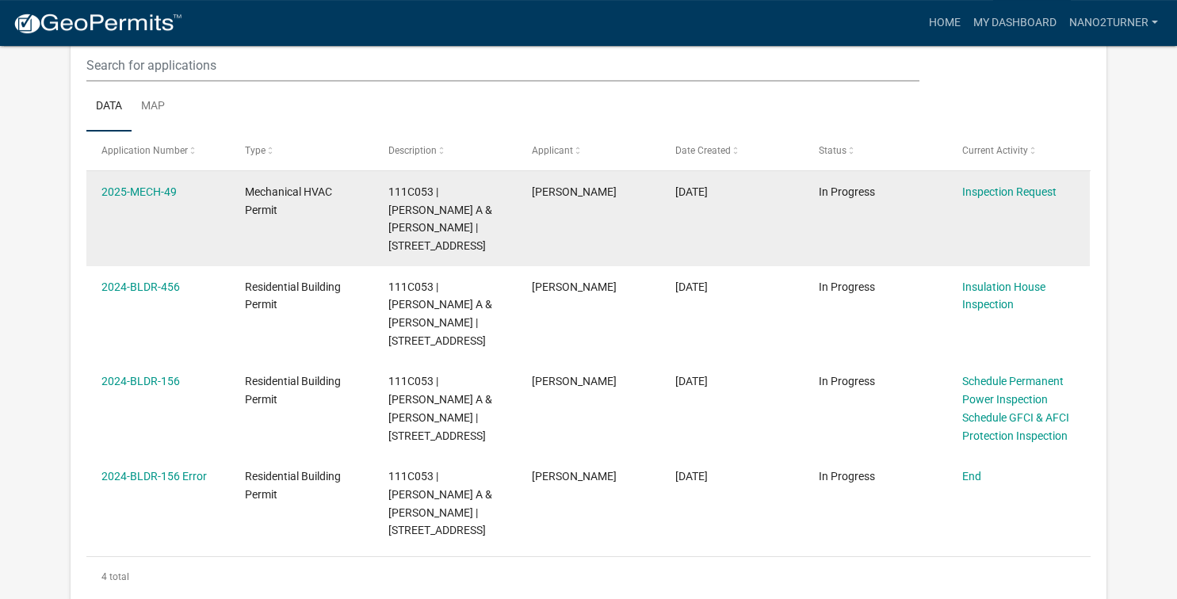
scroll to position [190, 0]
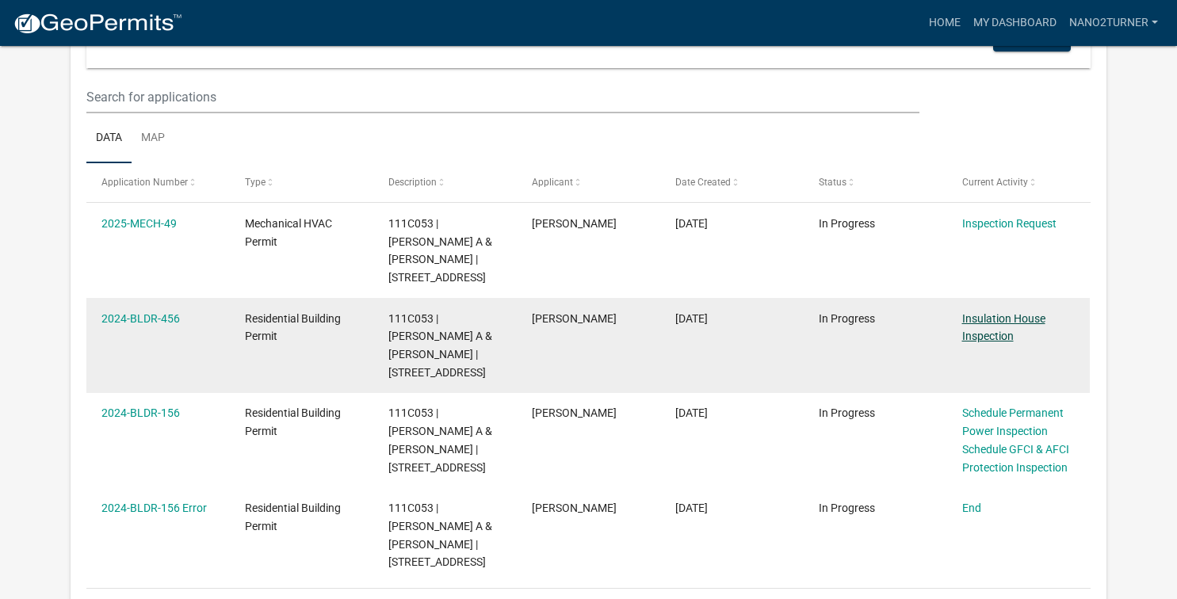
click at [983, 318] on link "Insulation House Inspection" at bounding box center [1003, 327] width 83 height 31
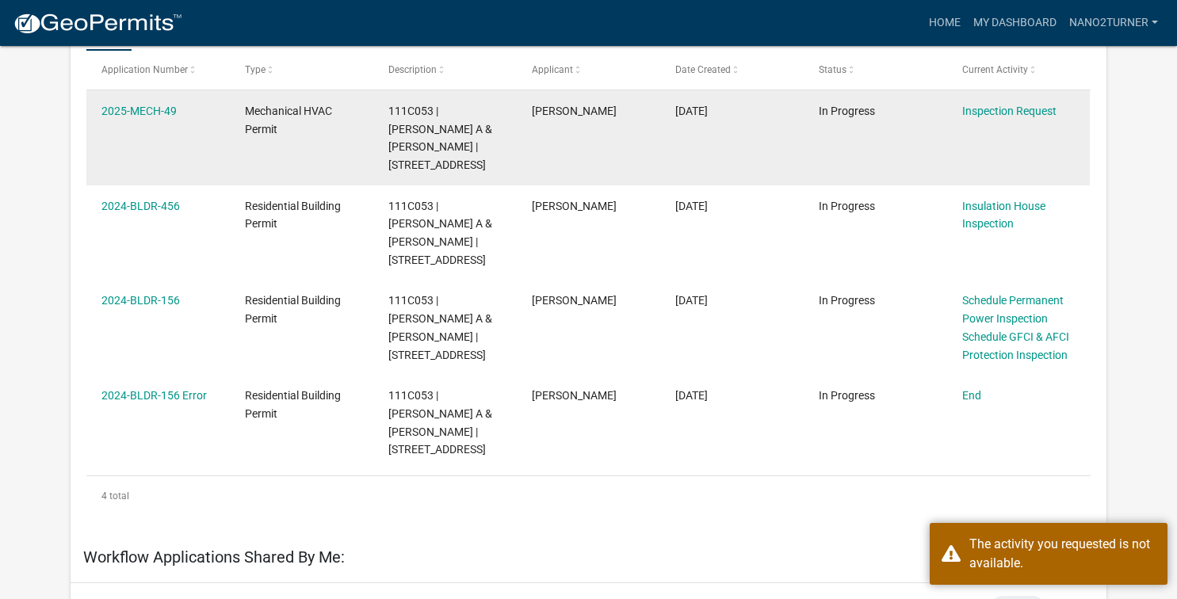
scroll to position [276, 0]
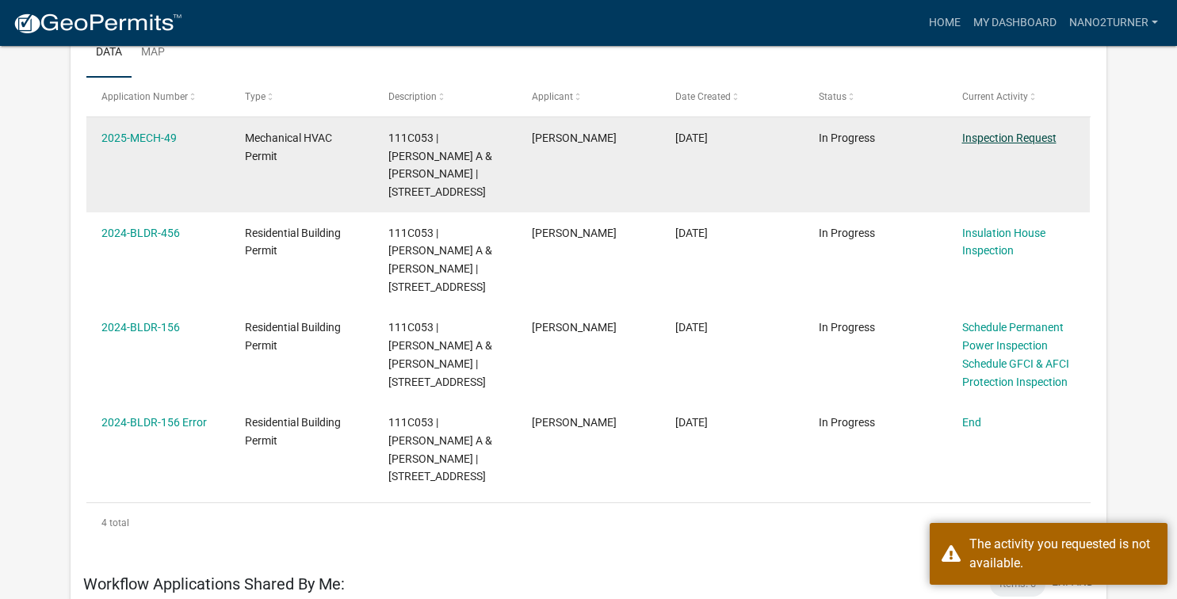
click at [985, 132] on link "Inspection Request" at bounding box center [1009, 138] width 94 height 13
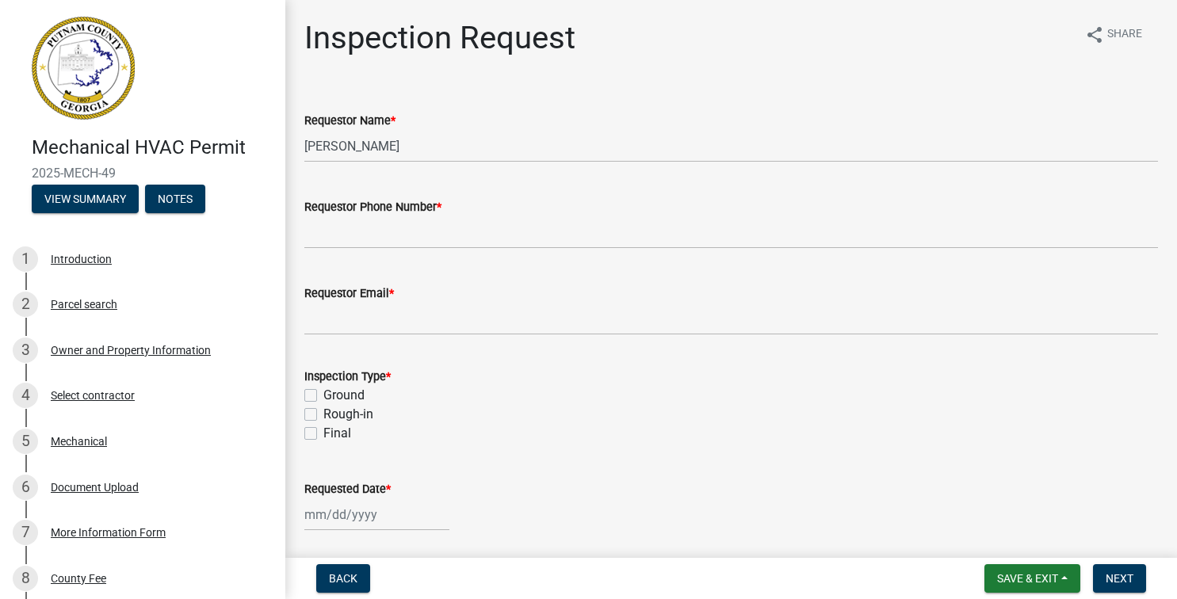
scroll to position [46, 0]
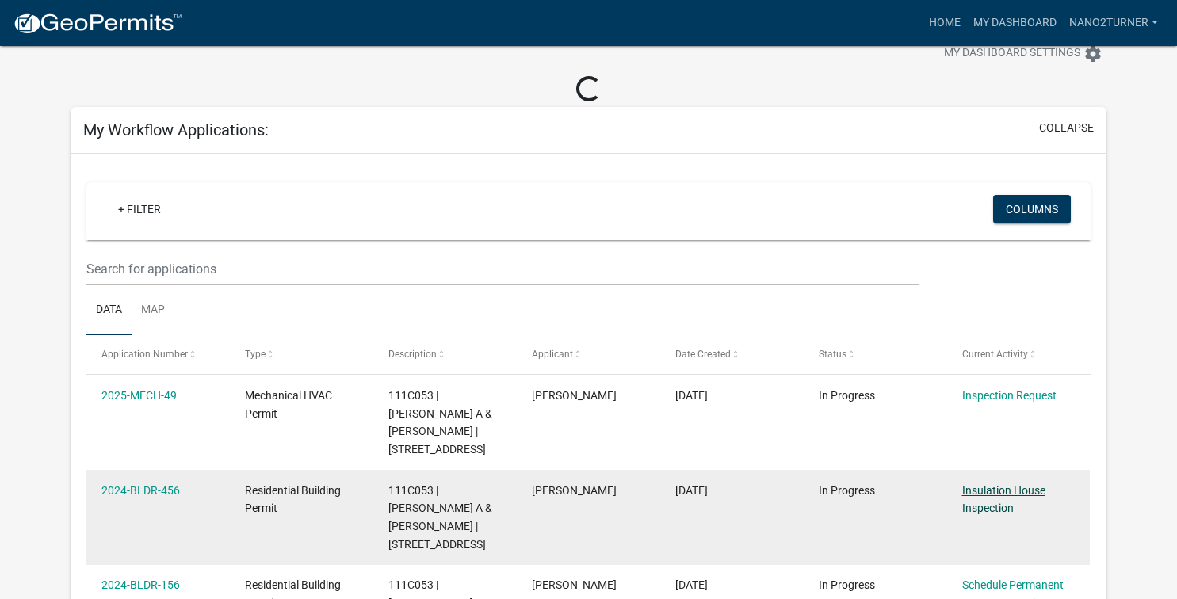
click at [967, 490] on link "Insulation House Inspection" at bounding box center [1003, 499] width 83 height 31
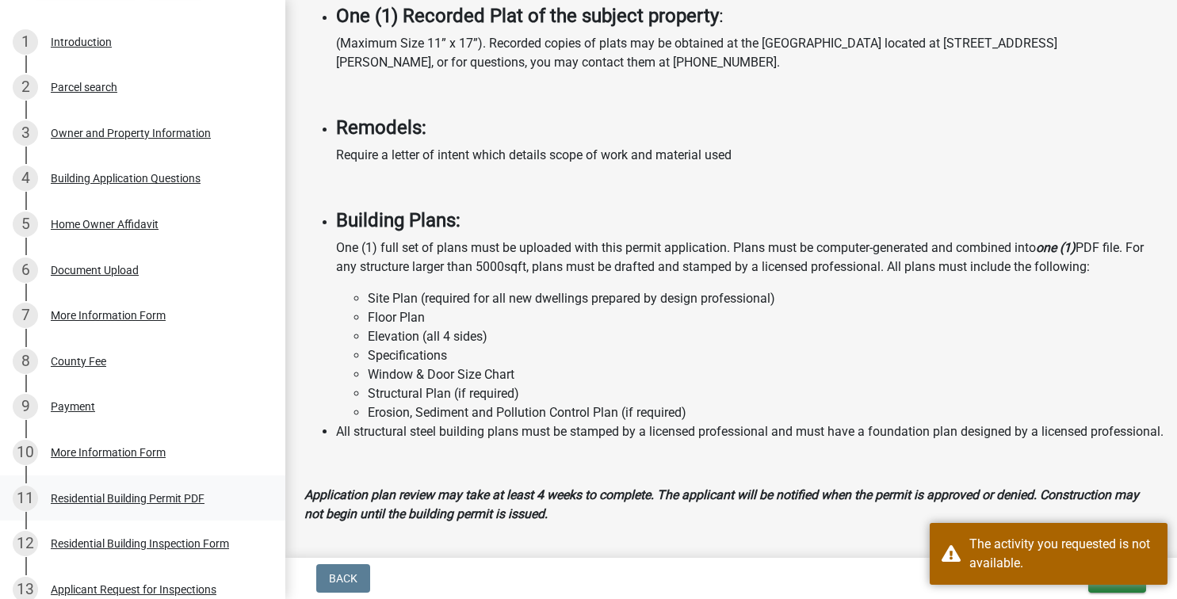
scroll to position [323, 0]
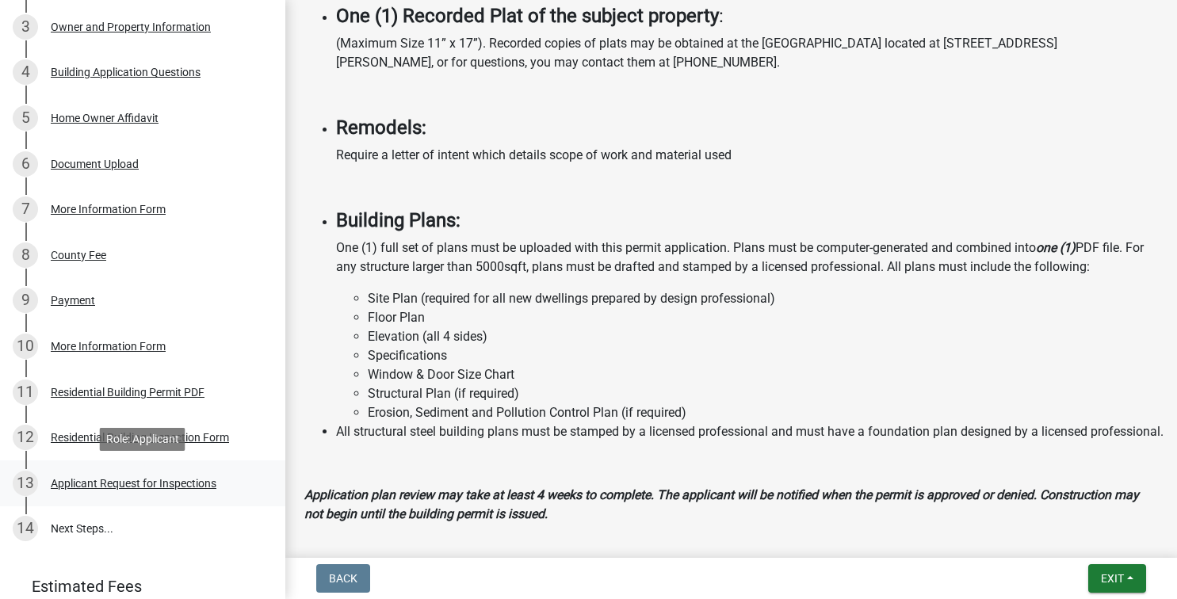
click at [140, 483] on div "Applicant Request for Inspections" at bounding box center [134, 483] width 166 height 11
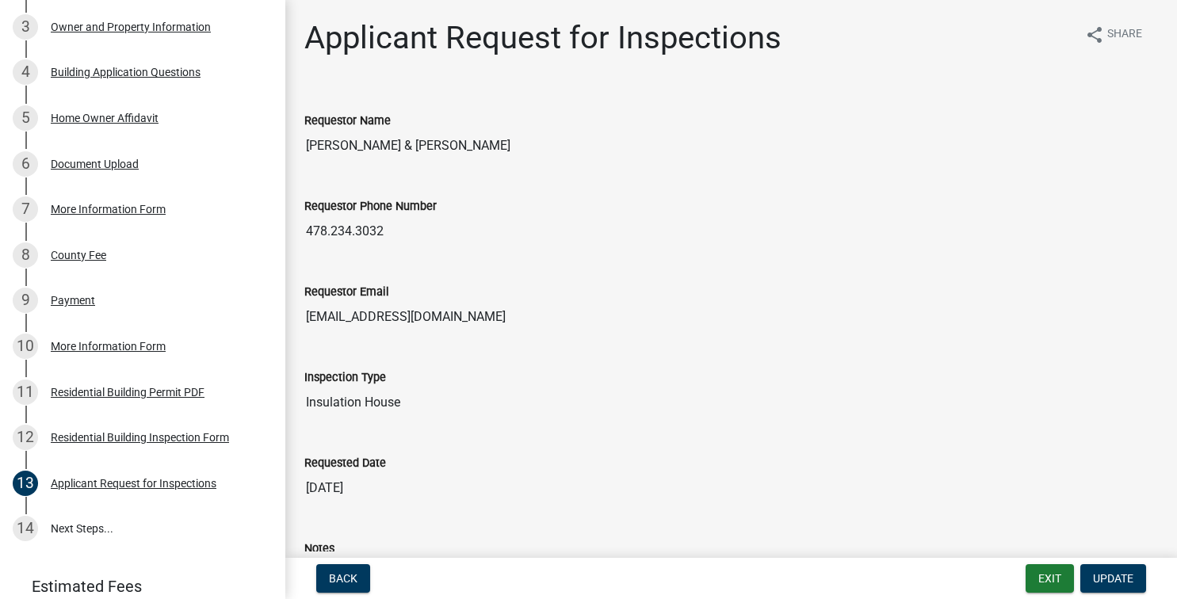
scroll to position [227, 0]
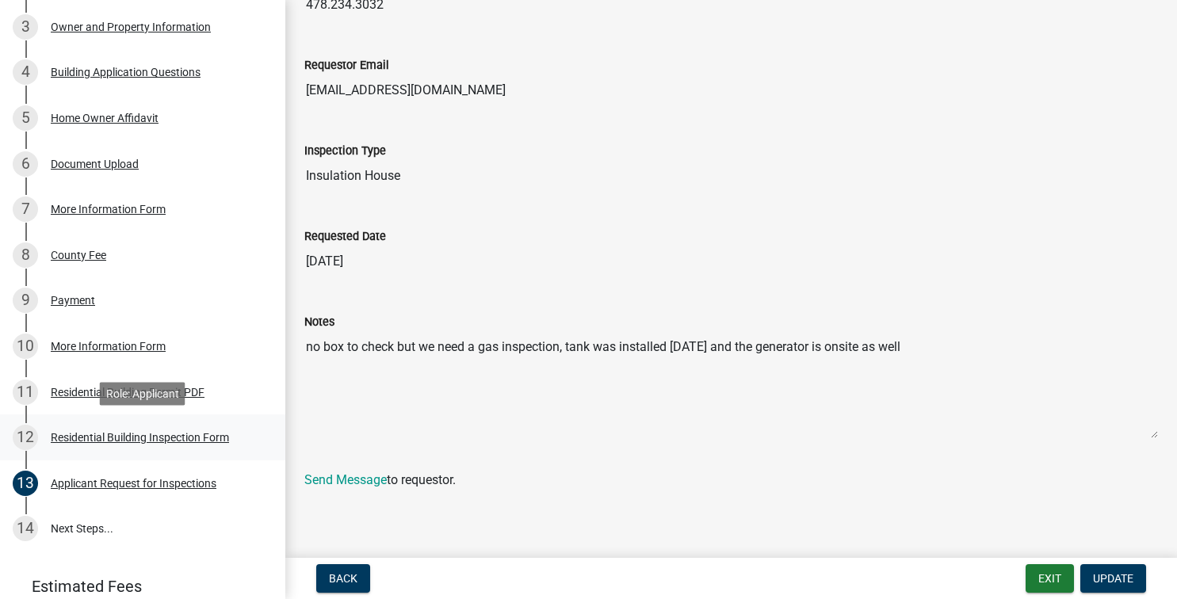
click at [135, 436] on div "Residential Building Inspection Form" at bounding box center [140, 437] width 178 height 11
